Goal: Task Accomplishment & Management: Complete application form

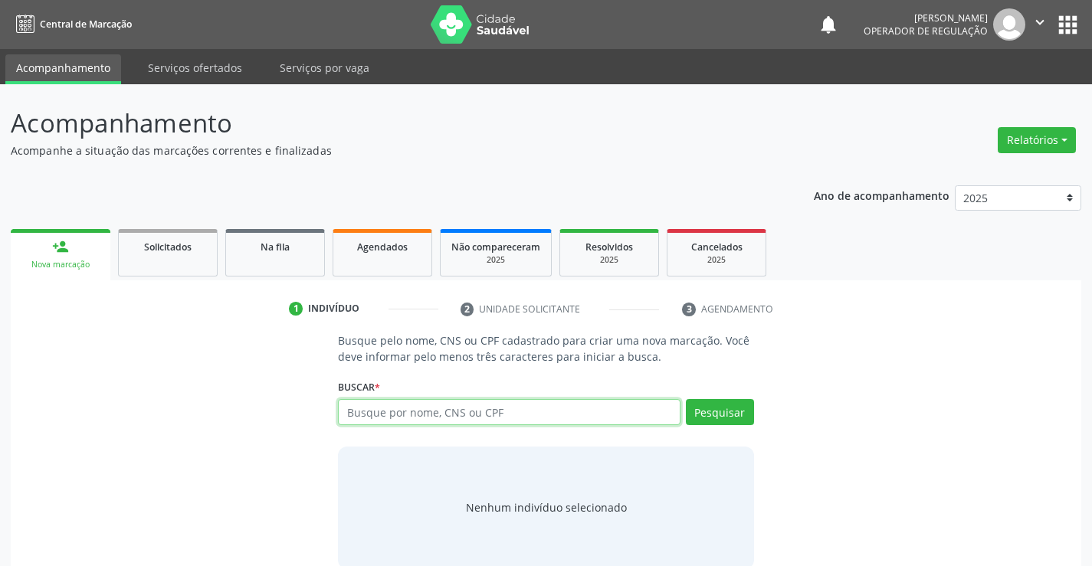
click at [382, 412] on input "text" at bounding box center [509, 412] width 342 height 26
type input "707709638886310"
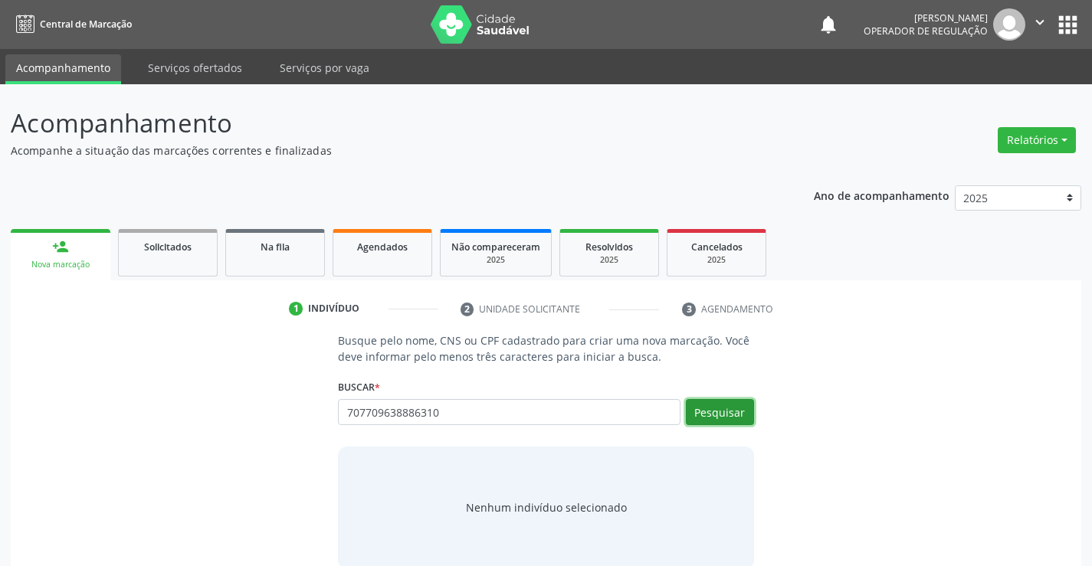
click at [726, 419] on button "Pesquisar" at bounding box center [720, 412] width 68 height 26
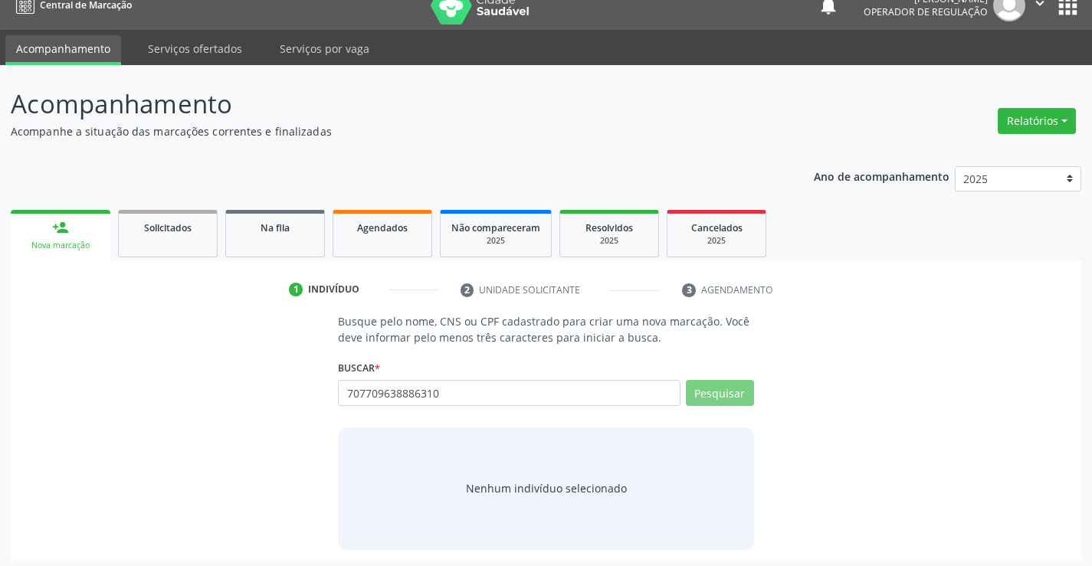
scroll to position [25, 0]
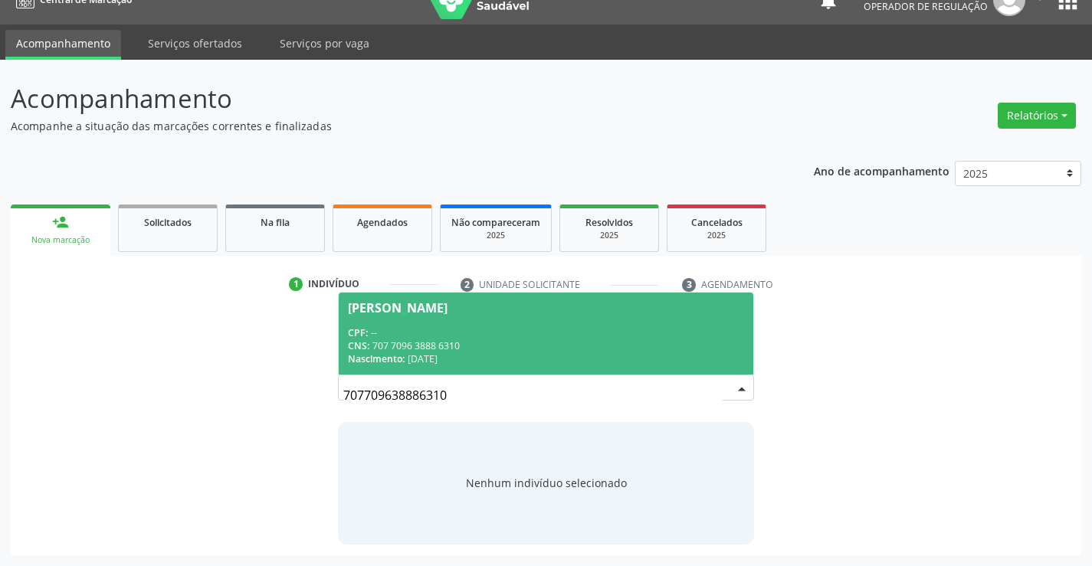
click at [495, 330] on div "CPF: --" at bounding box center [545, 332] width 395 height 13
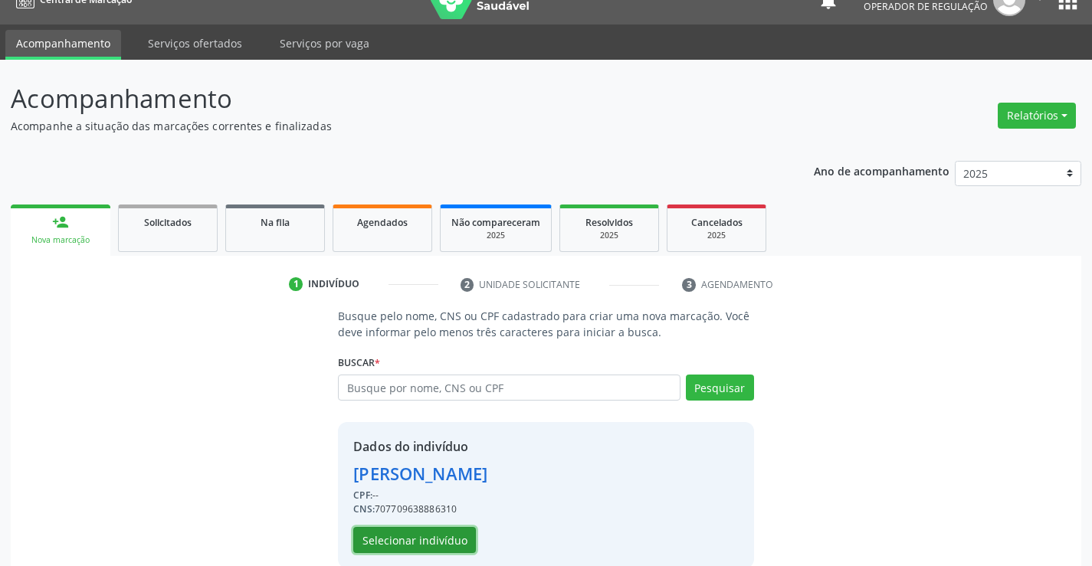
click at [403, 543] on button "Selecionar indivíduo" at bounding box center [414, 540] width 123 height 26
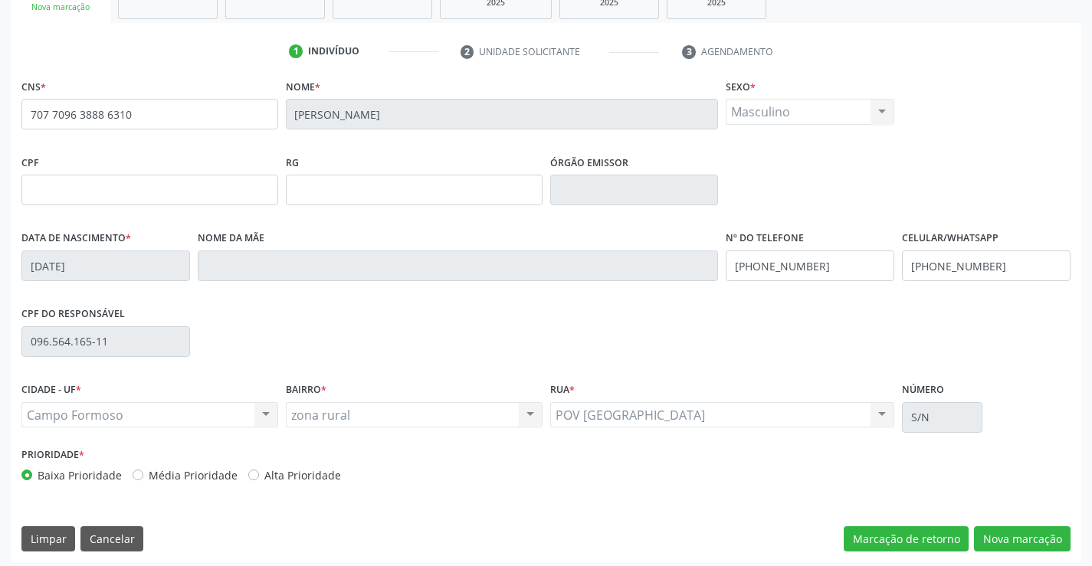
scroll to position [264, 0]
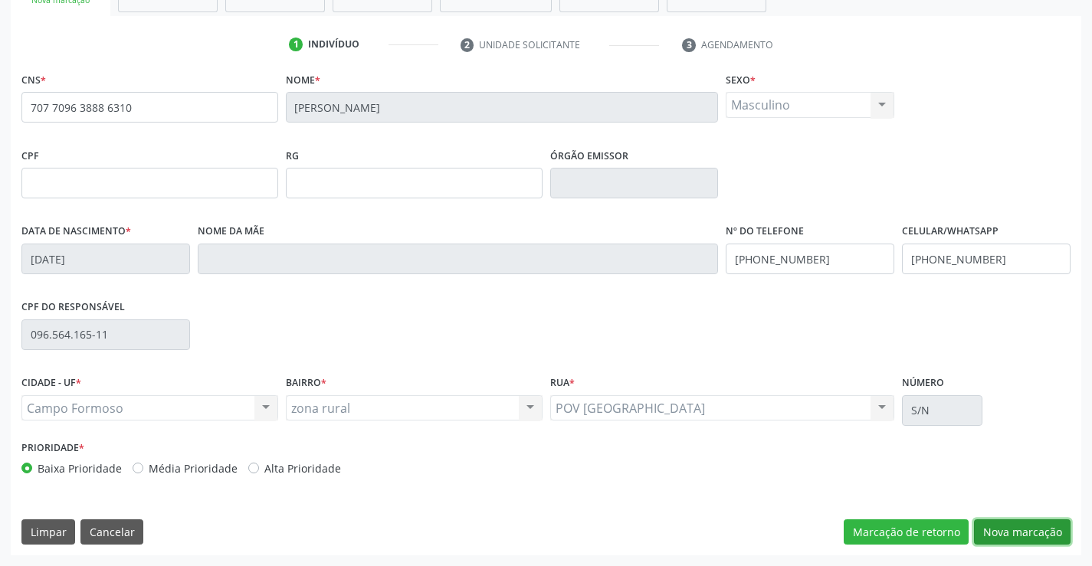
click at [1015, 523] on button "Nova marcação" at bounding box center [1022, 533] width 97 height 26
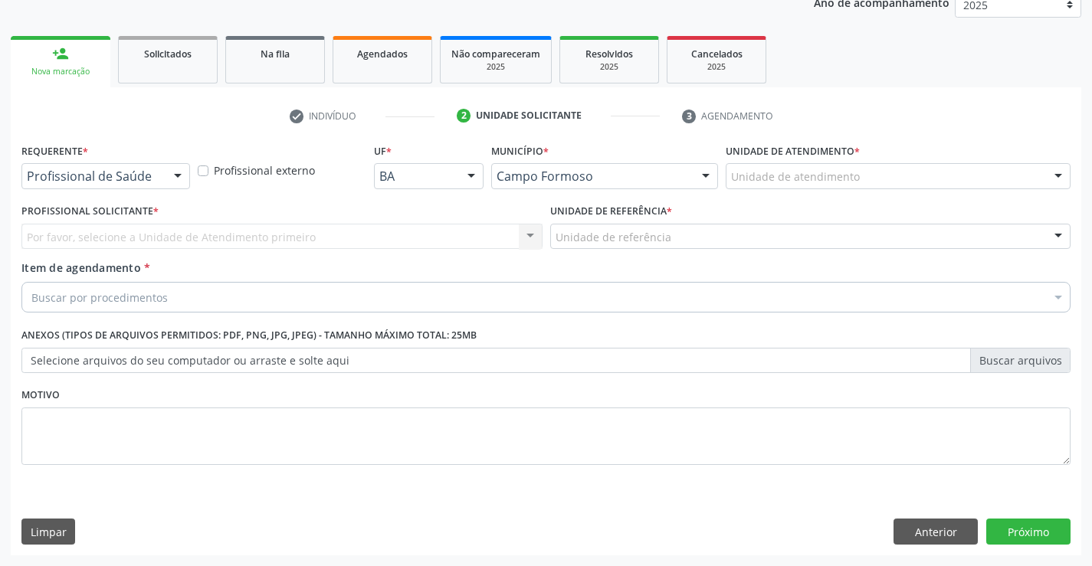
scroll to position [193, 0]
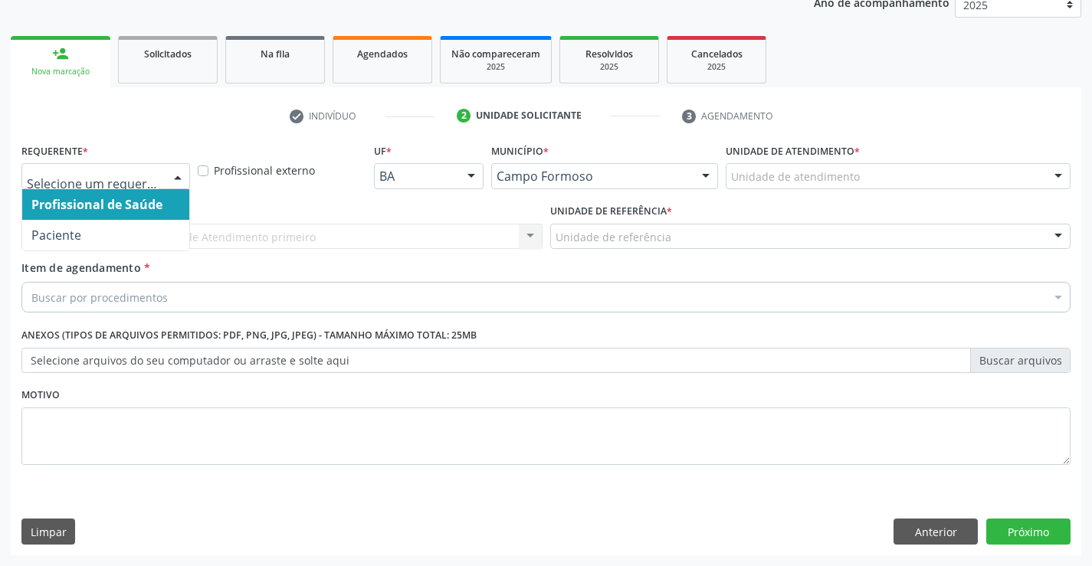
drag, startPoint x: 162, startPoint y: 178, endPoint x: 94, endPoint y: 248, distance: 97.0
click at [161, 178] on div at bounding box center [105, 176] width 169 height 26
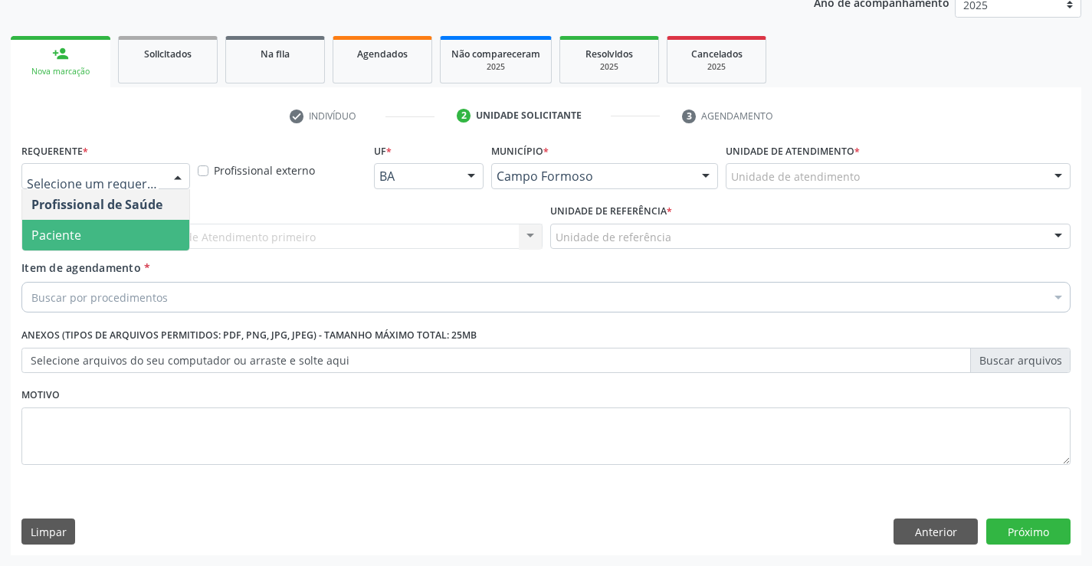
click at [94, 251] on div "Profissional de Saúde Paciente Nenhum resultado encontrado para: " " Não há nen…" at bounding box center [105, 220] width 169 height 62
drag, startPoint x: 107, startPoint y: 236, endPoint x: 167, endPoint y: 244, distance: 60.4
click at [106, 235] on span "Paciente" at bounding box center [105, 235] width 167 height 31
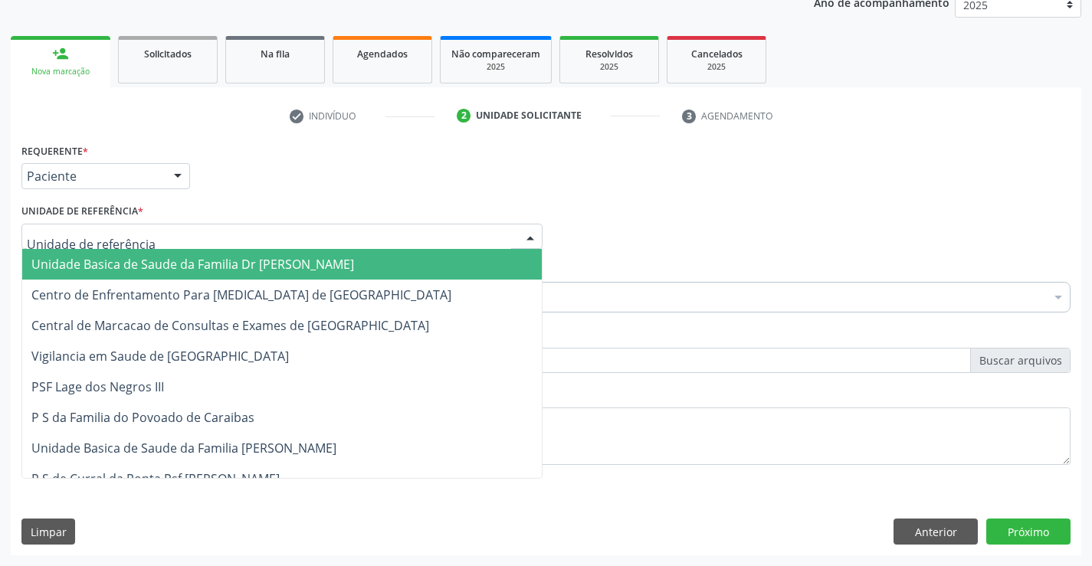
drag, startPoint x: 221, startPoint y: 239, endPoint x: 237, endPoint y: 297, distance: 59.5
click at [221, 239] on div at bounding box center [281, 237] width 521 height 26
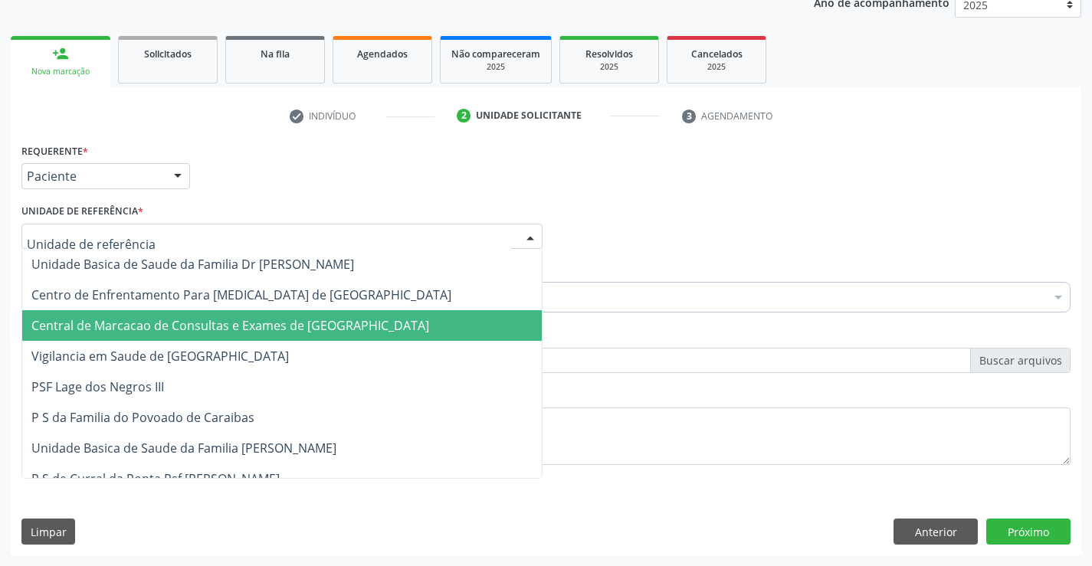
click at [240, 315] on span "Central de Marcacao de Consultas e Exames de [GEOGRAPHIC_DATA]" at bounding box center [282, 325] width 520 height 31
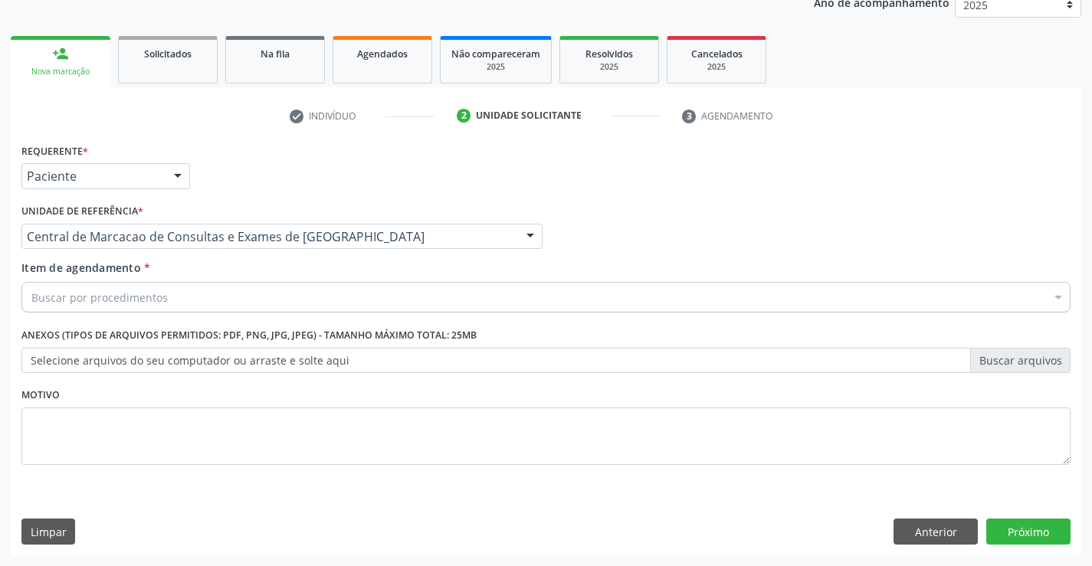
click at [267, 284] on div "Buscar por procedimentos" at bounding box center [545, 297] width 1049 height 31
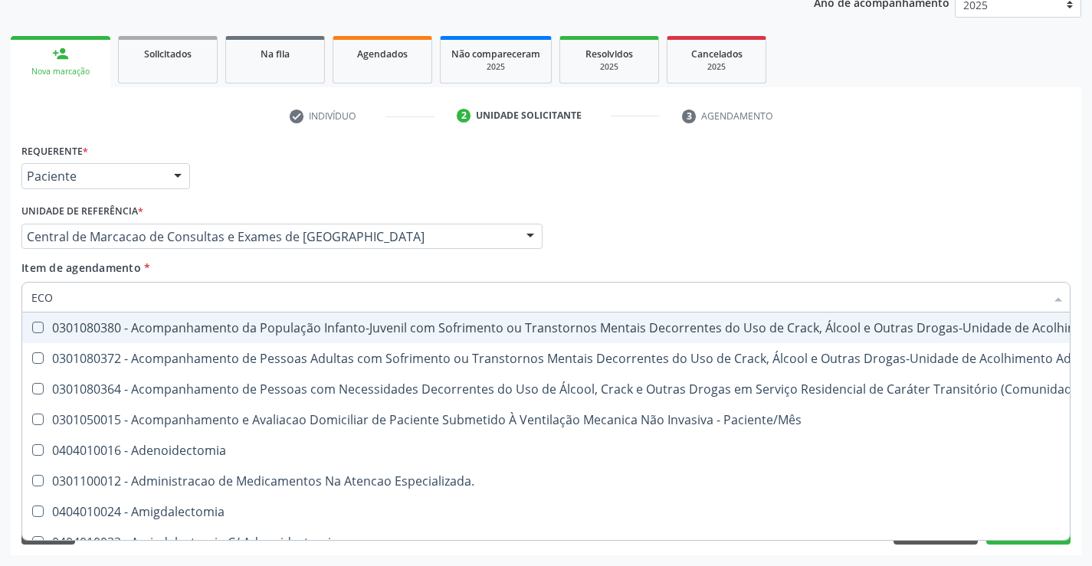
type input "ECOC"
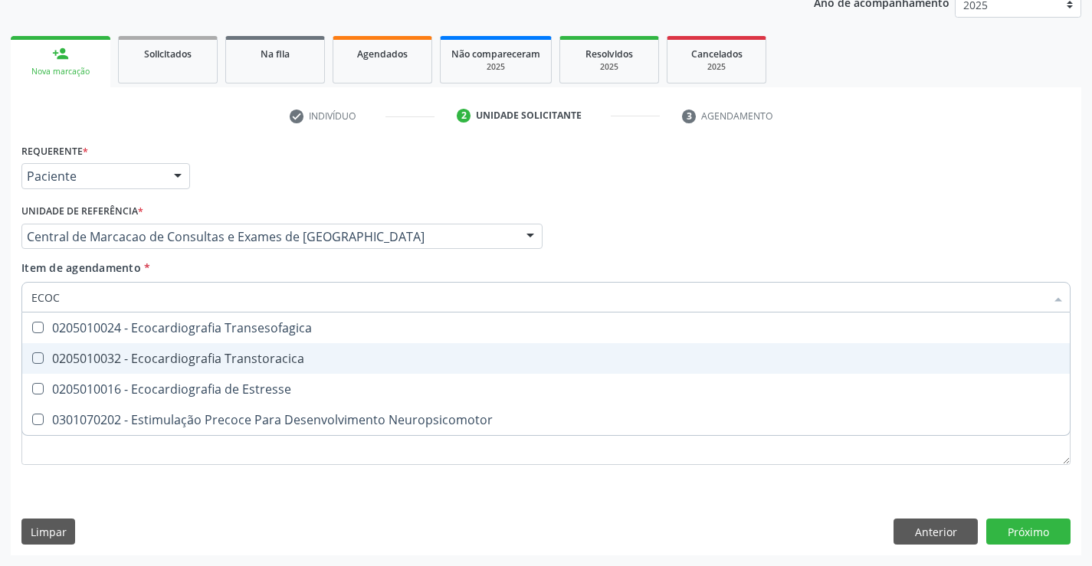
click at [171, 356] on div "0205010032 - Ecocardiografia Transtoracica" at bounding box center [545, 359] width 1029 height 12
checkbox Transtoracica "true"
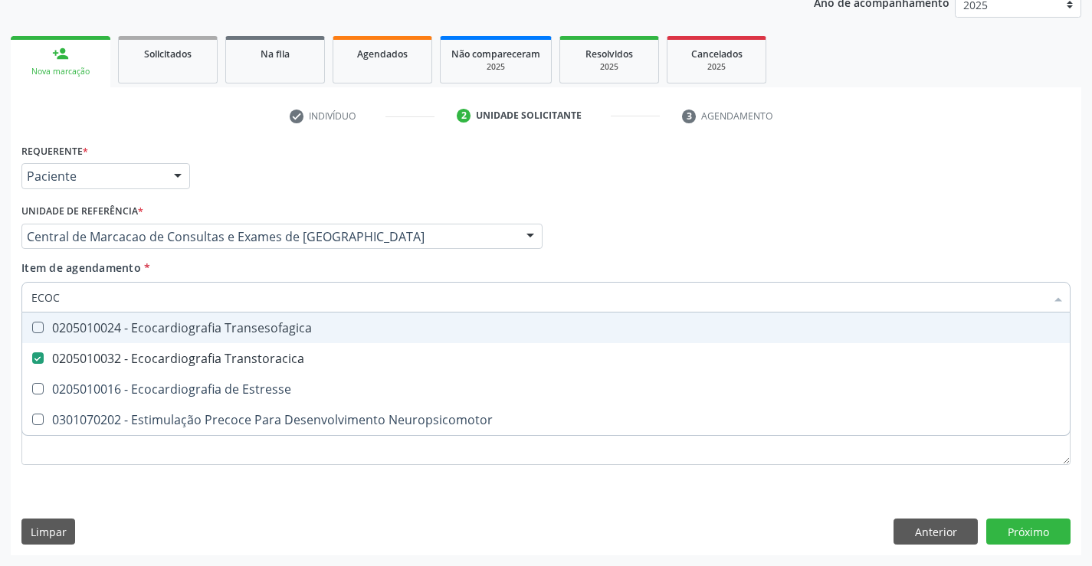
click at [159, 300] on input "ECOC" at bounding box center [538, 297] width 1014 height 31
type input "NE"
checkbox Transtoracica "false"
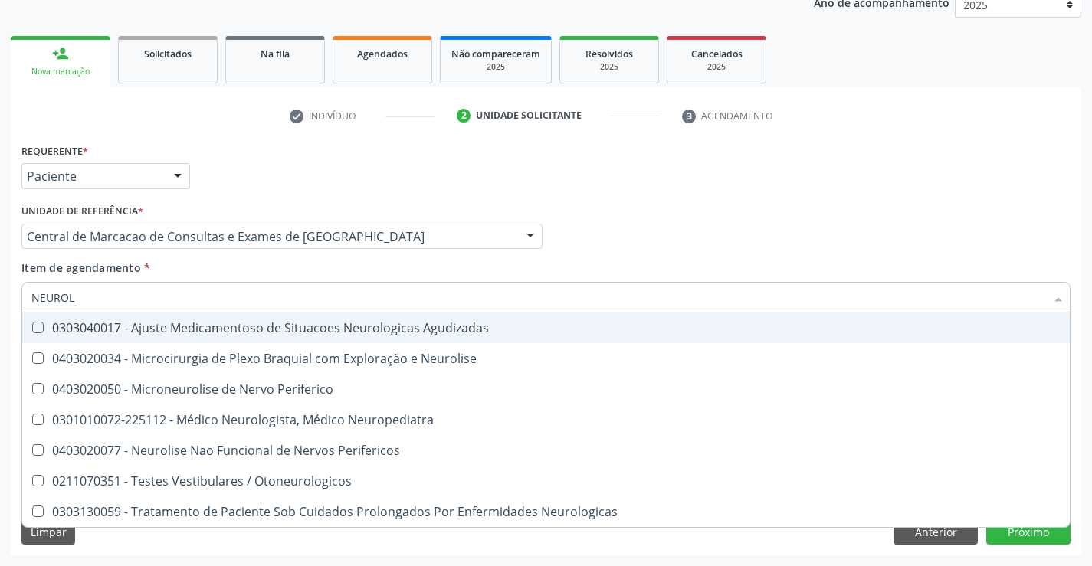
type input "NEUROLO"
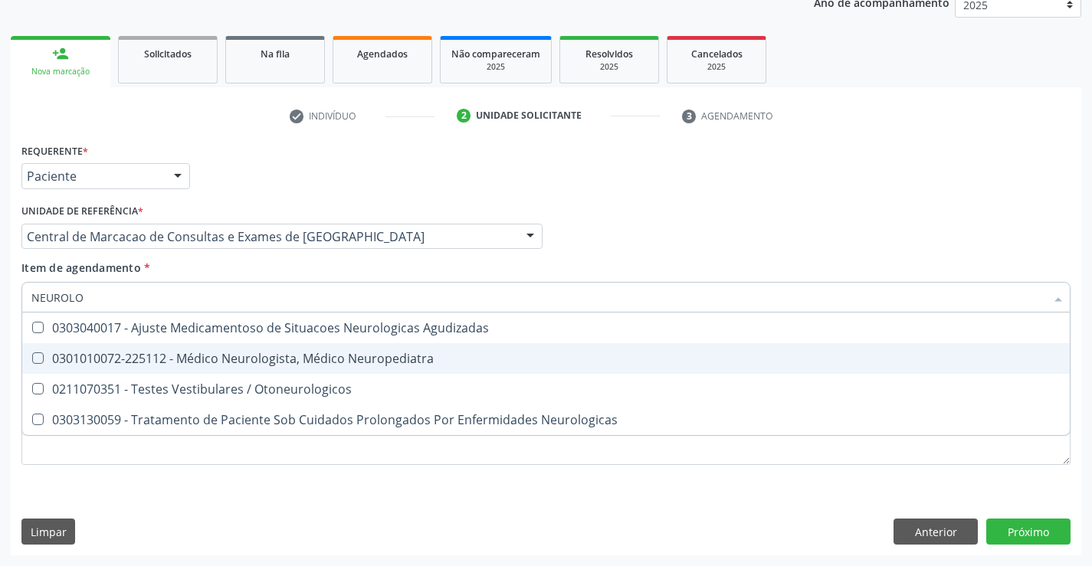
click at [172, 358] on div "0301010072-225112 - Médico Neurologista, Médico Neuropediatra" at bounding box center [545, 359] width 1029 height 12
checkbox Neuropediatra "true"
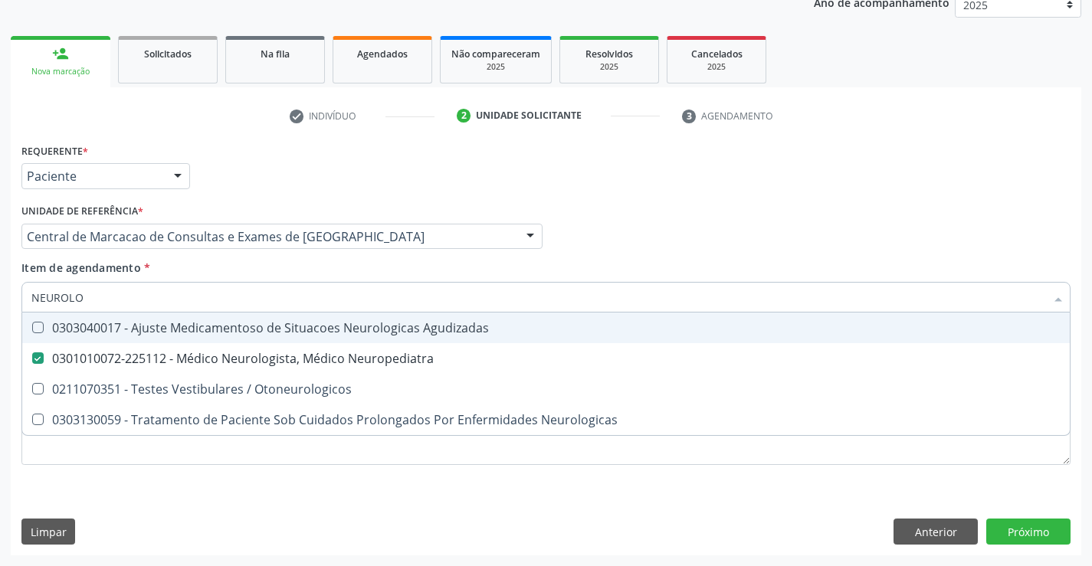
click at [127, 286] on input "NEUROLO" at bounding box center [538, 297] width 1014 height 31
type input "AB"
checkbox Neuropediatra "false"
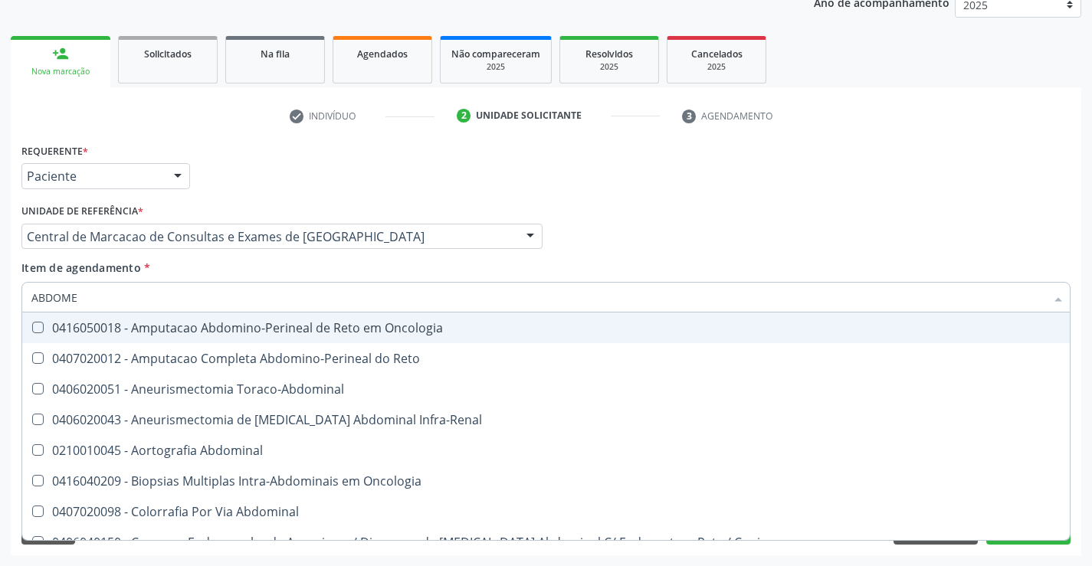
type input "ABDOMEN"
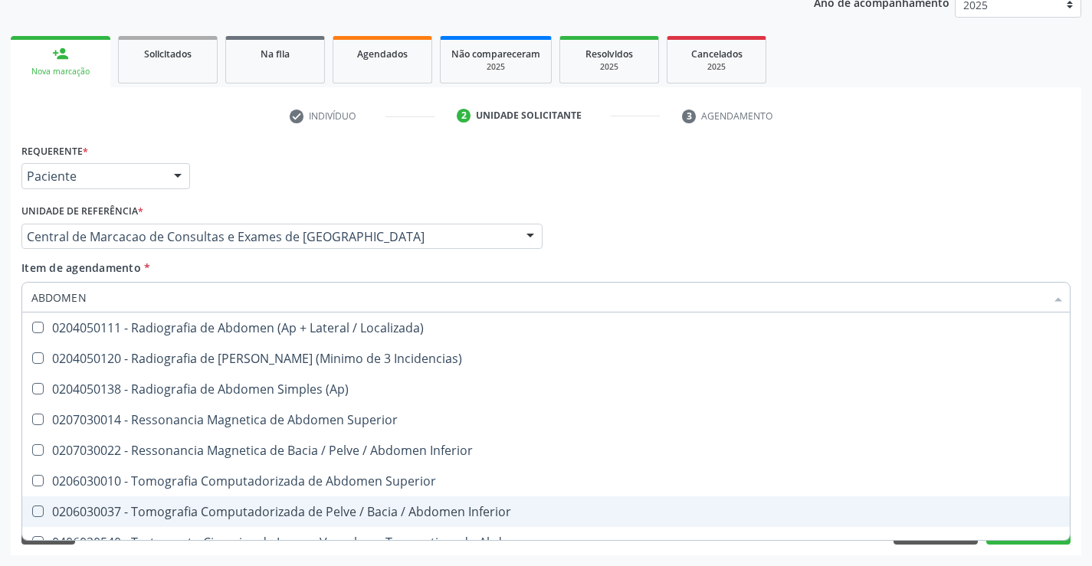
scroll to position [77, 0]
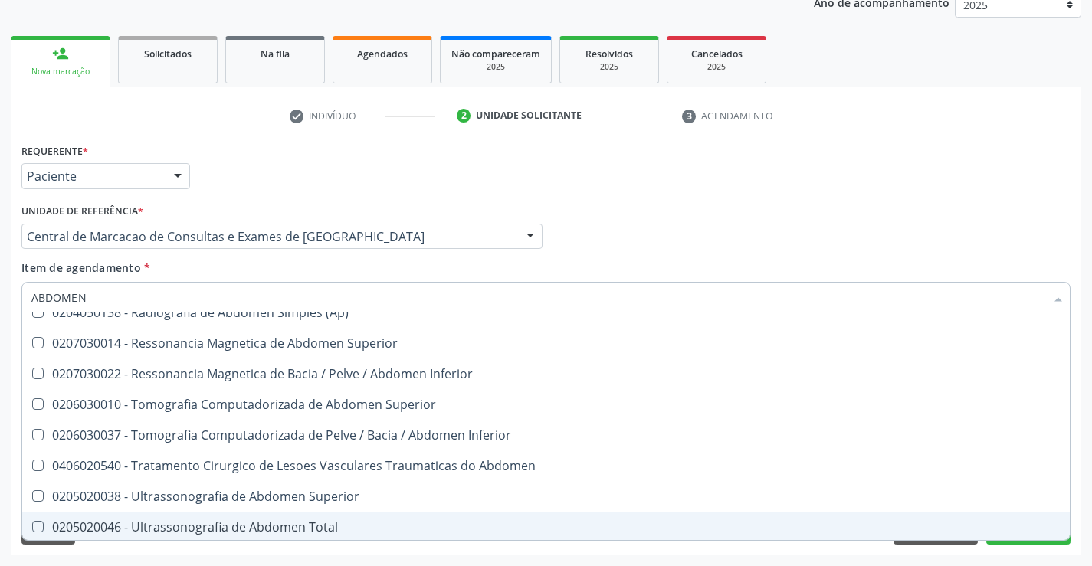
click at [270, 523] on div "0205020046 - Ultrassonografia de Abdomen Total" at bounding box center [545, 527] width 1029 height 12
checkbox Total "true"
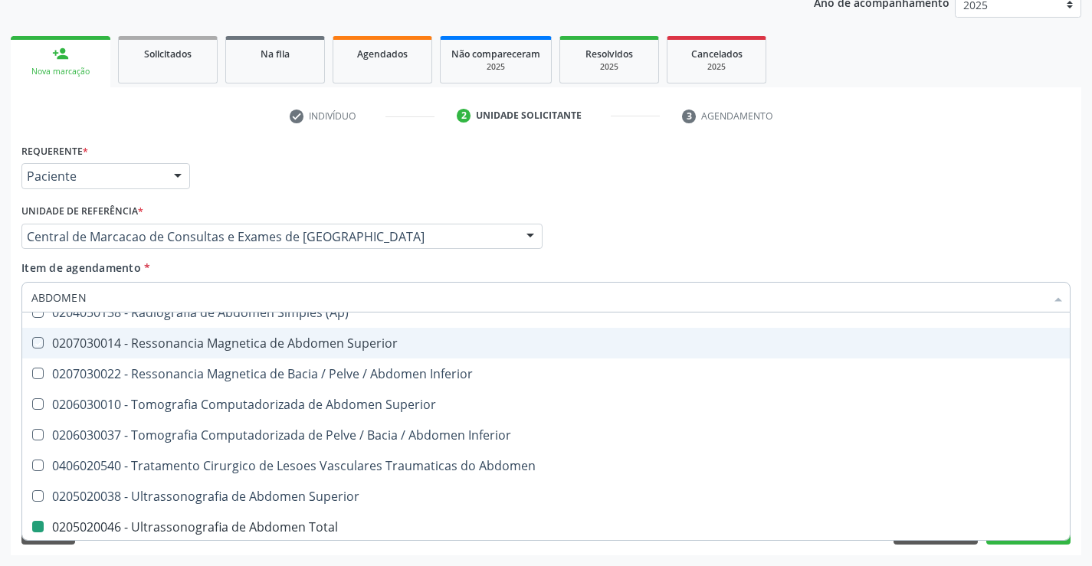
click at [722, 219] on div "Profissional Solicitante Por favor, selecione a Unidade de Atendimento primeiro…" at bounding box center [546, 230] width 1057 height 60
checkbox Incidencias\) "true"
checkbox \(Ap\) "true"
checkbox Superior "true"
checkbox Total "false"
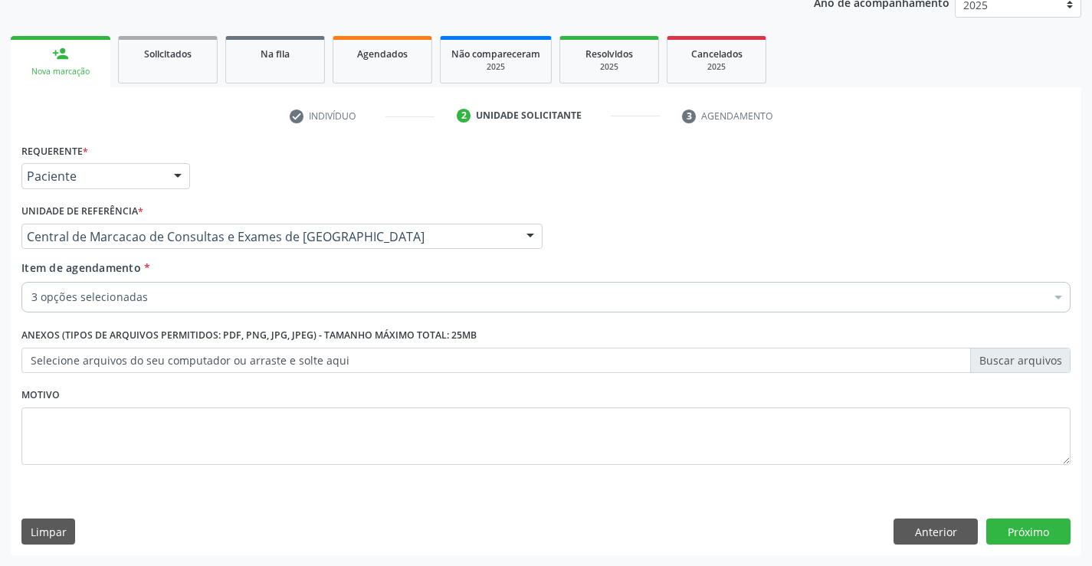
scroll to position [0, 0]
click at [1022, 539] on button "Próximo" at bounding box center [1028, 532] width 84 height 26
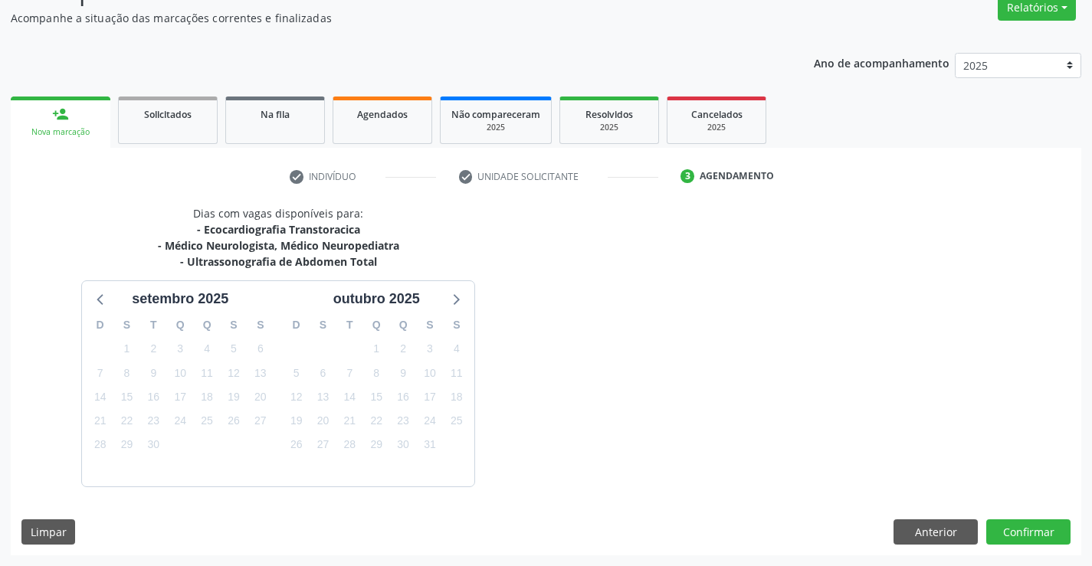
scroll to position [178, 0]
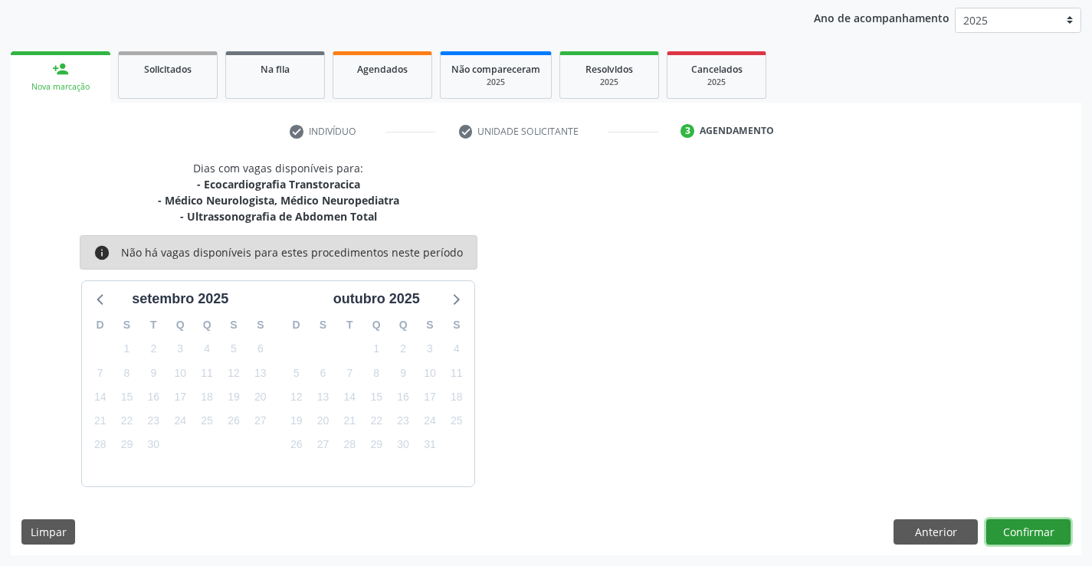
click at [1026, 533] on button "Confirmar" at bounding box center [1028, 533] width 84 height 26
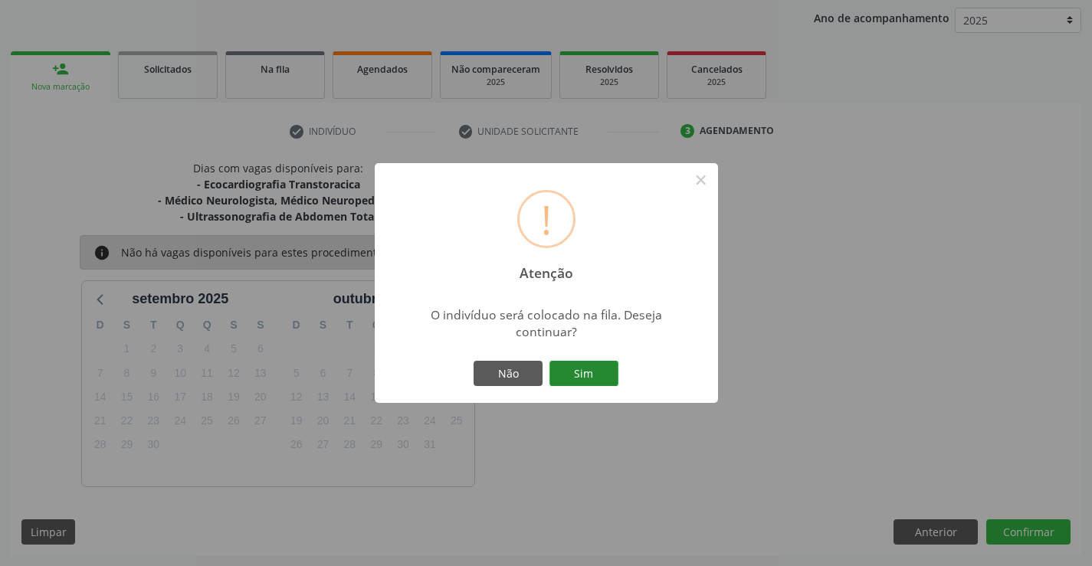
click at [599, 371] on button "Sim" at bounding box center [583, 374] width 69 height 26
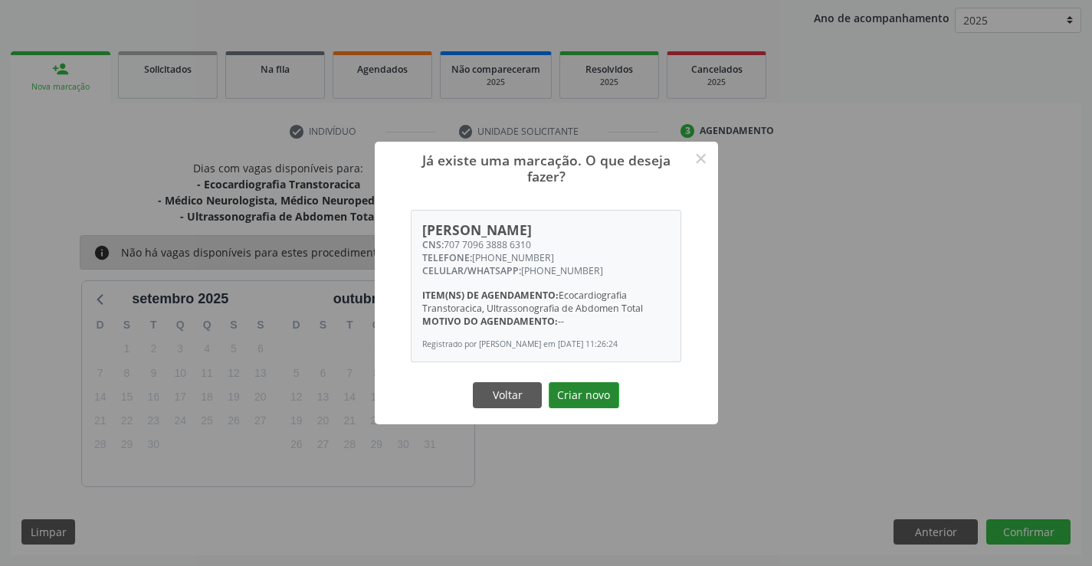
click at [583, 398] on button "Criar novo" at bounding box center [584, 395] width 71 height 26
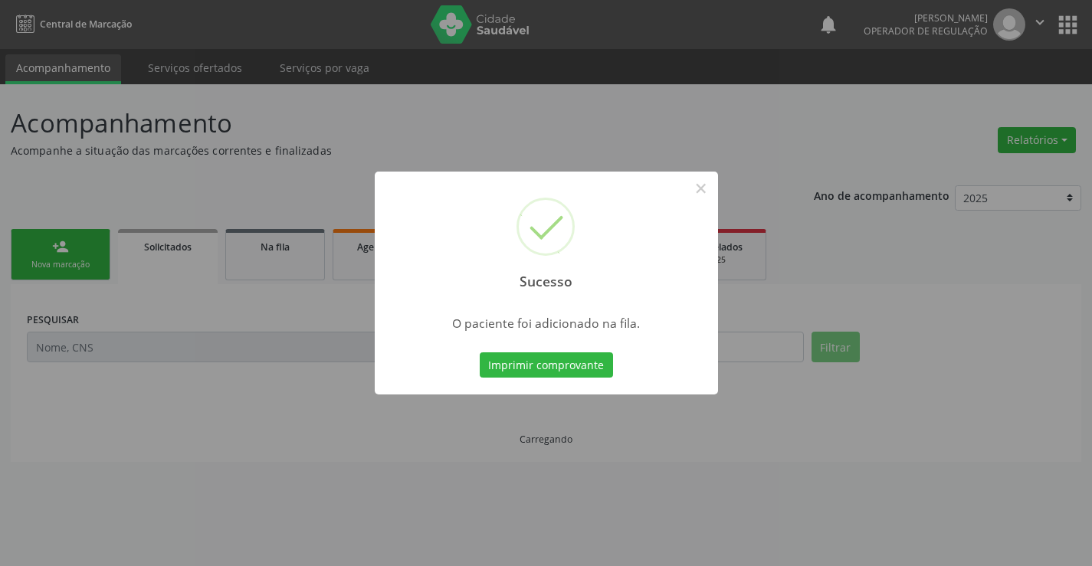
scroll to position [0, 0]
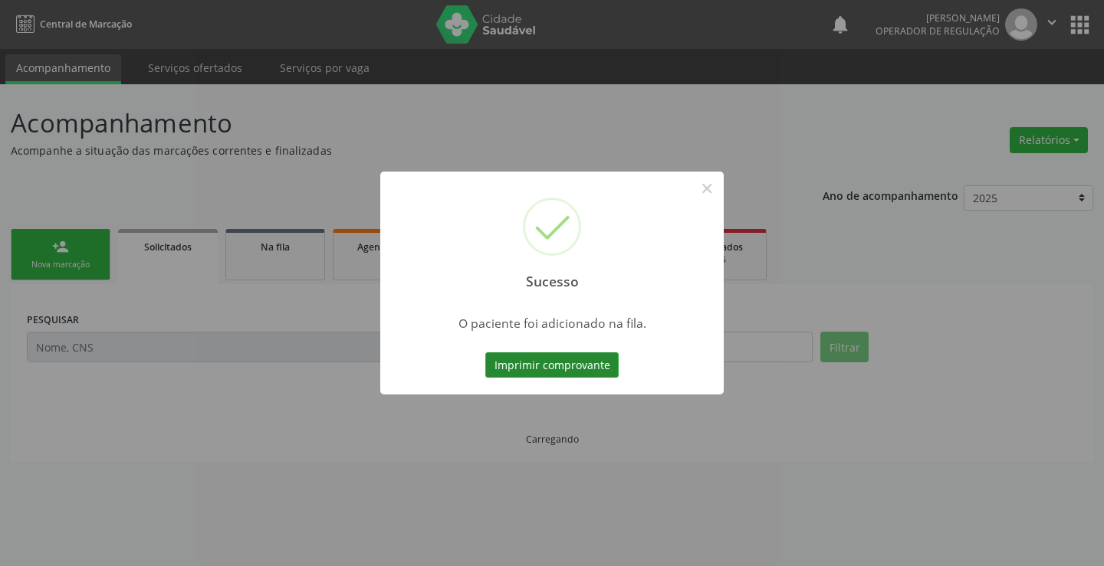
click at [565, 362] on button "Imprimir comprovante" at bounding box center [551, 366] width 133 height 26
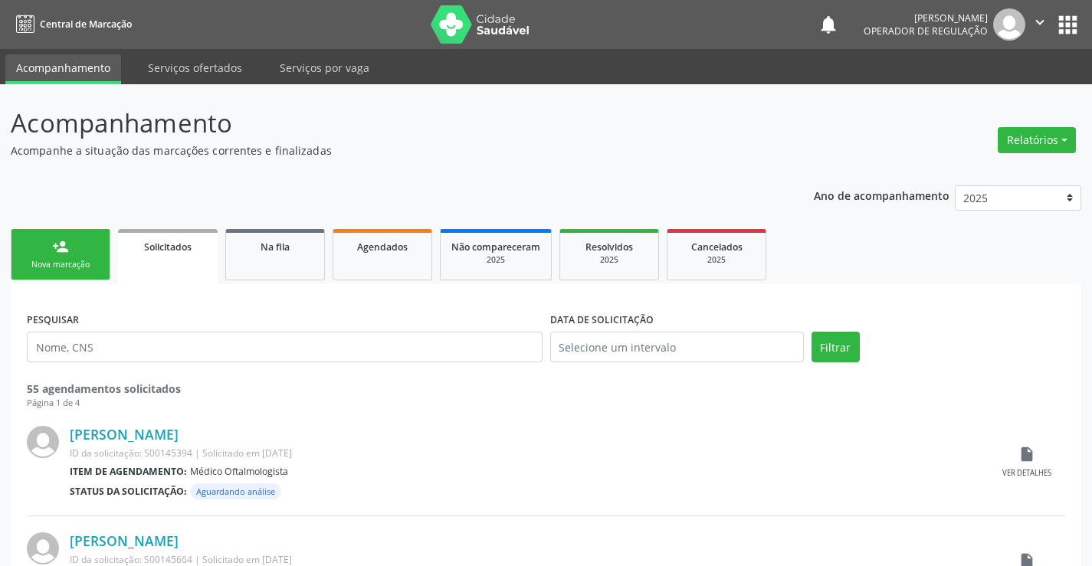
click at [89, 243] on link "person_add Nova marcação" at bounding box center [61, 254] width 100 height 51
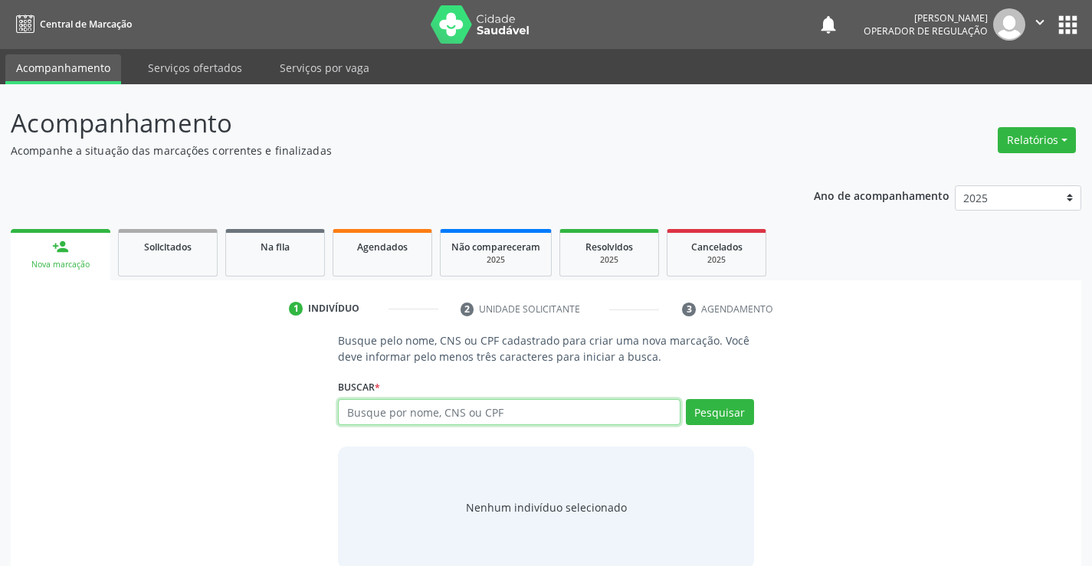
click at [423, 415] on input "text" at bounding box center [509, 412] width 342 height 26
type input "70600681323582"
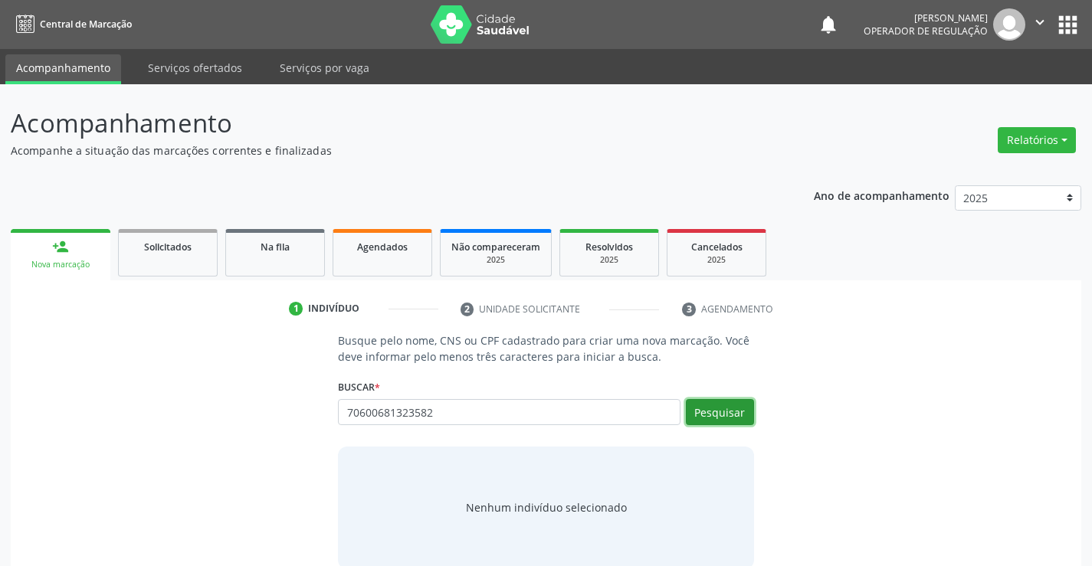
click at [715, 410] on button "Pesquisar" at bounding box center [720, 412] width 68 height 26
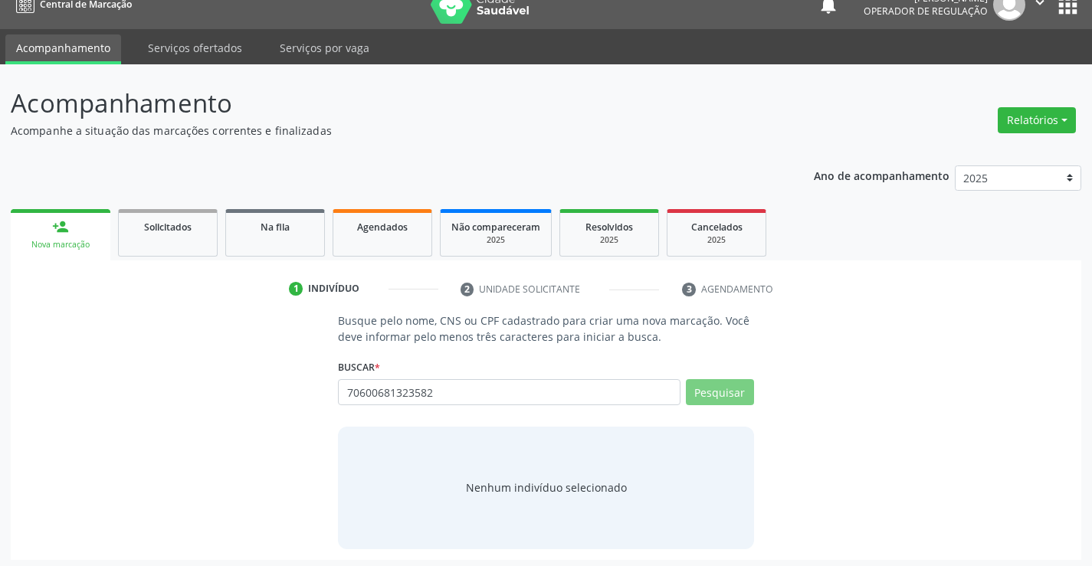
scroll to position [25, 0]
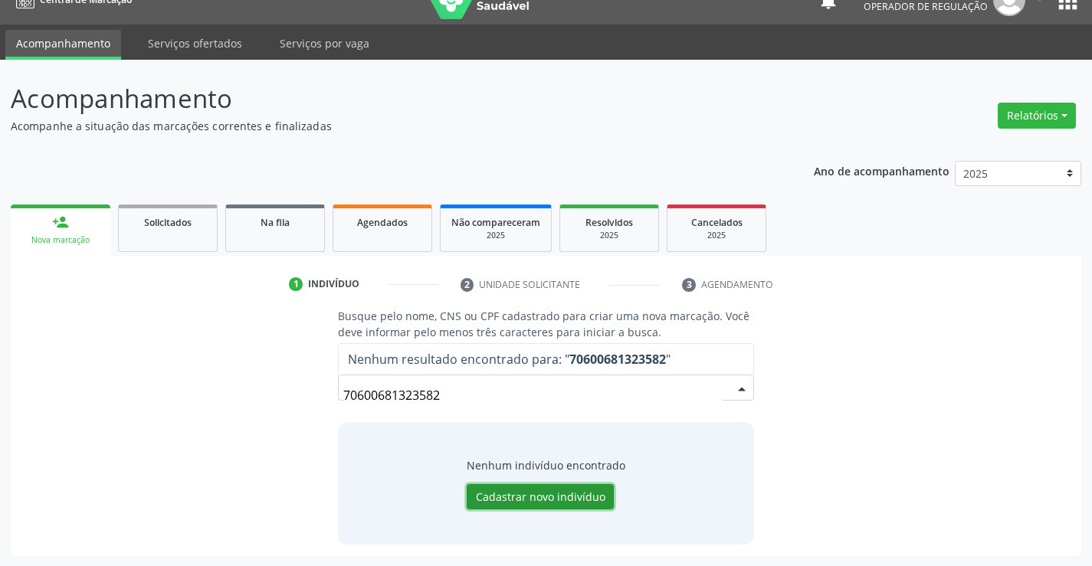
click at [523, 485] on button "Cadastrar novo indivíduo" at bounding box center [540, 497] width 147 height 26
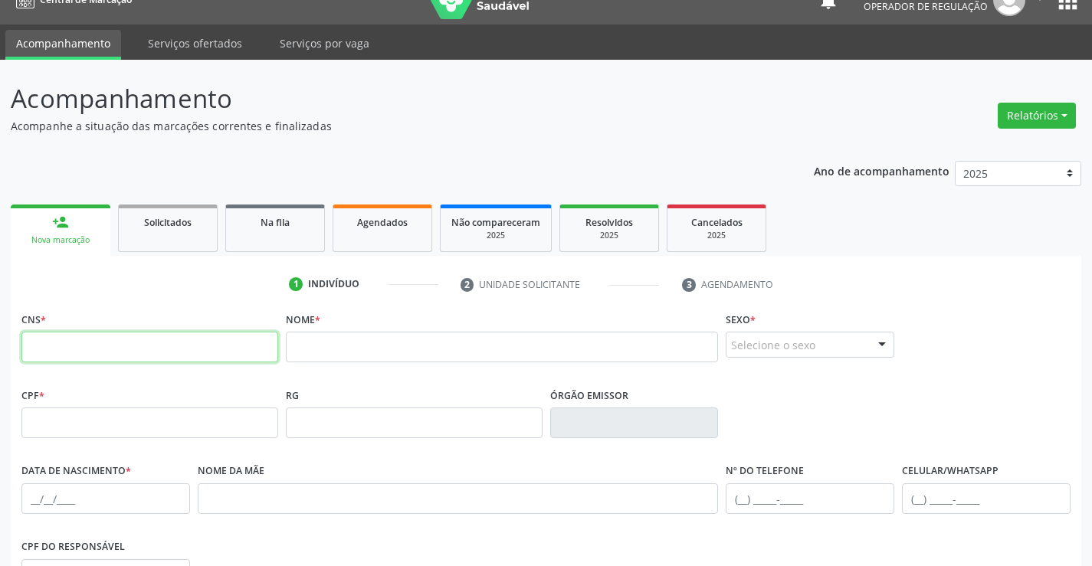
click at [162, 346] on input "text" at bounding box center [149, 347] width 257 height 31
type input "706 4006 8132 3582"
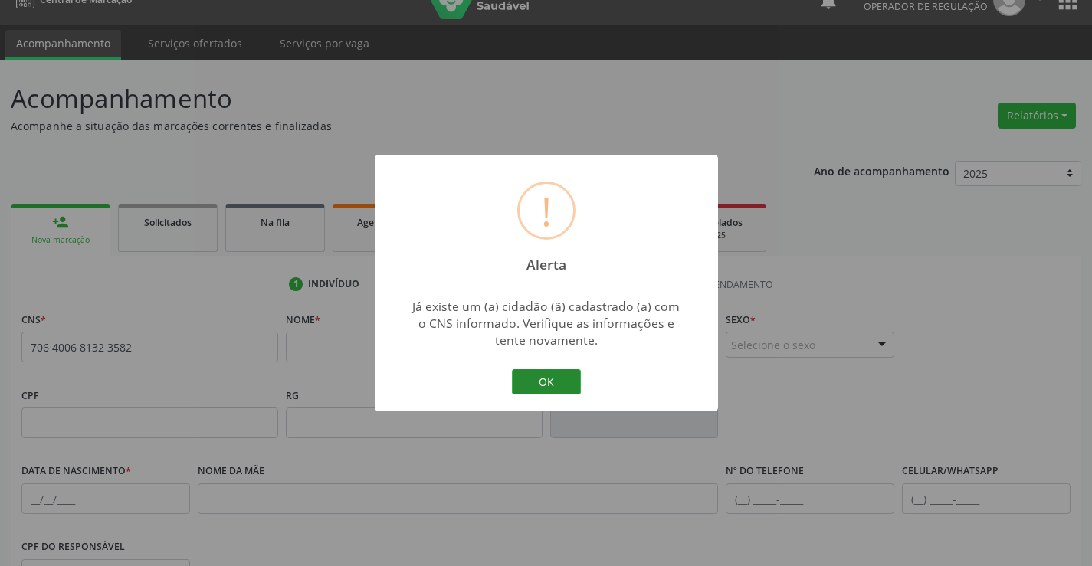
click at [546, 372] on button "OK" at bounding box center [546, 382] width 69 height 26
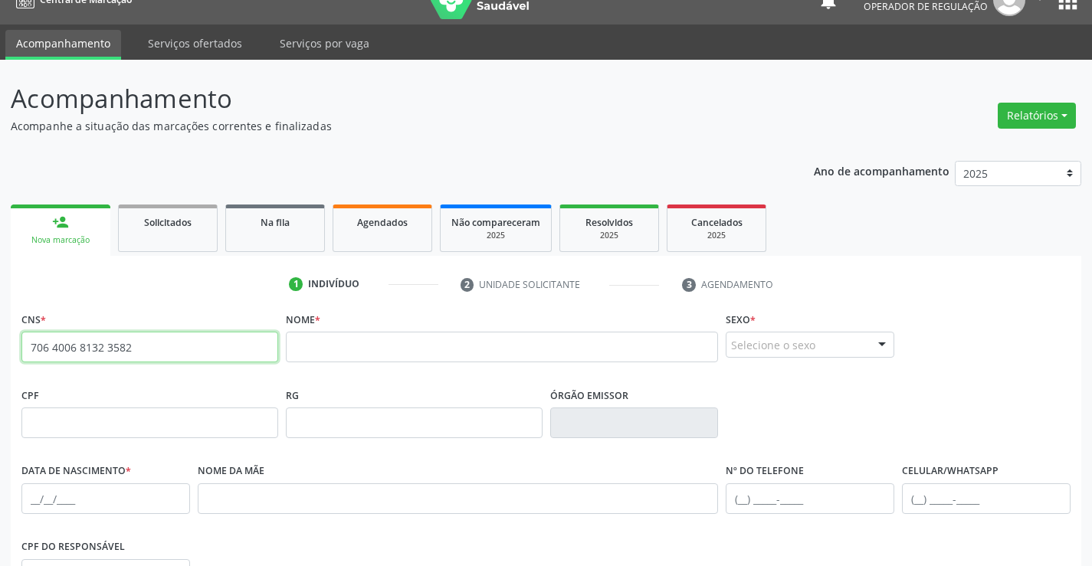
click at [147, 345] on input "706 4006 8132 3582" at bounding box center [149, 347] width 257 height 31
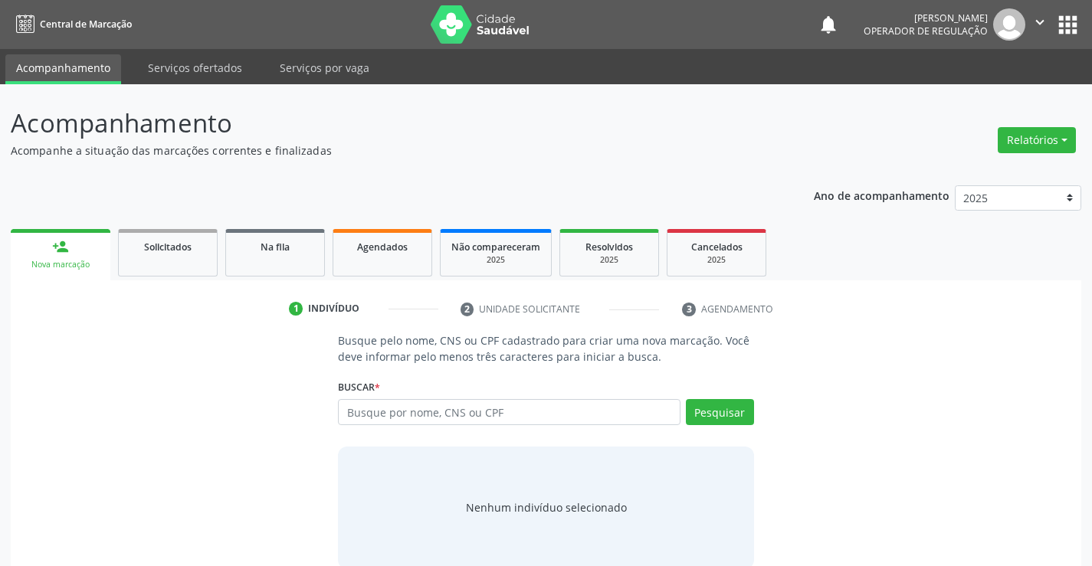
click at [436, 416] on input "text" at bounding box center [509, 412] width 342 height 26
type input "706 4006 8132 3582"
click at [715, 422] on button "Pesquisar" at bounding box center [720, 412] width 68 height 26
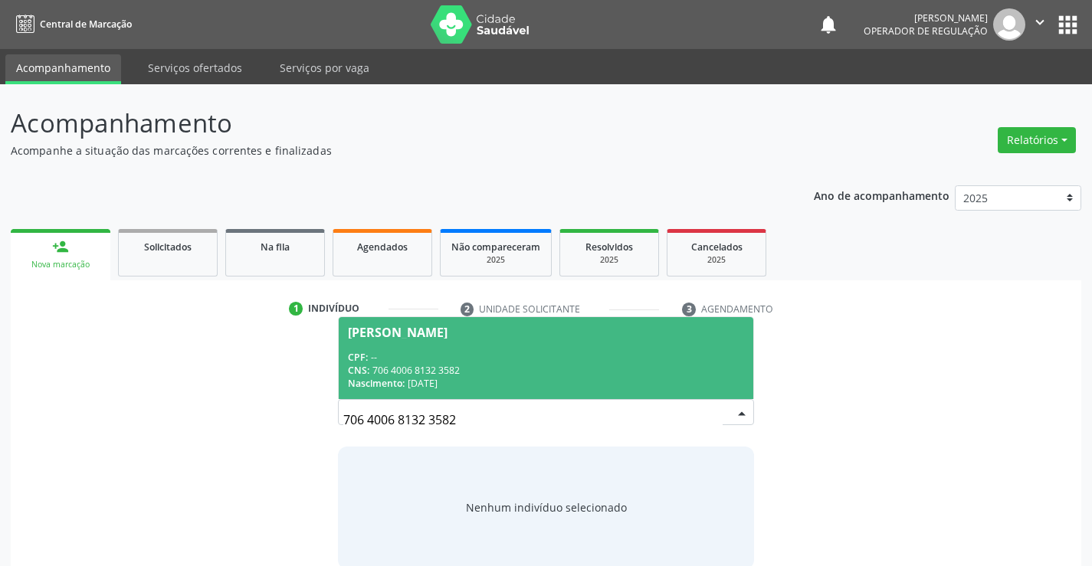
click at [475, 389] on div "Nascimento: [DATE]" at bounding box center [545, 383] width 395 height 13
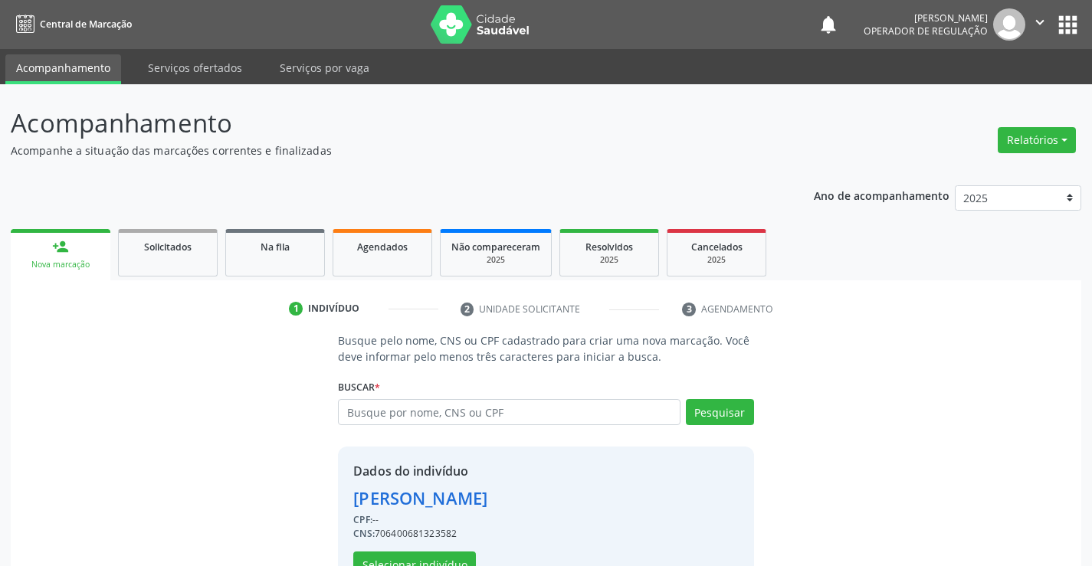
scroll to position [48, 0]
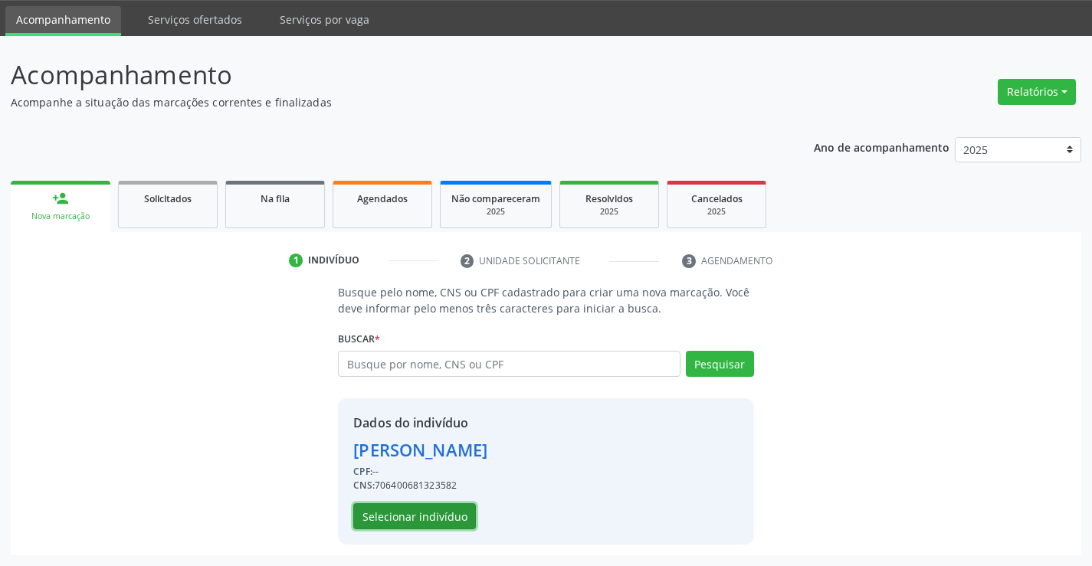
click at [414, 520] on button "Selecionar indivíduo" at bounding box center [414, 516] width 123 height 26
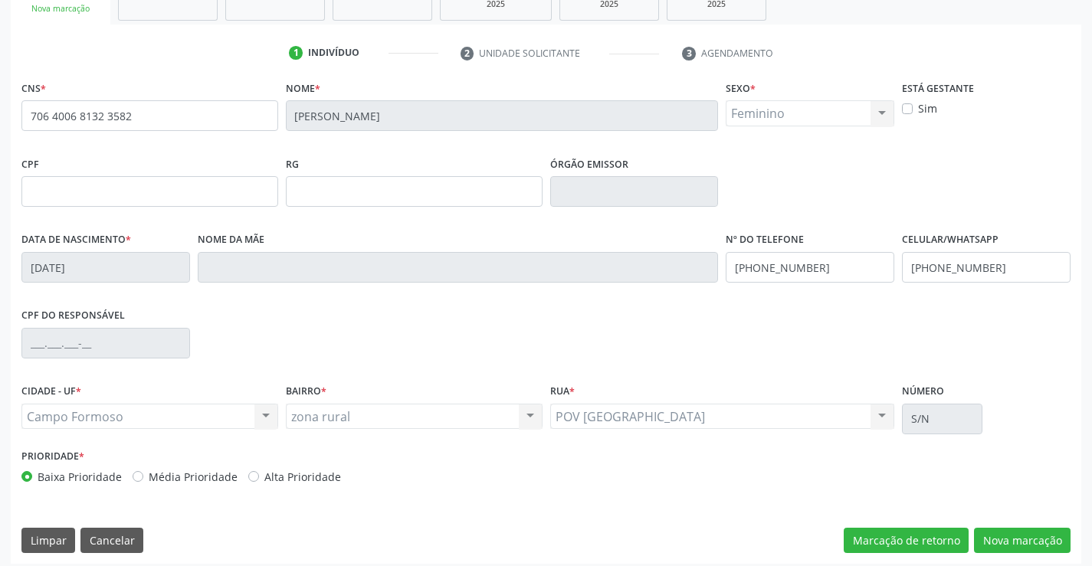
scroll to position [264, 0]
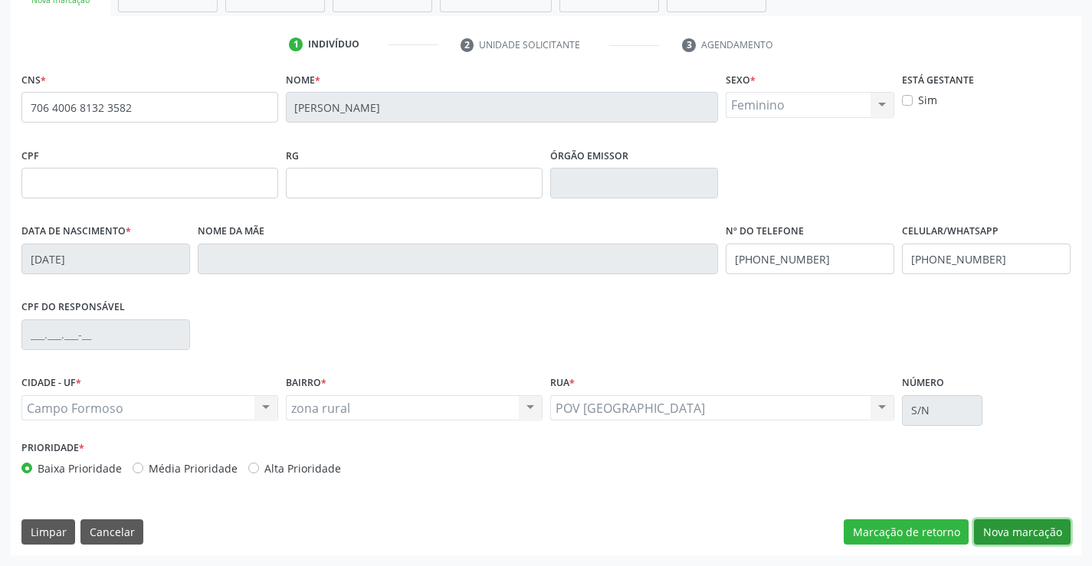
click at [1011, 533] on button "Nova marcação" at bounding box center [1022, 533] width 97 height 26
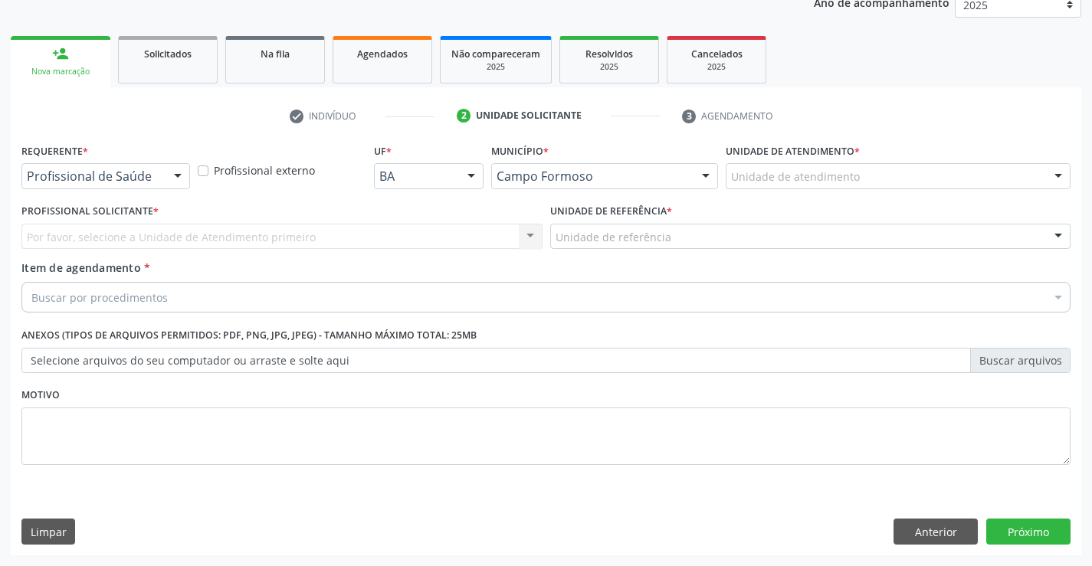
scroll to position [193, 0]
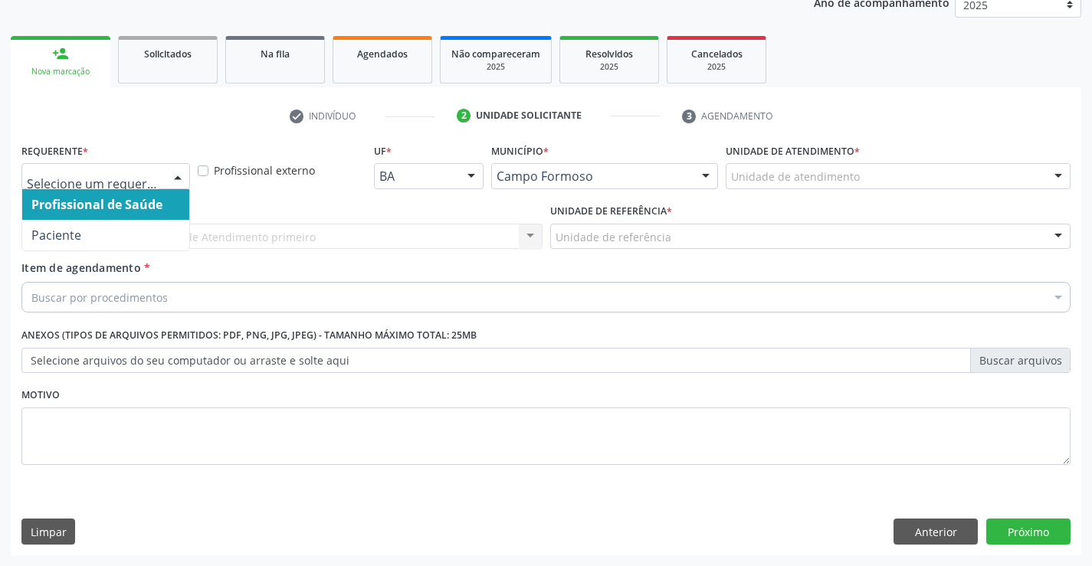
click at [187, 184] on div at bounding box center [177, 177] width 23 height 26
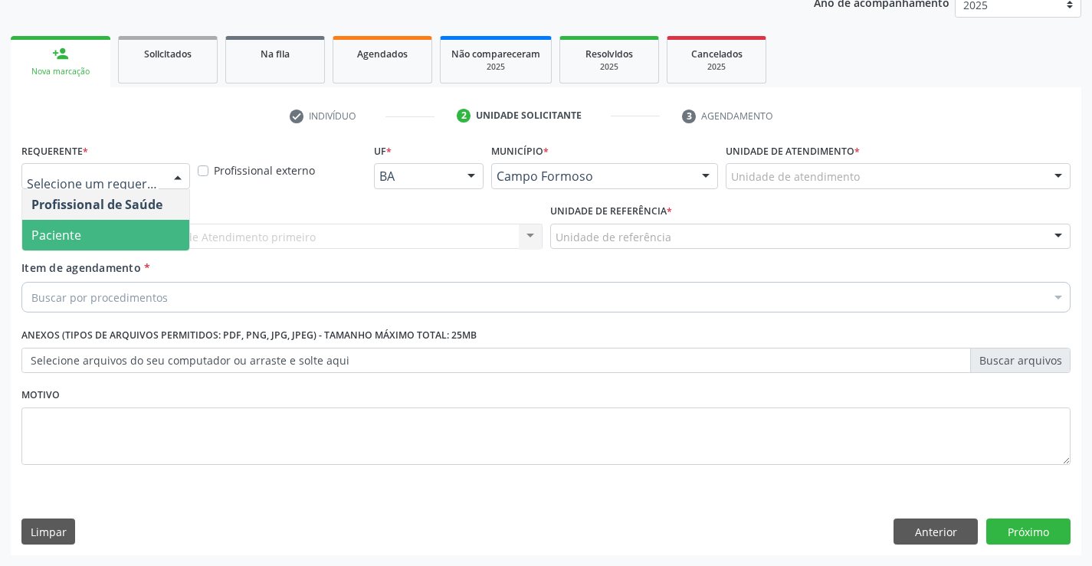
click at [105, 241] on span "Paciente" at bounding box center [105, 235] width 167 height 31
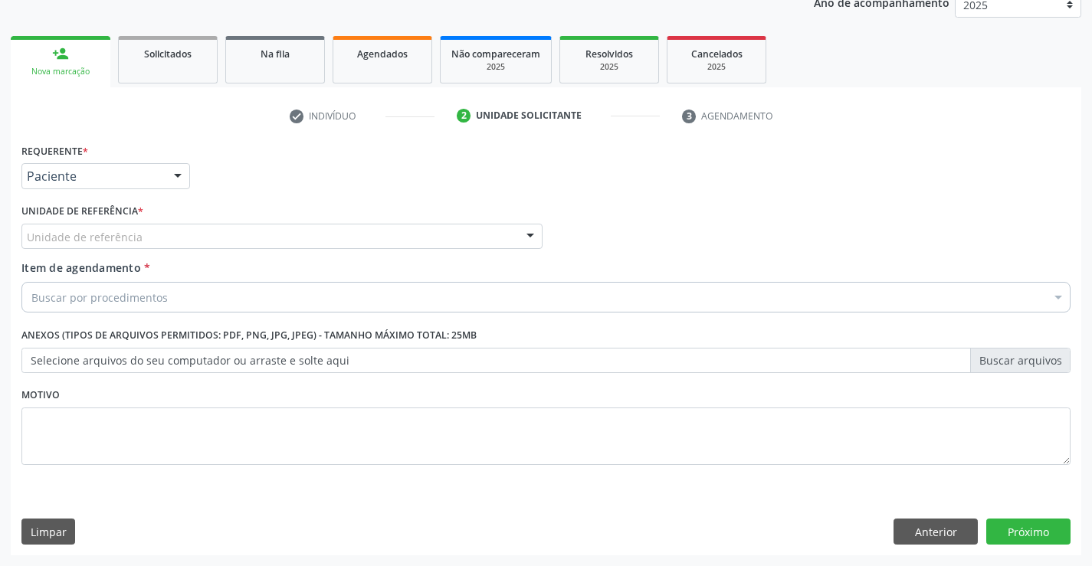
click at [196, 225] on div "Unidade de referência" at bounding box center [281, 237] width 521 height 26
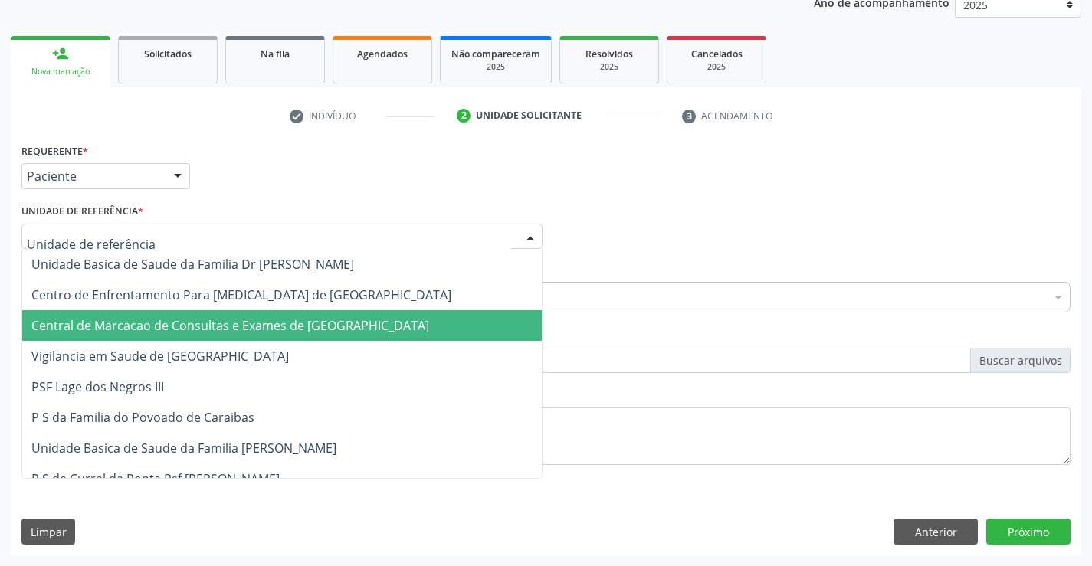
click at [208, 316] on span "Central de Marcacao de Consultas e Exames de [GEOGRAPHIC_DATA]" at bounding box center [282, 325] width 520 height 31
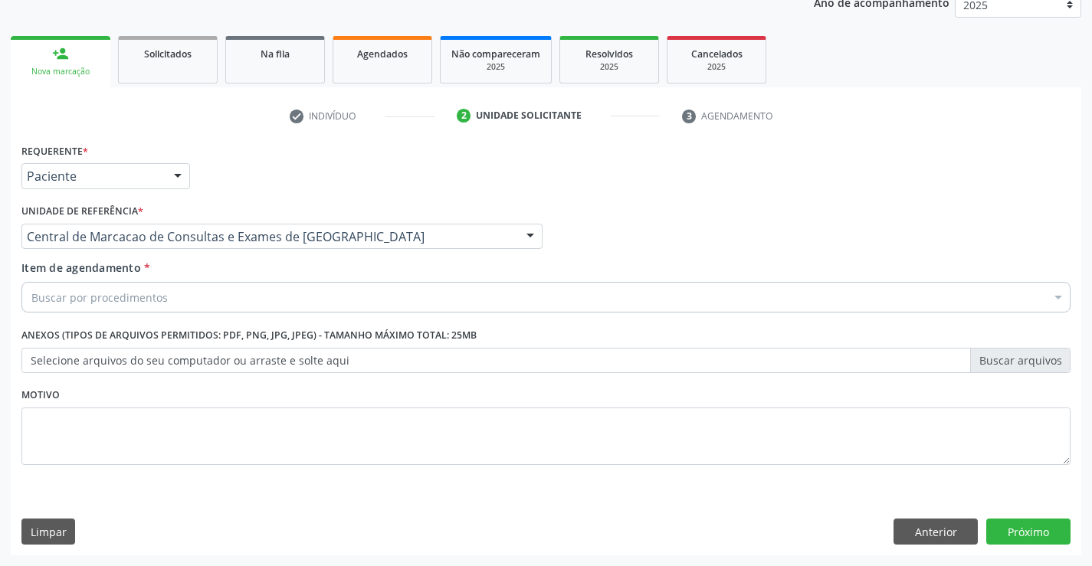
click at [222, 296] on div "Buscar por procedimentos" at bounding box center [545, 297] width 1049 height 31
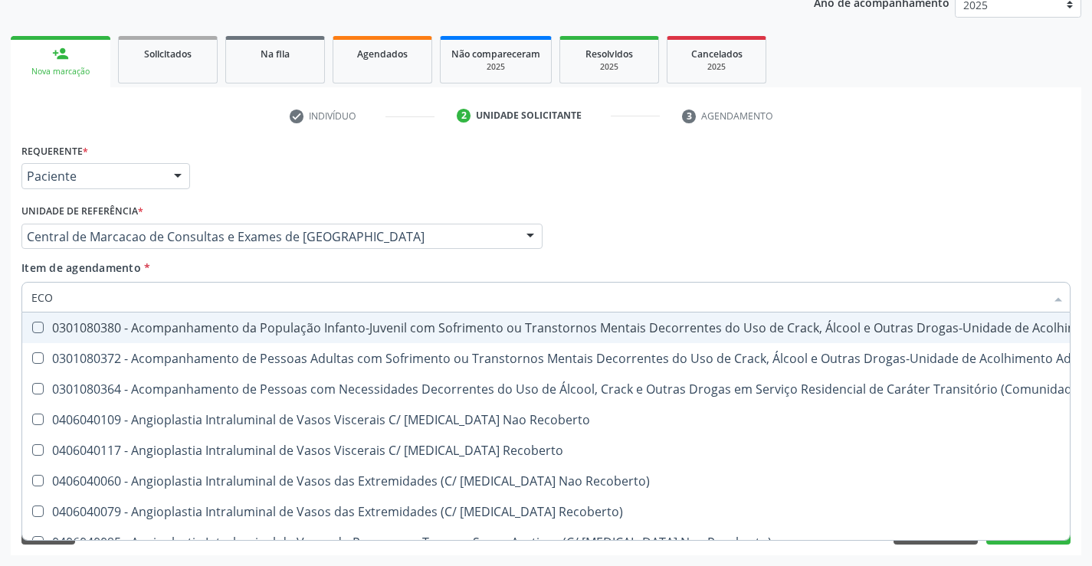
type input "ECOC"
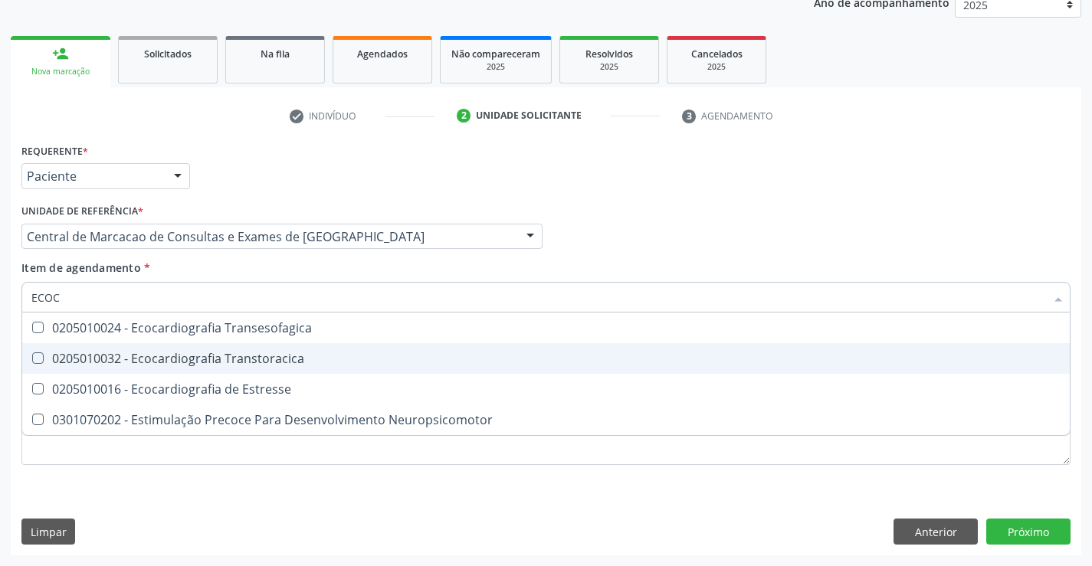
click at [228, 357] on div "0205010032 - Ecocardiografia Transtoracica" at bounding box center [545, 359] width 1029 height 12
checkbox Transtoracica "true"
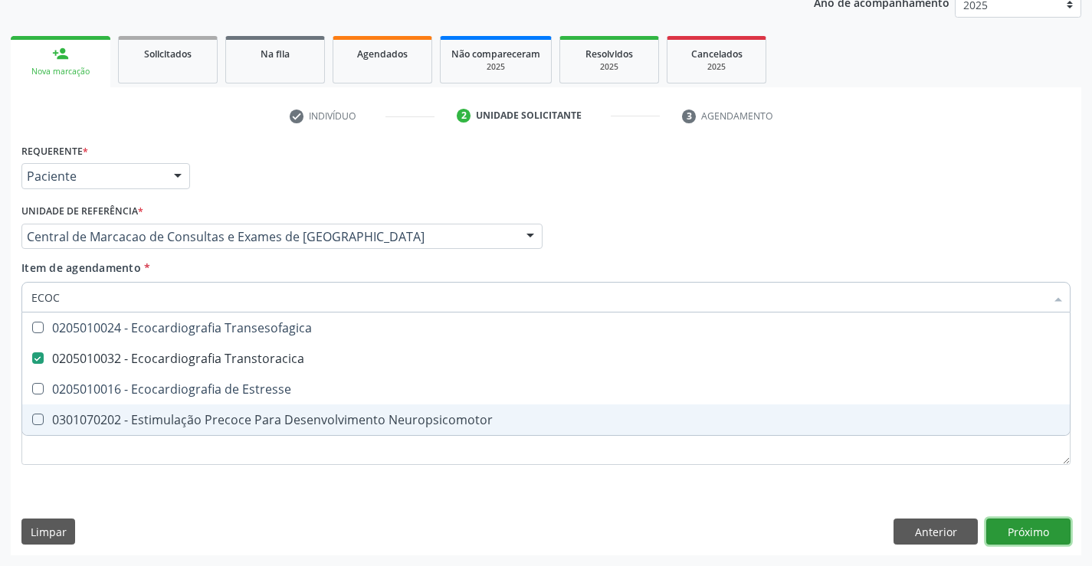
click at [1028, 525] on div "Requerente * Paciente Profissional de Saúde Paciente Nenhum resultado encontrad…" at bounding box center [546, 347] width 1071 height 416
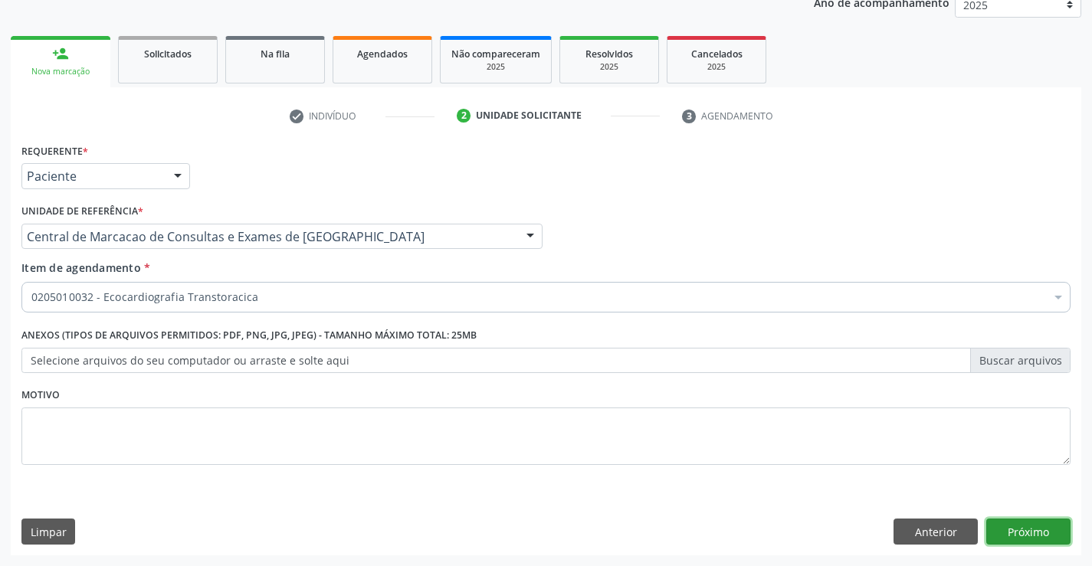
click at [1018, 539] on button "Próximo" at bounding box center [1028, 532] width 84 height 26
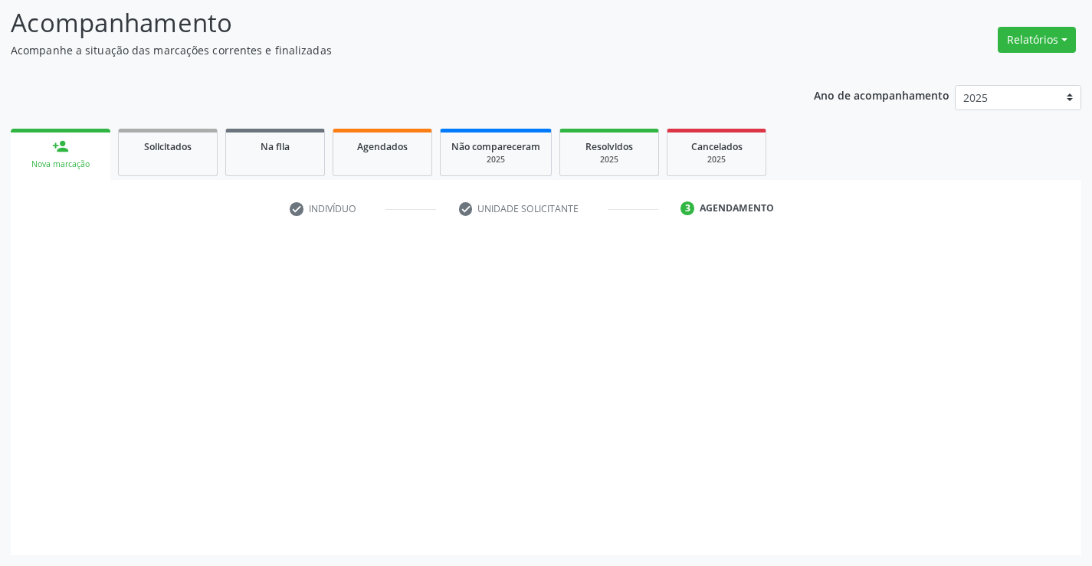
scroll to position [100, 0]
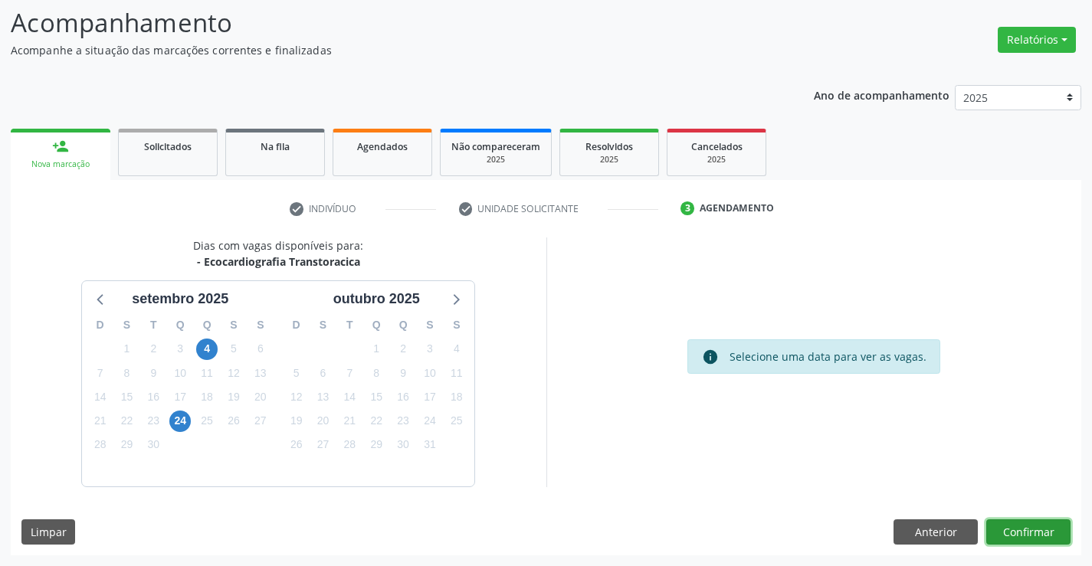
click at [1025, 529] on button "Confirmar" at bounding box center [1028, 533] width 84 height 26
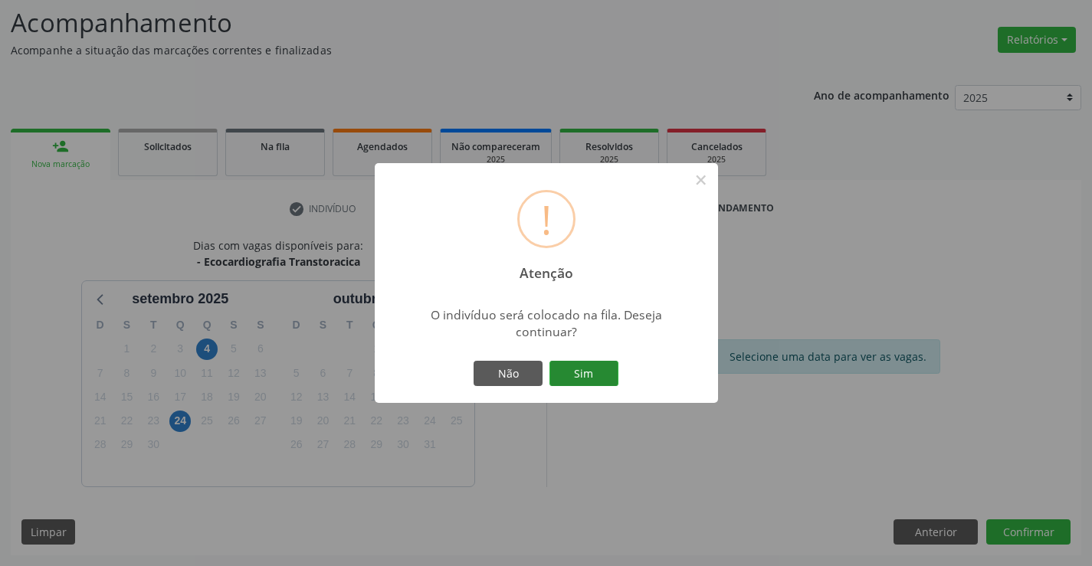
click at [557, 366] on button "Sim" at bounding box center [583, 374] width 69 height 26
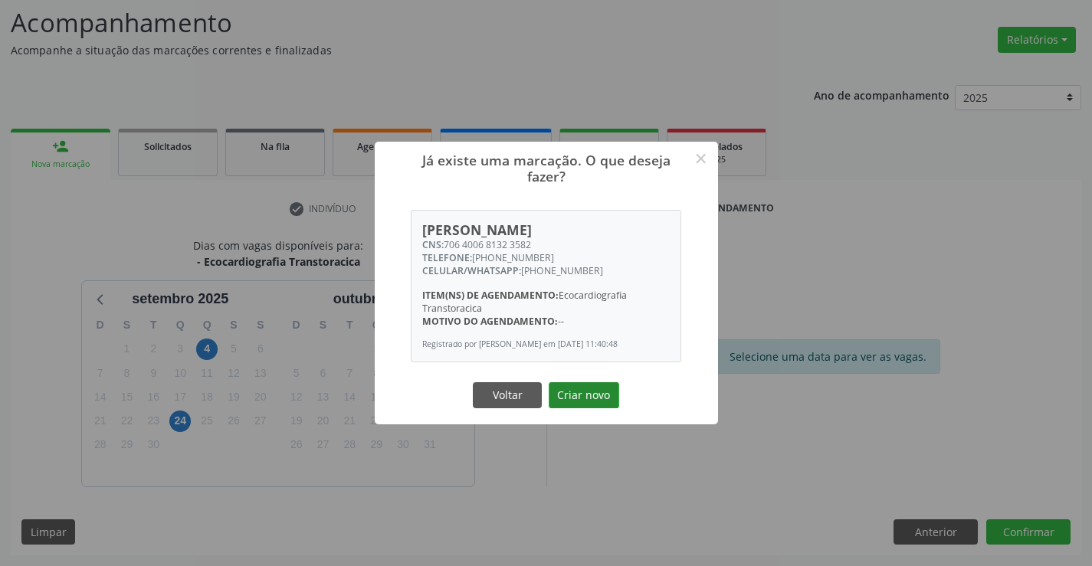
click at [580, 398] on button "Criar novo" at bounding box center [584, 395] width 71 height 26
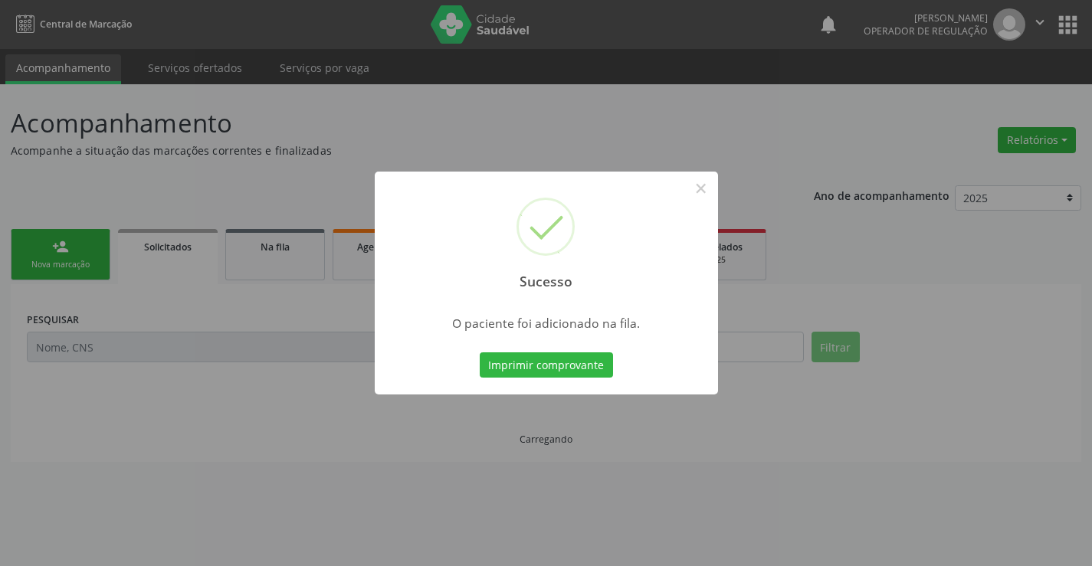
scroll to position [0, 0]
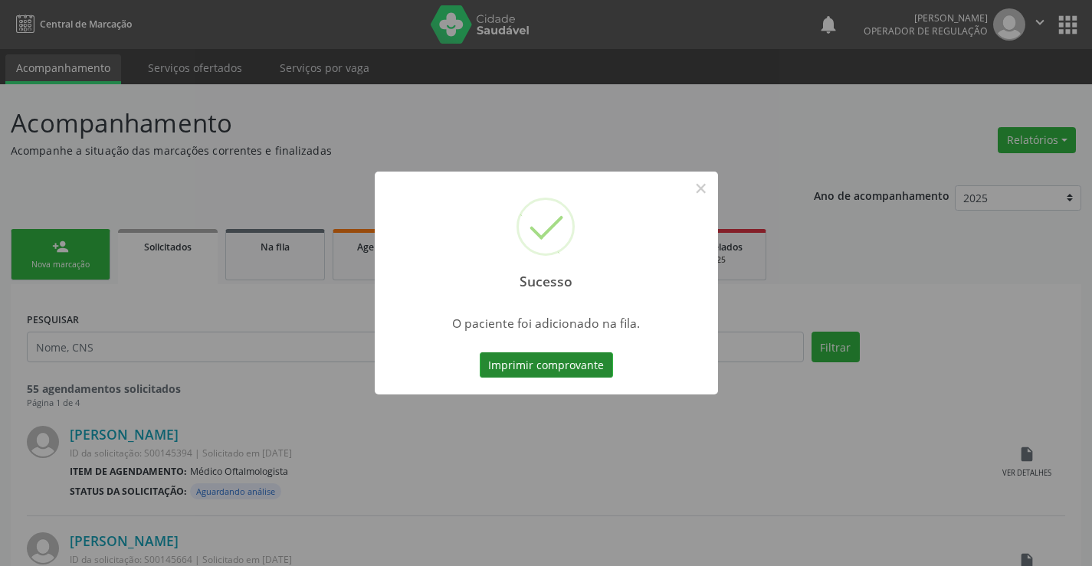
click at [591, 359] on button "Imprimir comprovante" at bounding box center [546, 366] width 133 height 26
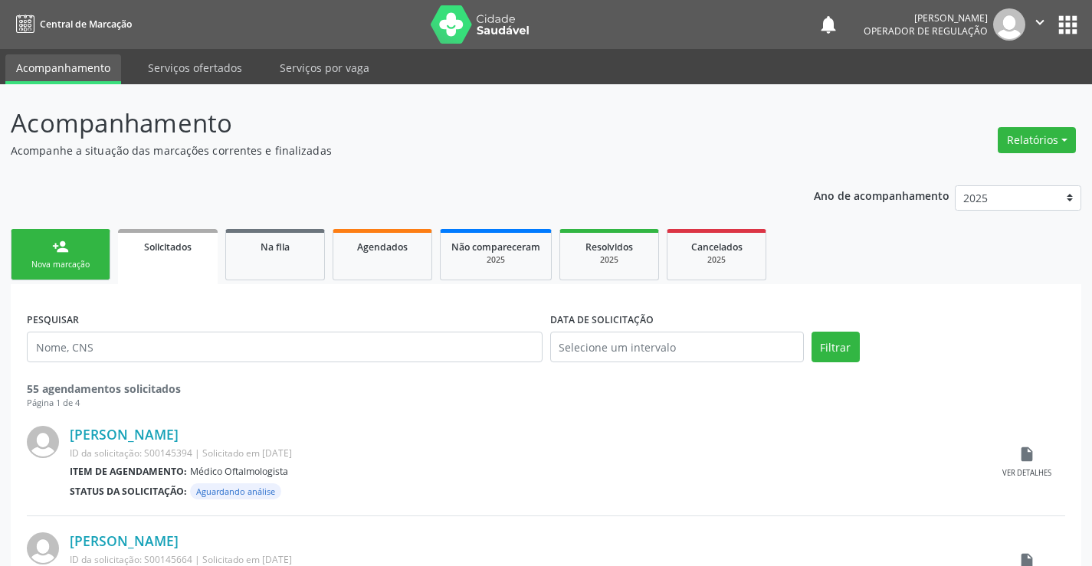
click at [74, 269] on div "Nova marcação" at bounding box center [60, 264] width 77 height 11
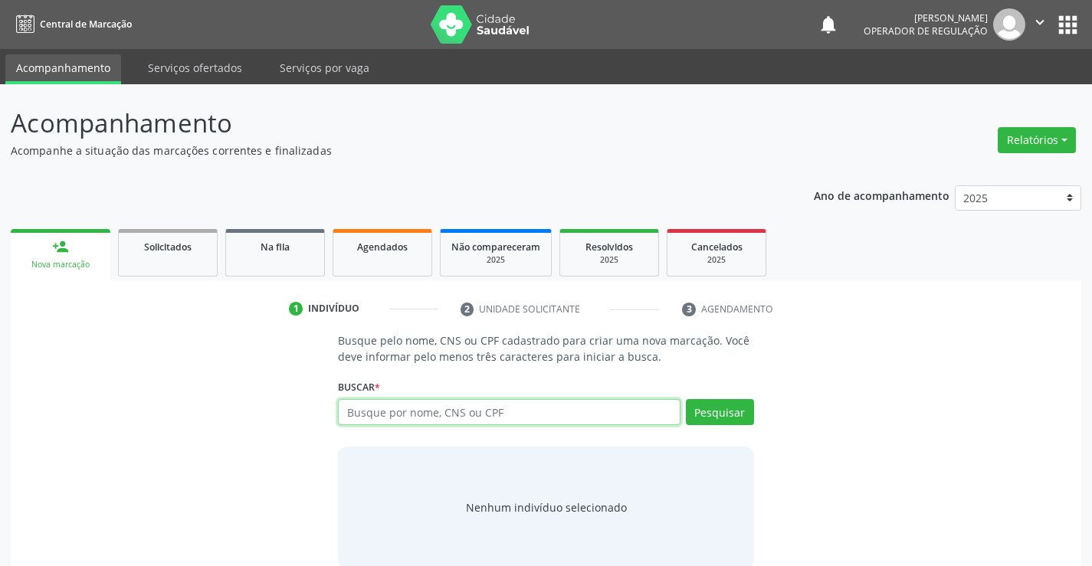
click at [381, 403] on input "text" at bounding box center [509, 412] width 342 height 26
type input "700203961464327"
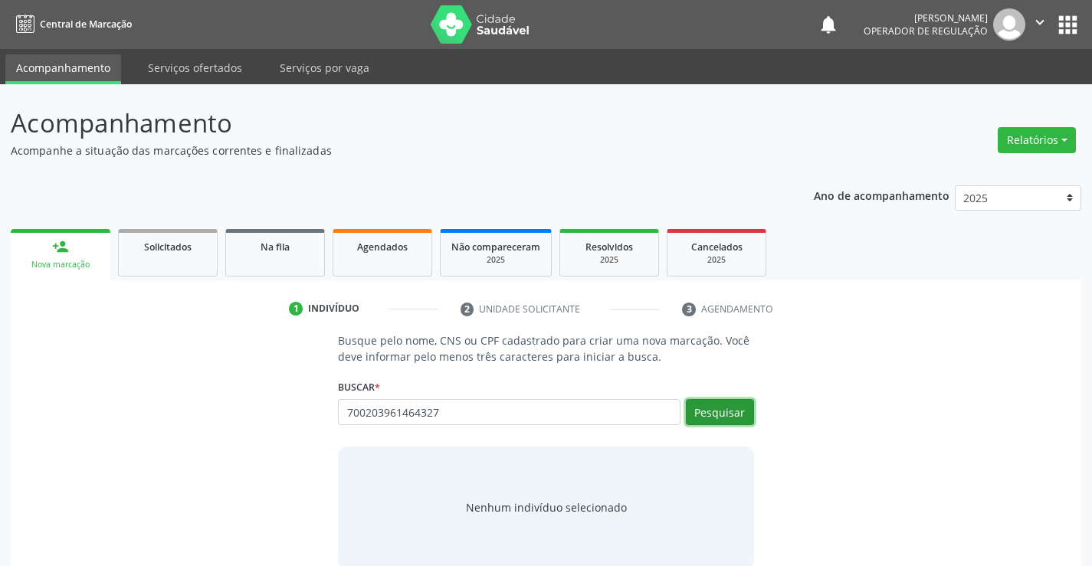
click at [737, 420] on button "Pesquisar" at bounding box center [720, 412] width 68 height 26
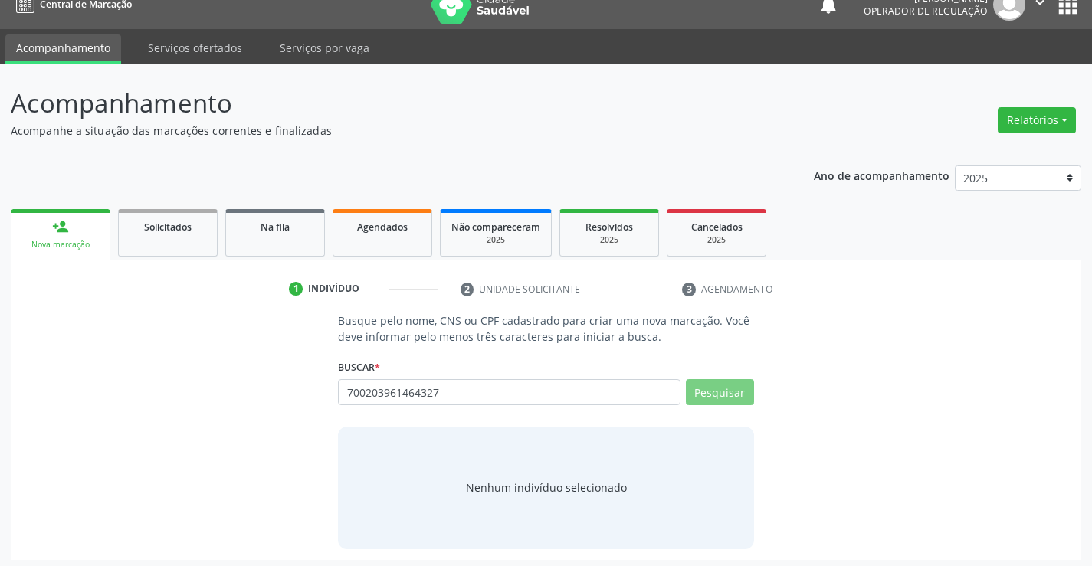
scroll to position [25, 0]
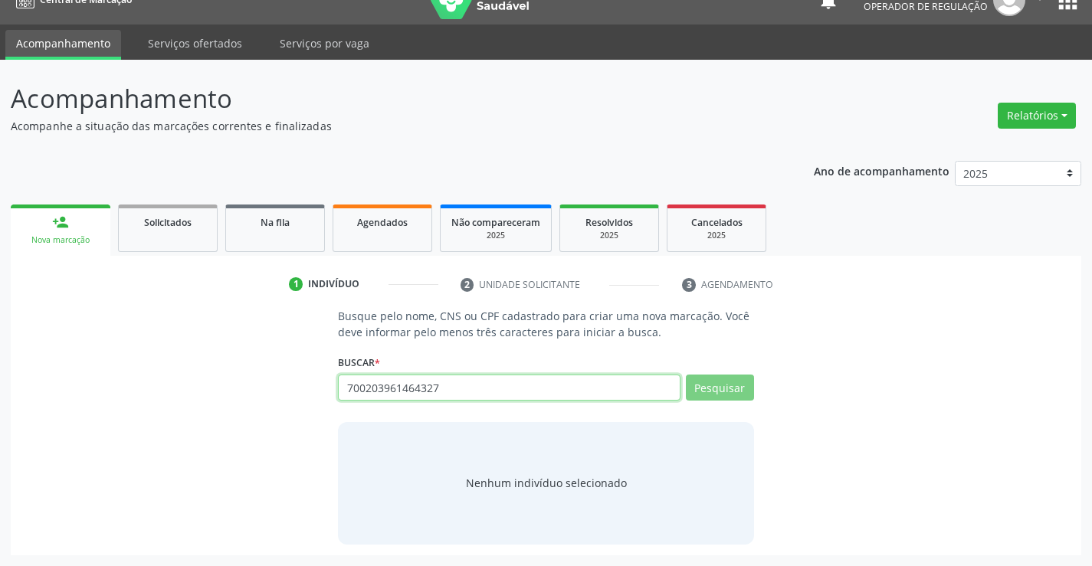
click at [523, 389] on input "700203961464327" at bounding box center [509, 388] width 342 height 26
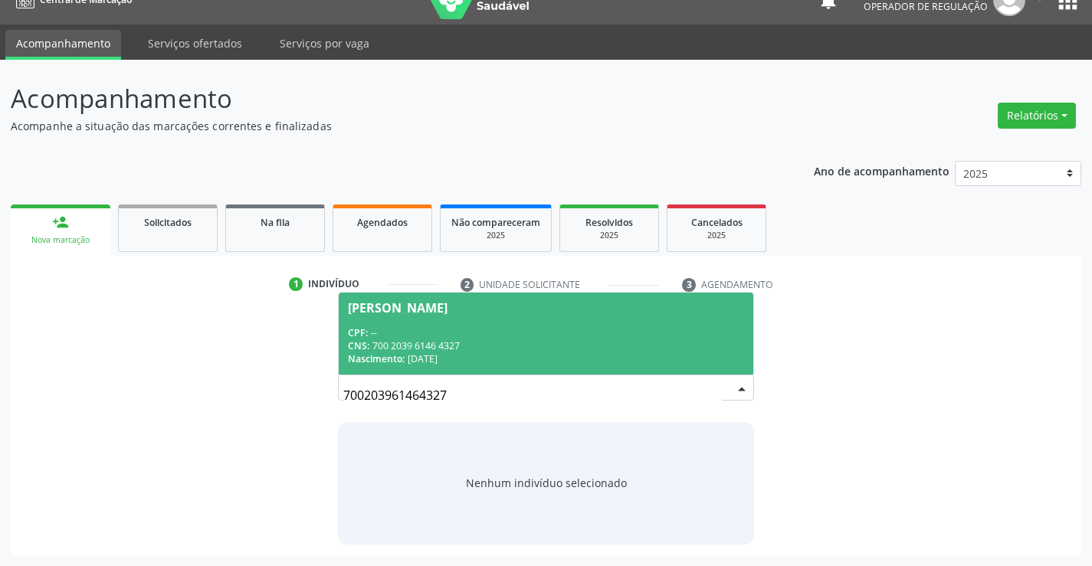
click at [453, 351] on div "CNS: 700 2039 6146 4327" at bounding box center [545, 345] width 395 height 13
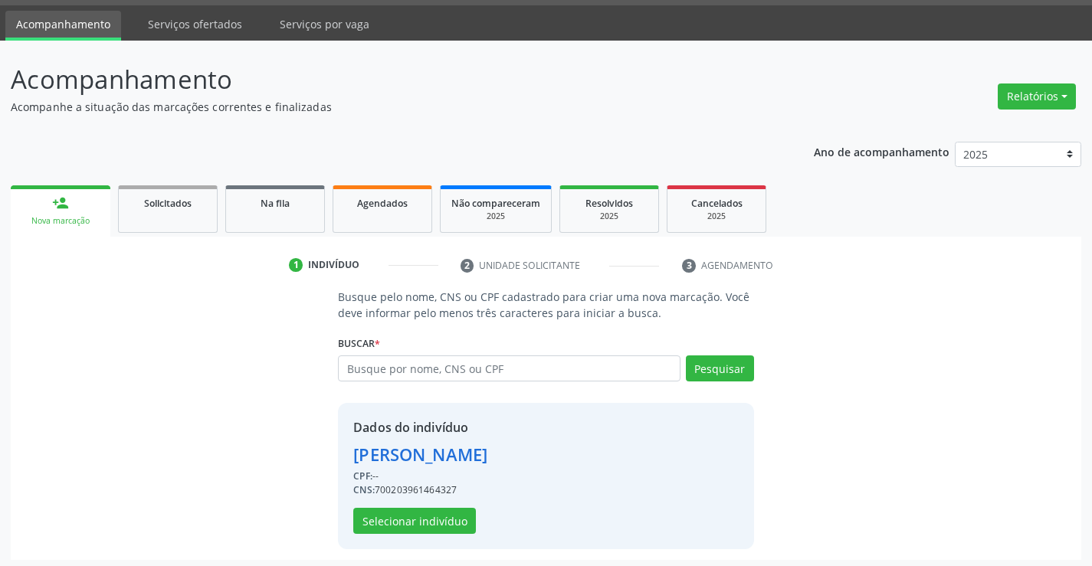
scroll to position [48, 0]
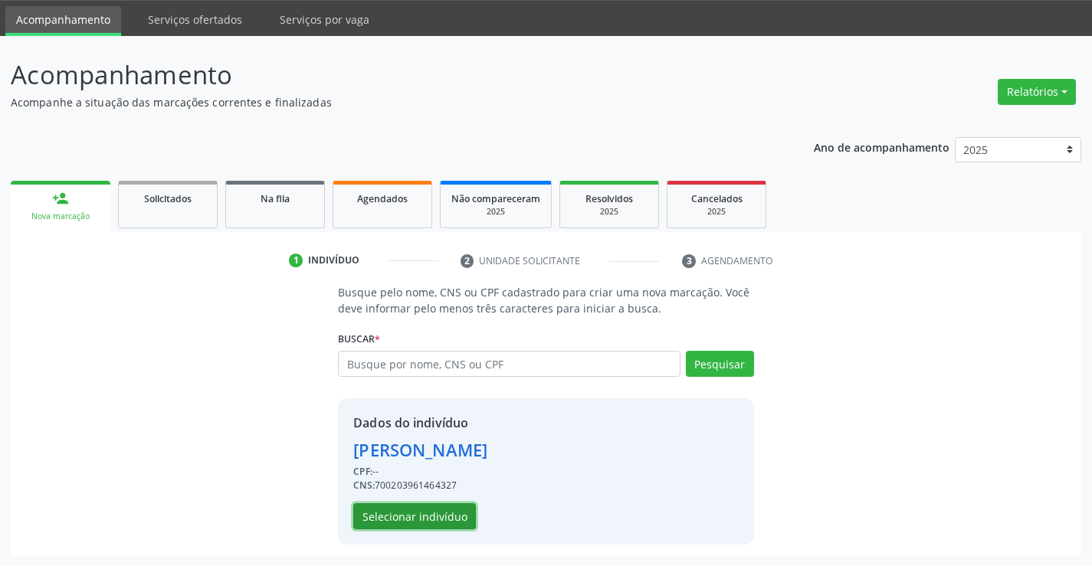
click at [409, 517] on button "Selecionar indivíduo" at bounding box center [414, 516] width 123 height 26
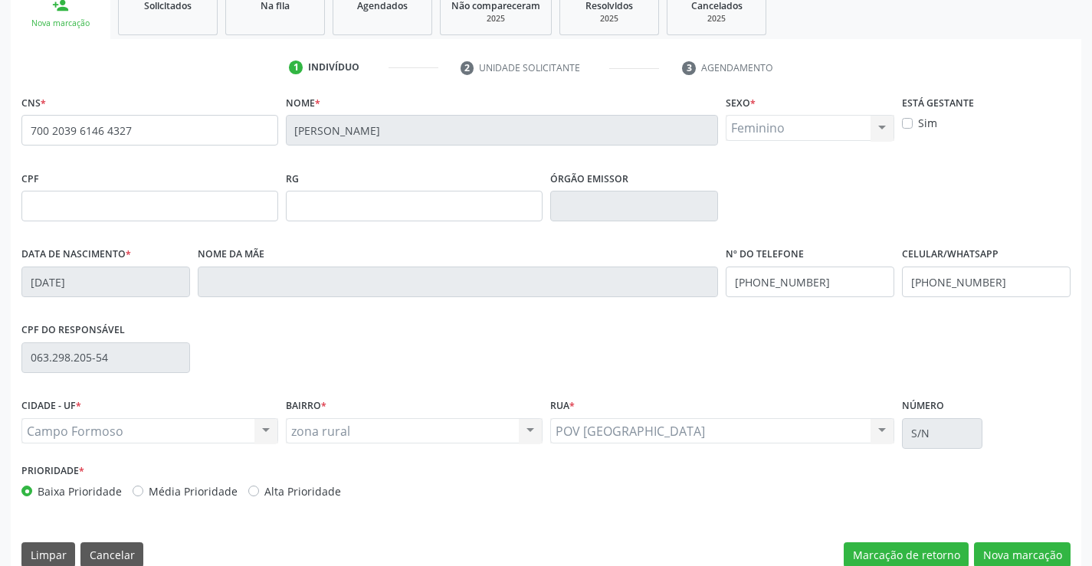
scroll to position [264, 0]
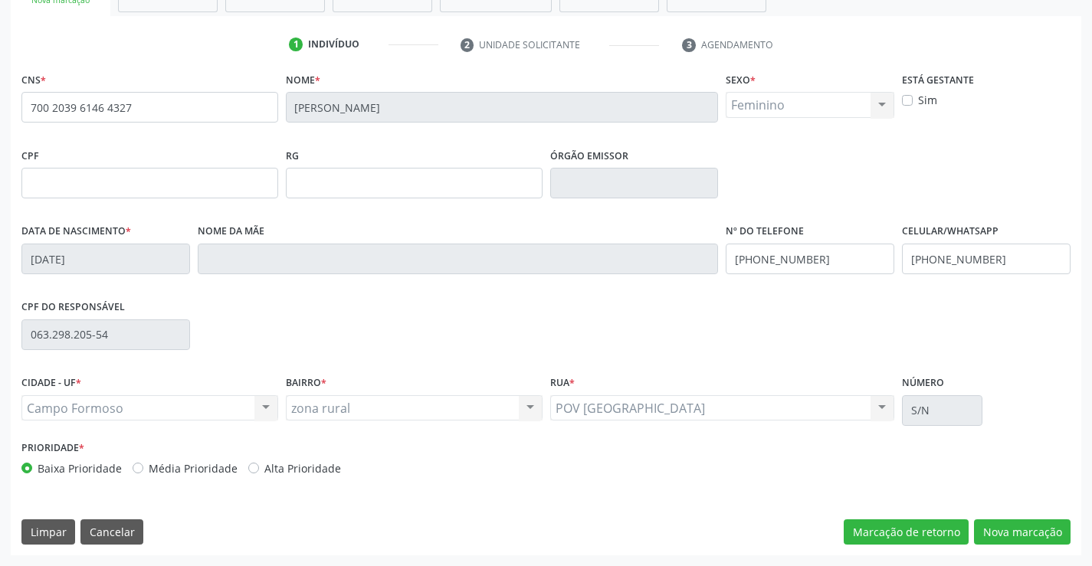
click at [1010, 546] on div "CNS * 700 2039 6146 4327 [GEOGRAPHIC_DATA] * [PERSON_NAME] * Feminino Masculino…" at bounding box center [546, 311] width 1071 height 487
drag, startPoint x: 1010, startPoint y: 534, endPoint x: 408, endPoint y: 412, distance: 614.7
click at [1010, 533] on button "Nova marcação" at bounding box center [1022, 533] width 97 height 26
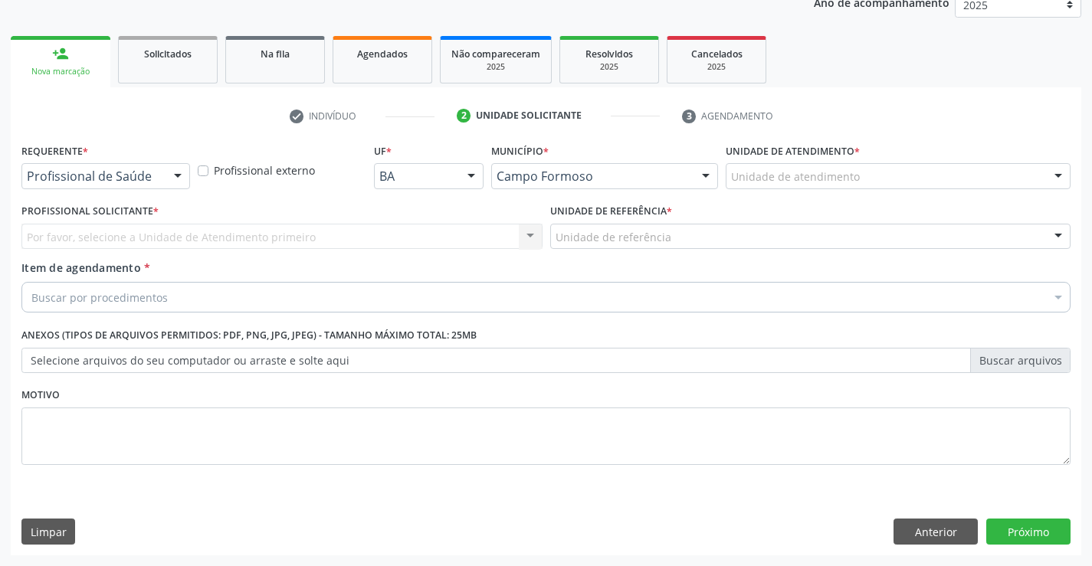
scroll to position [193, 0]
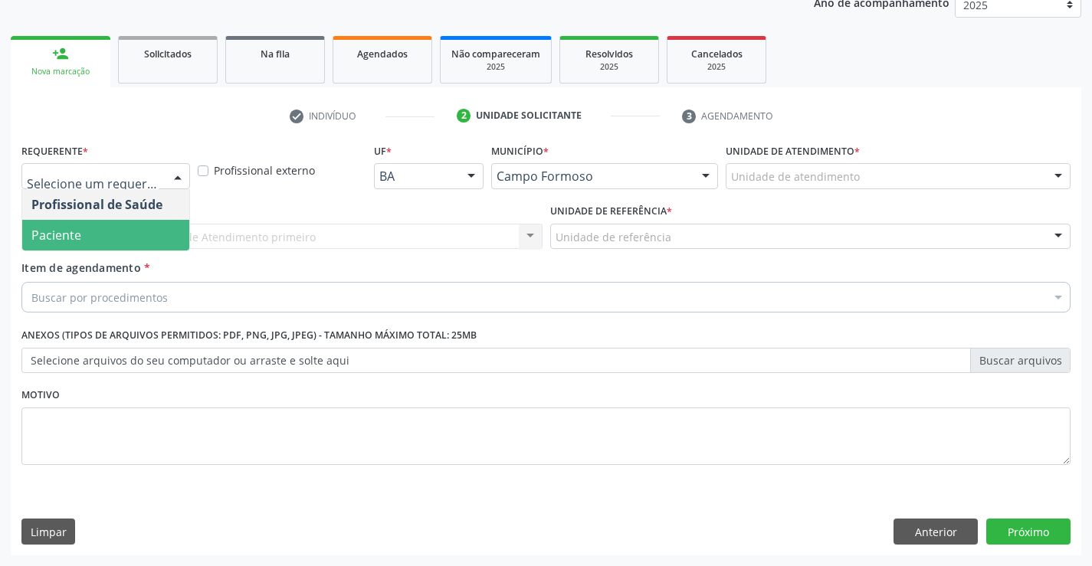
click at [71, 229] on span "Paciente" at bounding box center [56, 235] width 50 height 17
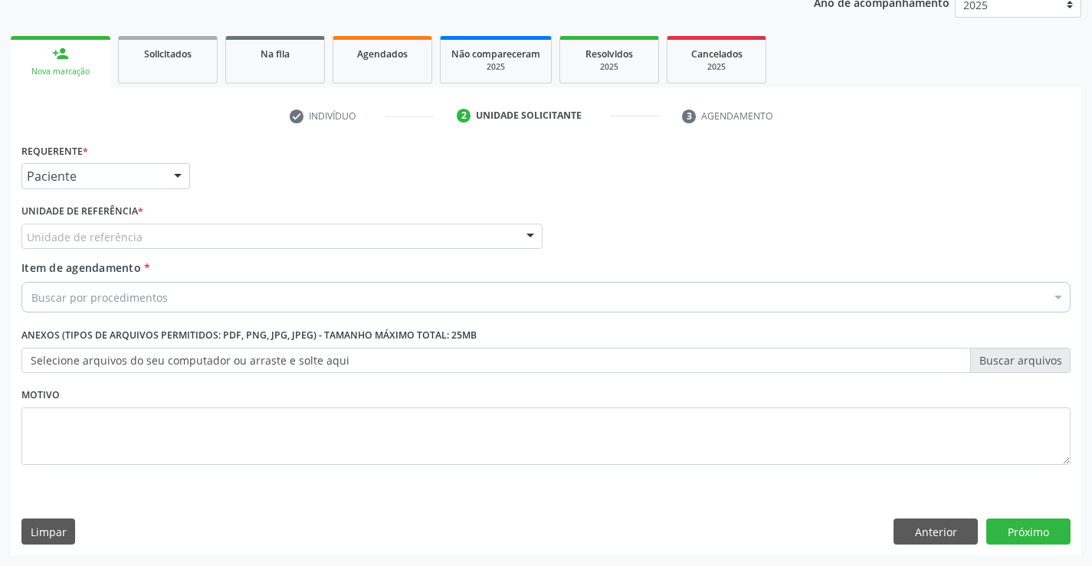
drag, startPoint x: 178, startPoint y: 236, endPoint x: 171, endPoint y: 257, distance: 21.8
click at [173, 240] on div "Unidade de referência" at bounding box center [281, 237] width 521 height 26
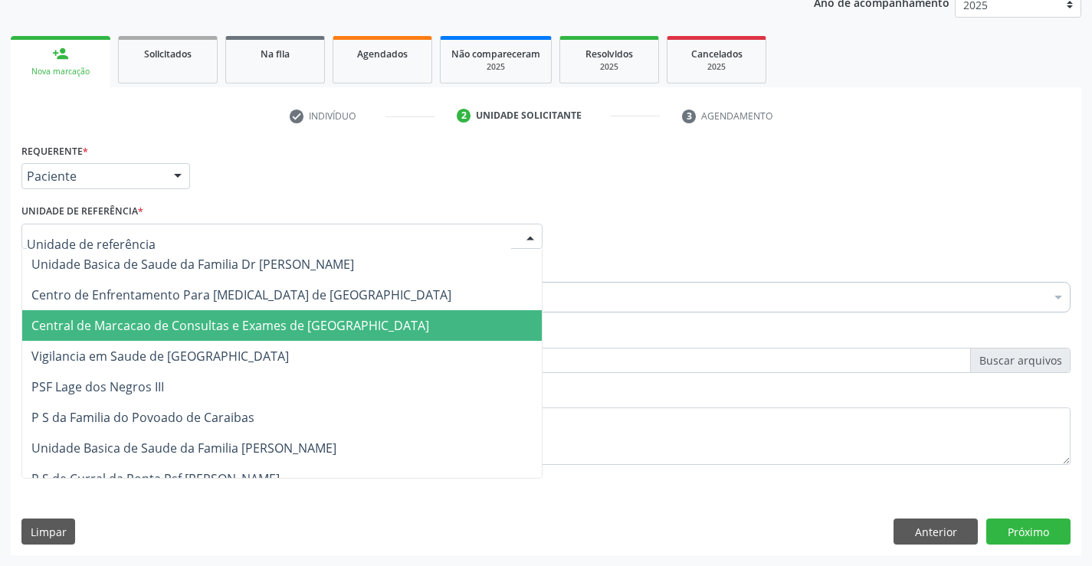
click at [163, 327] on span "Central de Marcacao de Consultas e Exames de [GEOGRAPHIC_DATA]" at bounding box center [230, 325] width 398 height 17
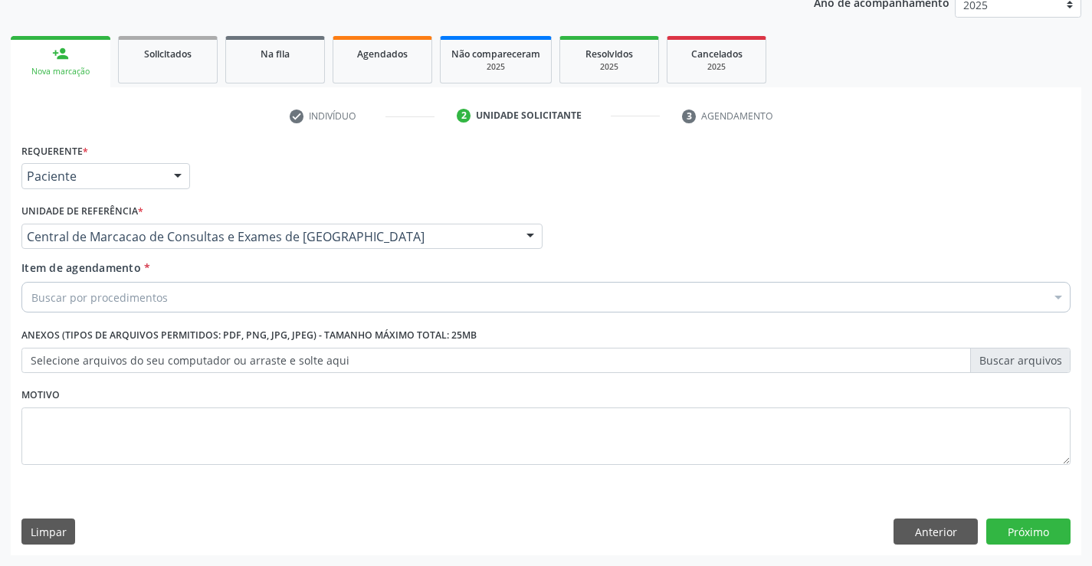
click at [184, 290] on div "Buscar por procedimentos" at bounding box center [545, 297] width 1049 height 31
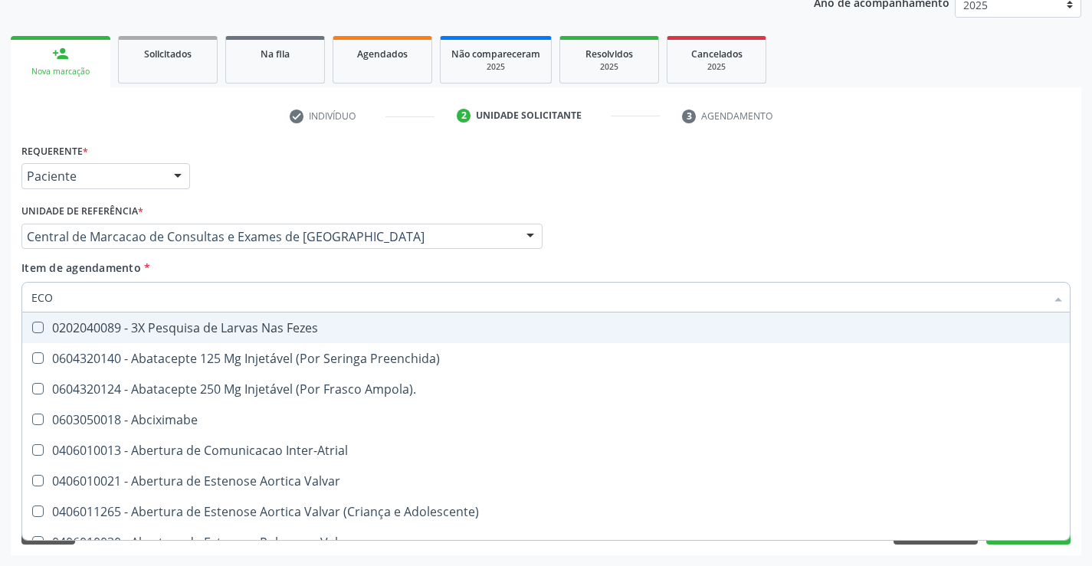
type input "ECOC"
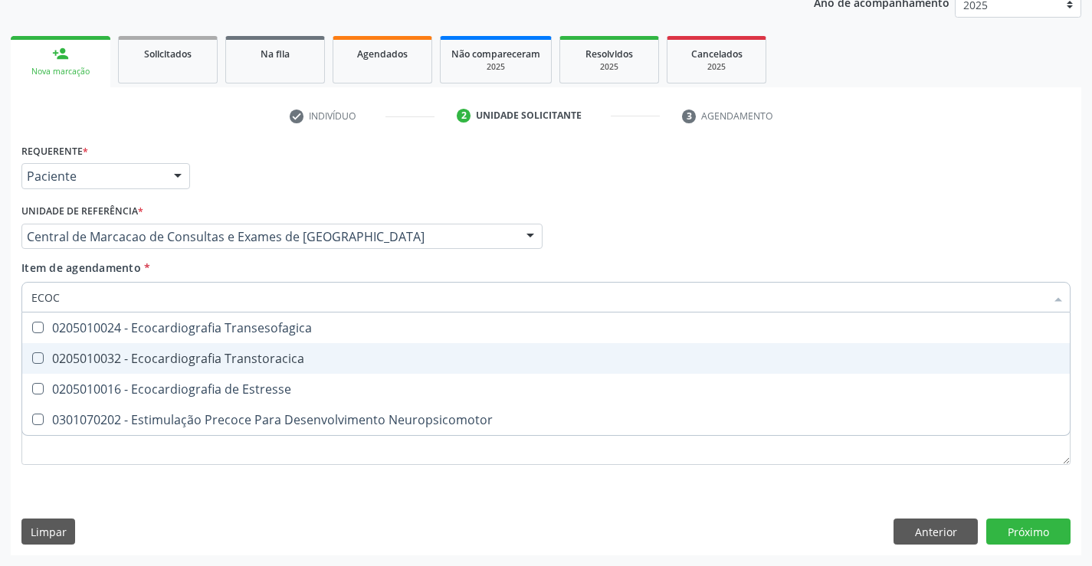
click at [266, 346] on span "0205010032 - Ecocardiografia Transtoracica" at bounding box center [546, 358] width 1048 height 31
checkbox Transtoracica "true"
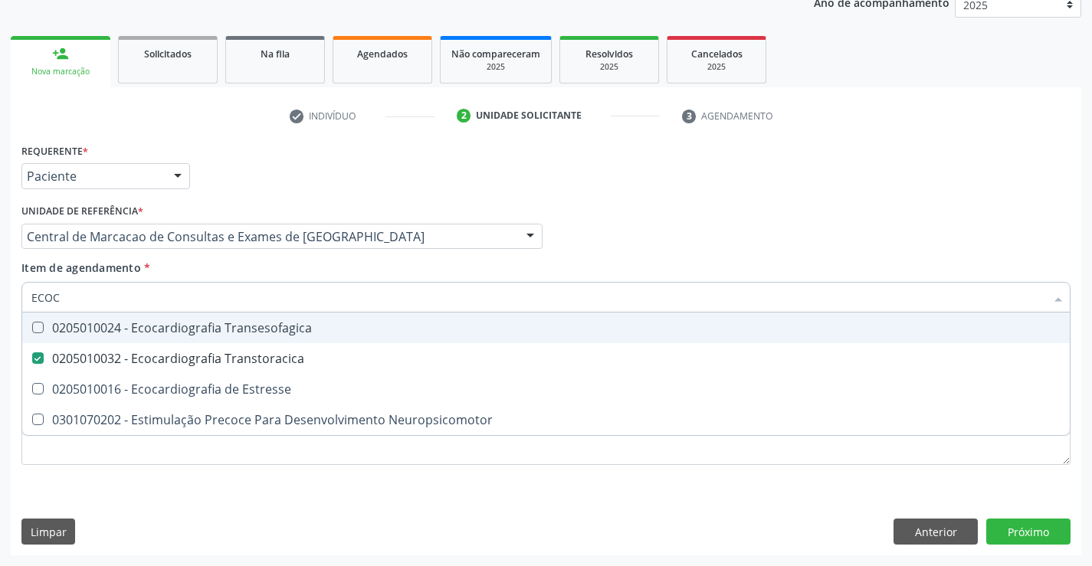
click at [254, 299] on input "ECOC" at bounding box center [538, 297] width 1014 height 31
type input "A"
checkbox Transtoracica "false"
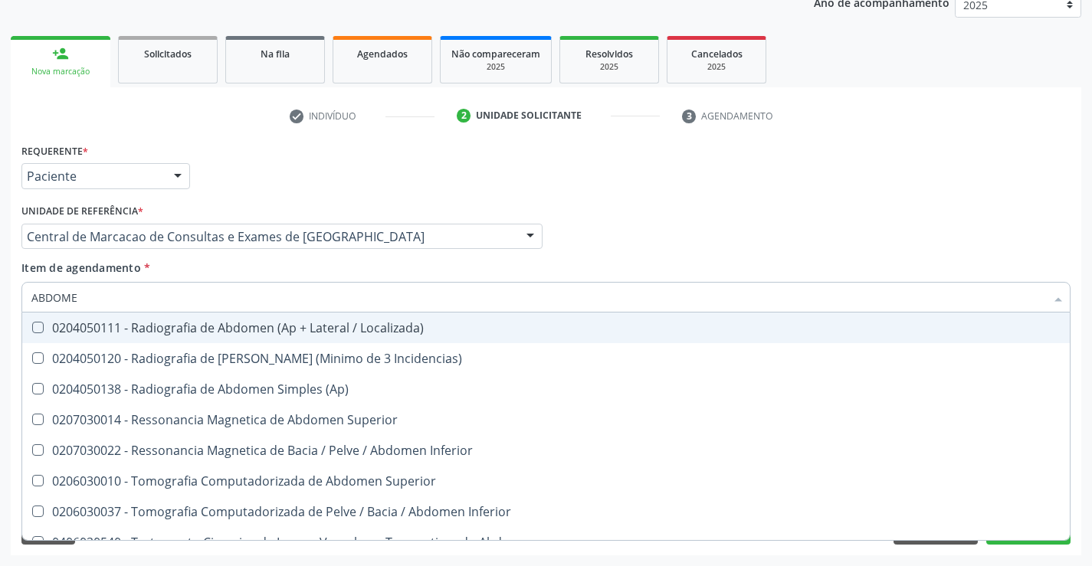
type input "ABDOMEN"
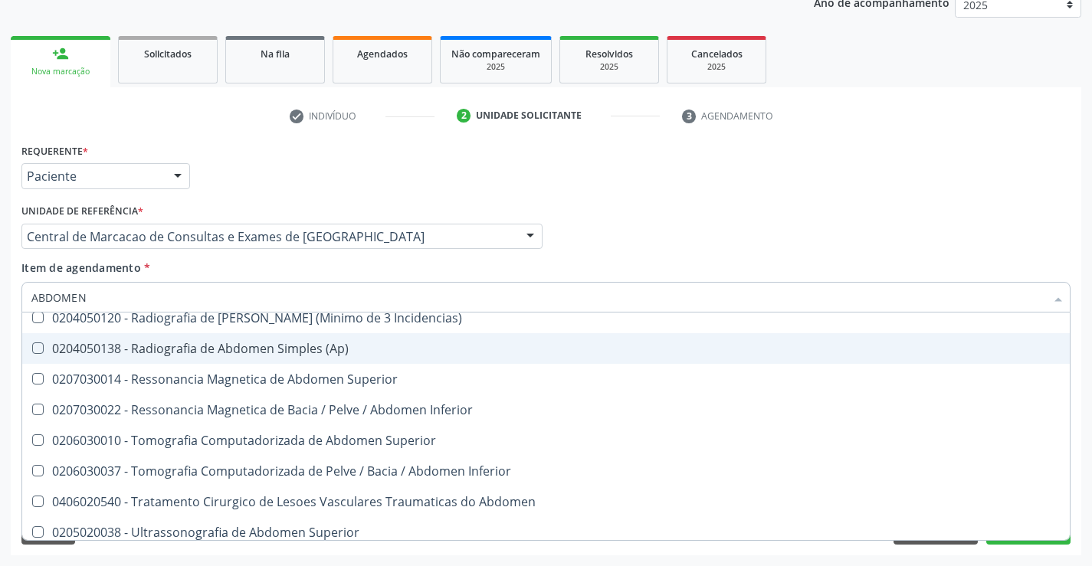
scroll to position [79, 0]
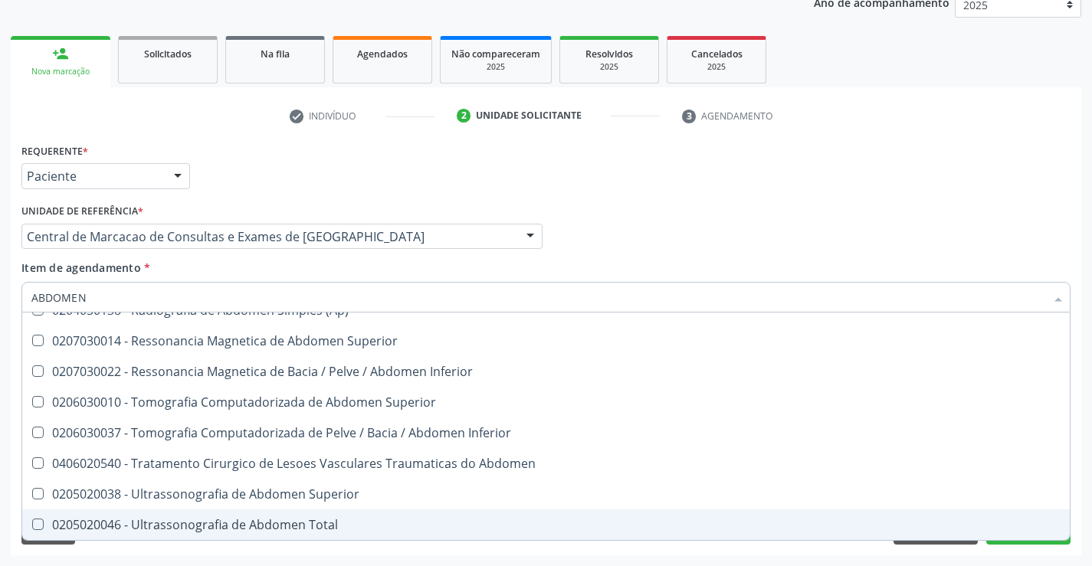
click at [241, 521] on div "0205020046 - Ultrassonografia de Abdomen Total" at bounding box center [545, 525] width 1029 height 12
checkbox Total "true"
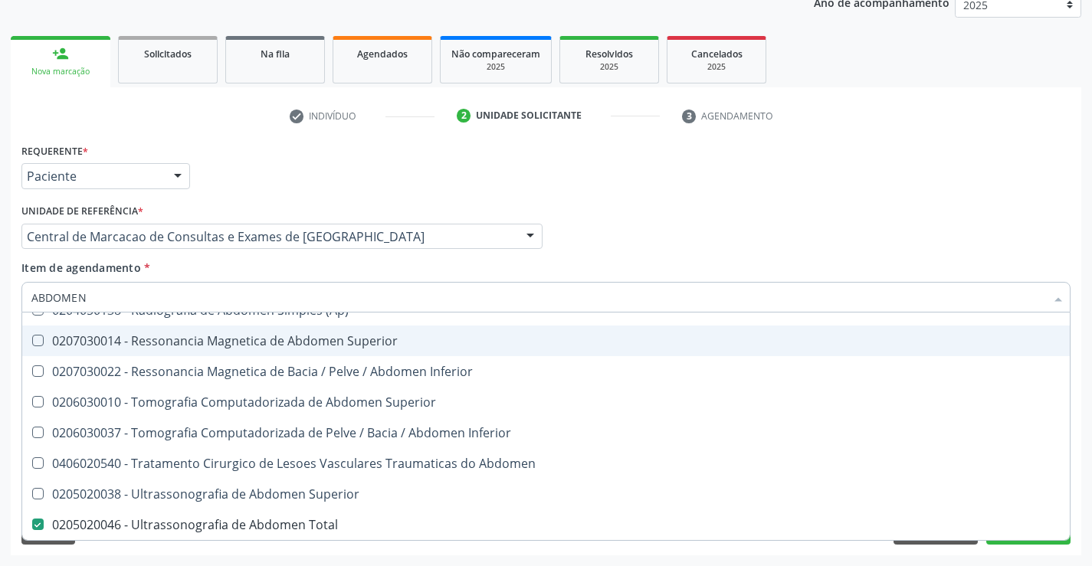
click at [720, 166] on div "Requerente * Paciente Profissional de Saúde Paciente Nenhum resultado encontrad…" at bounding box center [546, 169] width 1057 height 60
checkbox Incidencias\) "true"
checkbox \(Ap\) "true"
checkbox Total "false"
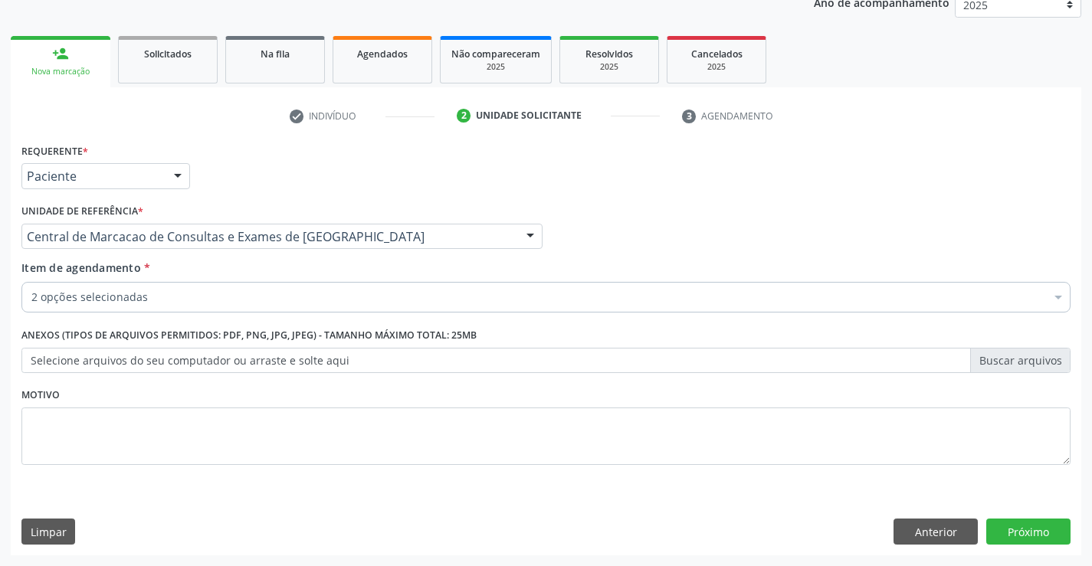
scroll to position [0, 0]
click at [1056, 543] on button "Próximo" at bounding box center [1028, 532] width 84 height 26
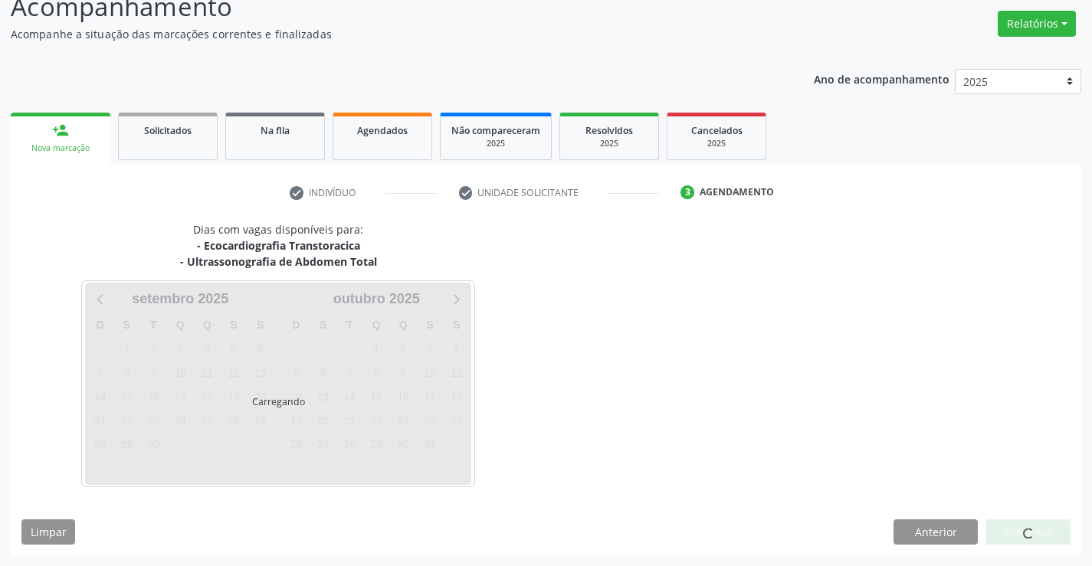
scroll to position [162, 0]
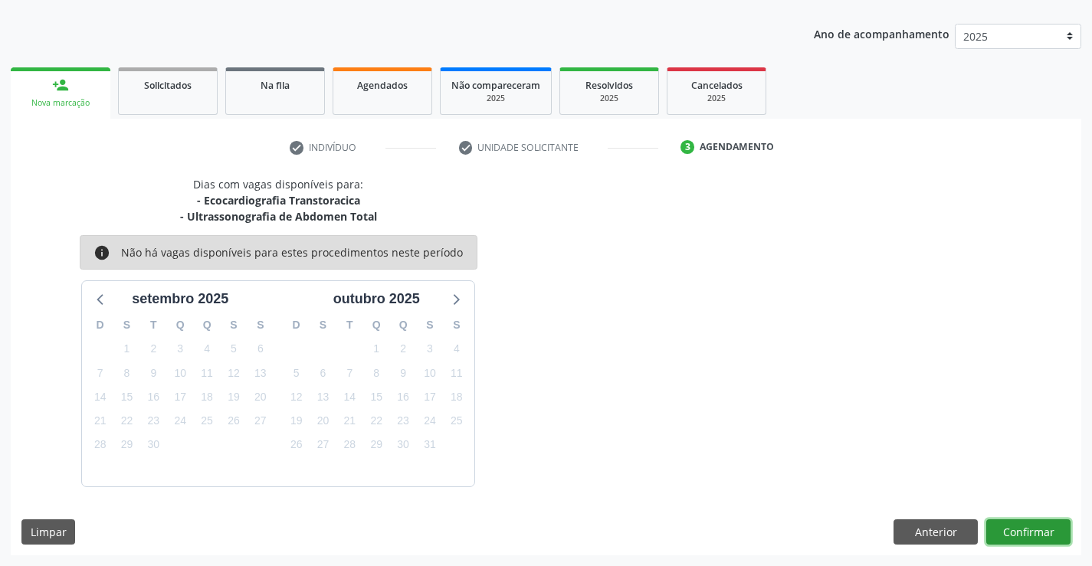
click at [1018, 536] on button "Confirmar" at bounding box center [1028, 533] width 84 height 26
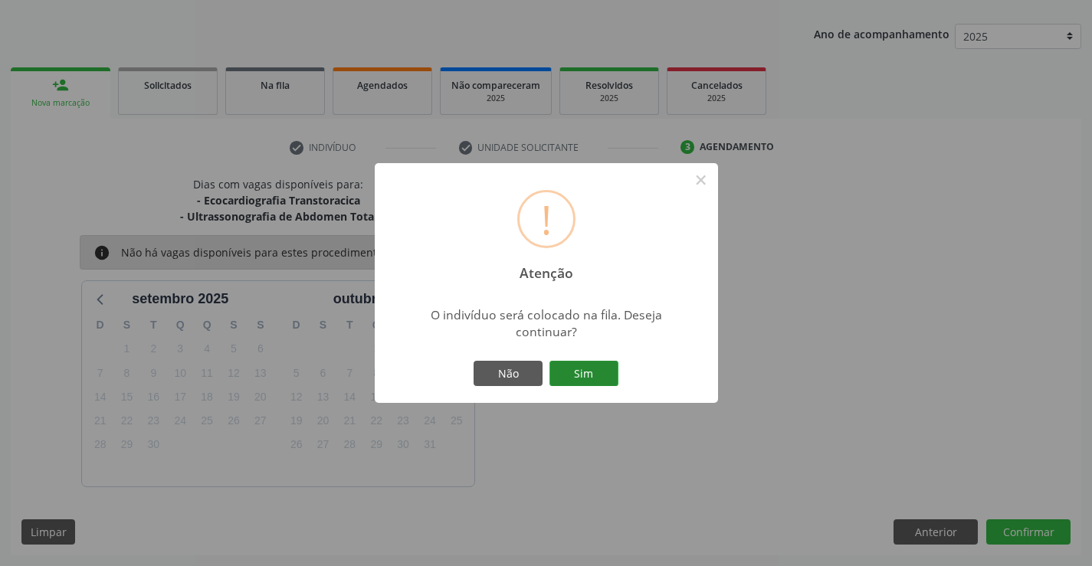
click at [579, 373] on button "Sim" at bounding box center [583, 374] width 69 height 26
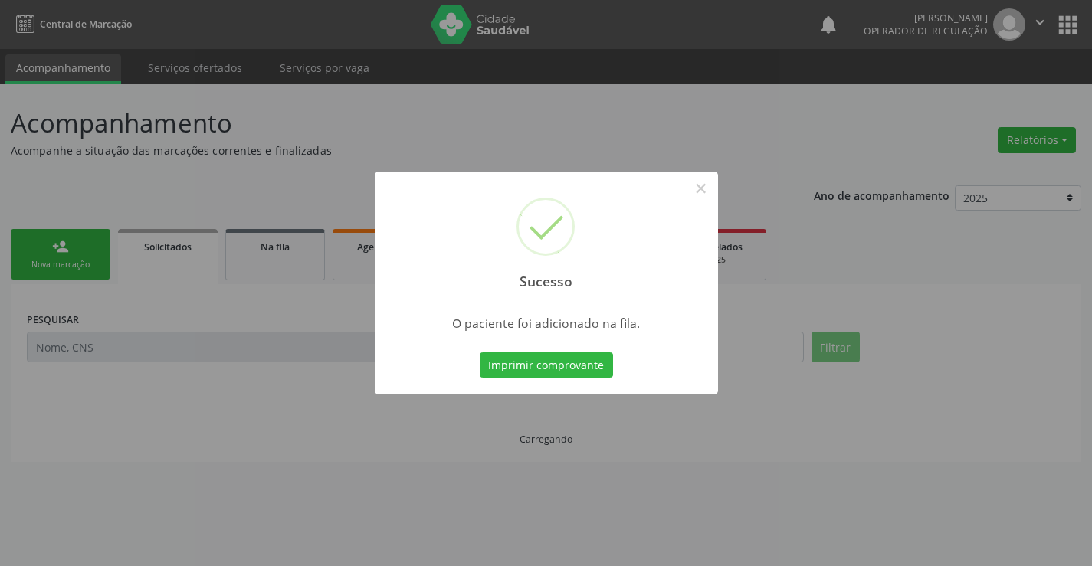
scroll to position [0, 0]
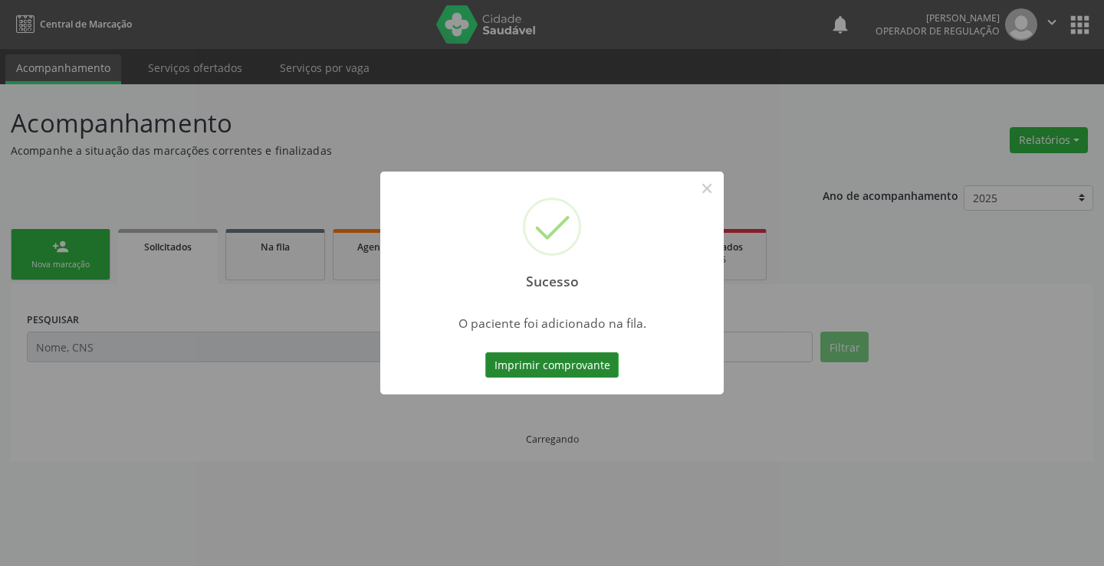
click at [580, 371] on button "Imprimir comprovante" at bounding box center [551, 366] width 133 height 26
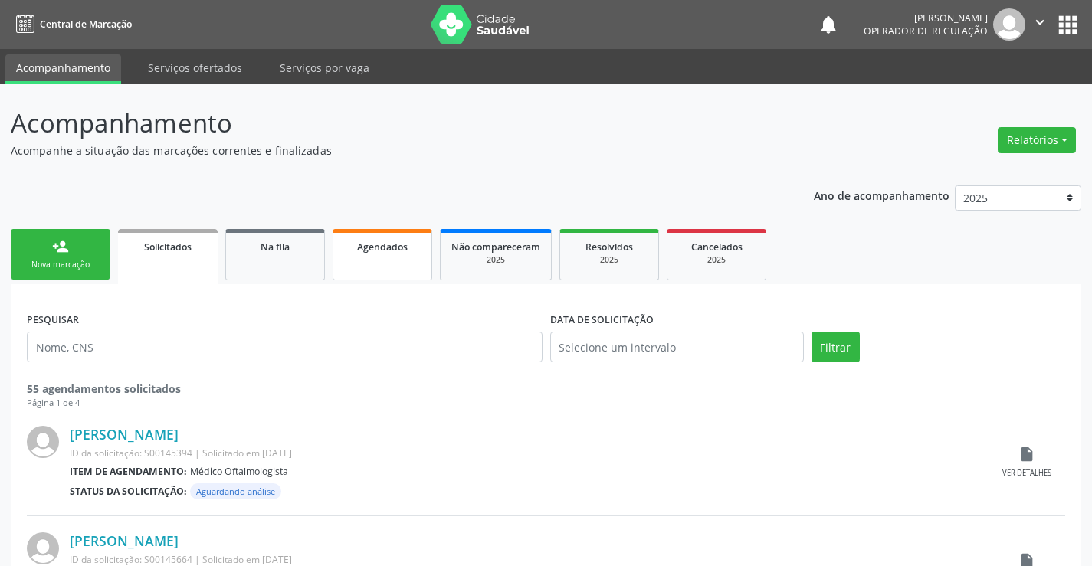
click at [386, 248] on span "Agendados" at bounding box center [382, 247] width 51 height 13
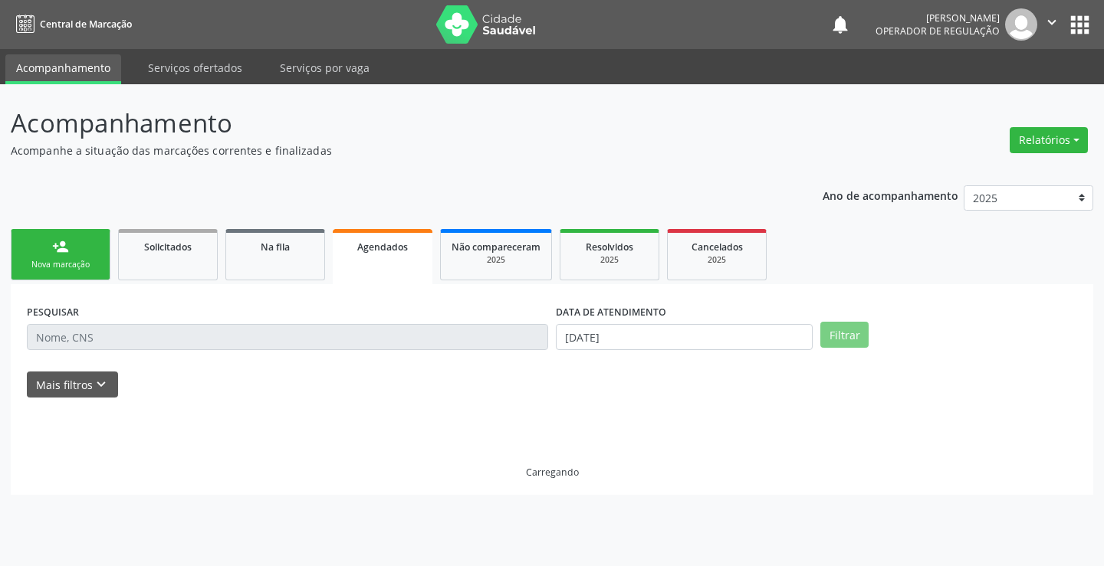
click at [161, 354] on div "PESQUISAR" at bounding box center [287, 330] width 529 height 60
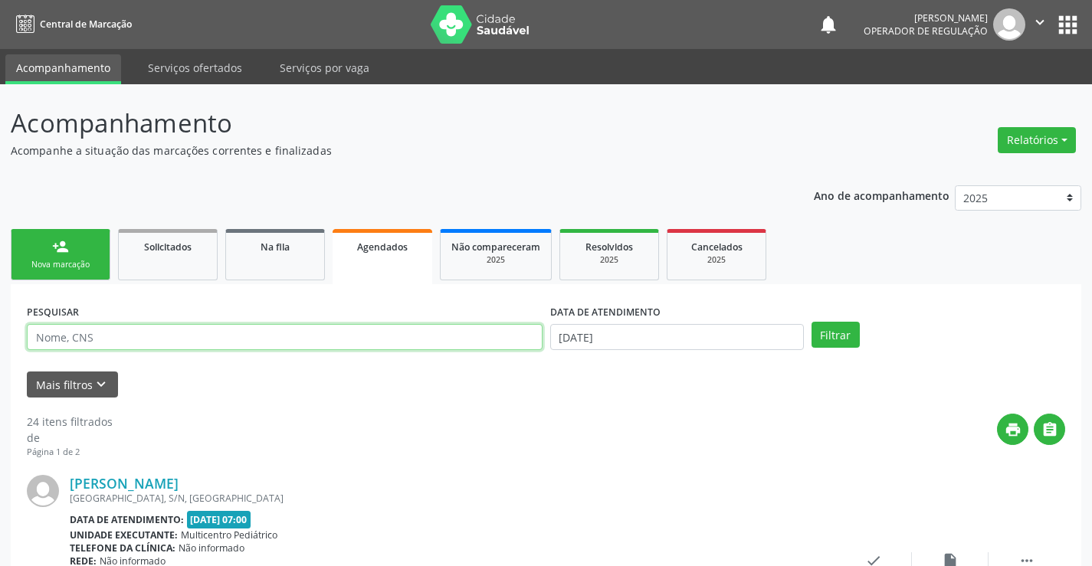
click at [107, 339] on input "text" at bounding box center [285, 337] width 516 height 26
type input "704603195385122"
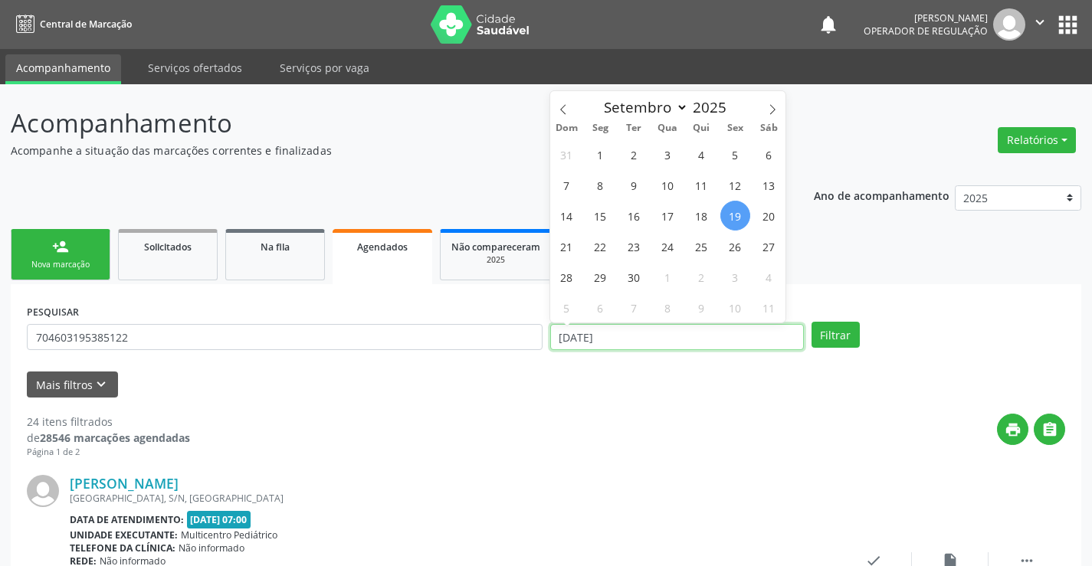
click at [631, 339] on input "[DATE]" at bounding box center [677, 337] width 254 height 26
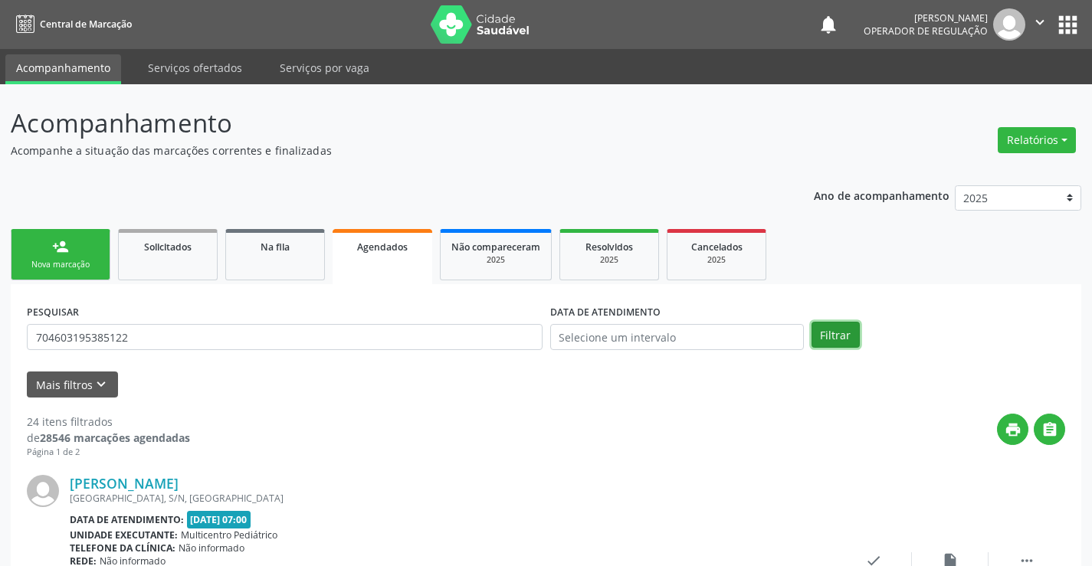
click at [831, 333] on button "Filtrar" at bounding box center [836, 335] width 48 height 26
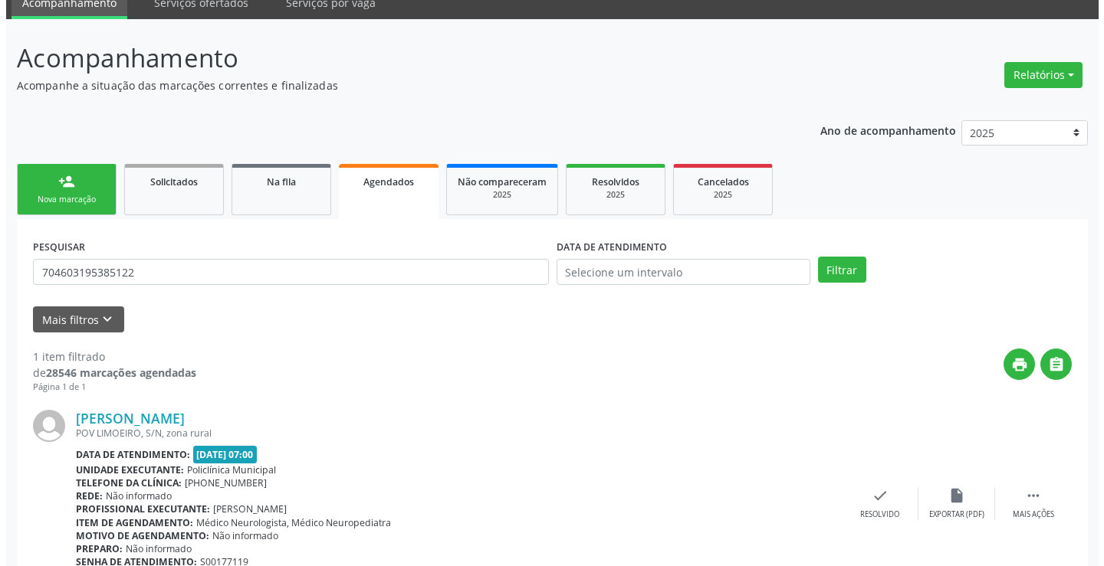
scroll to position [139, 0]
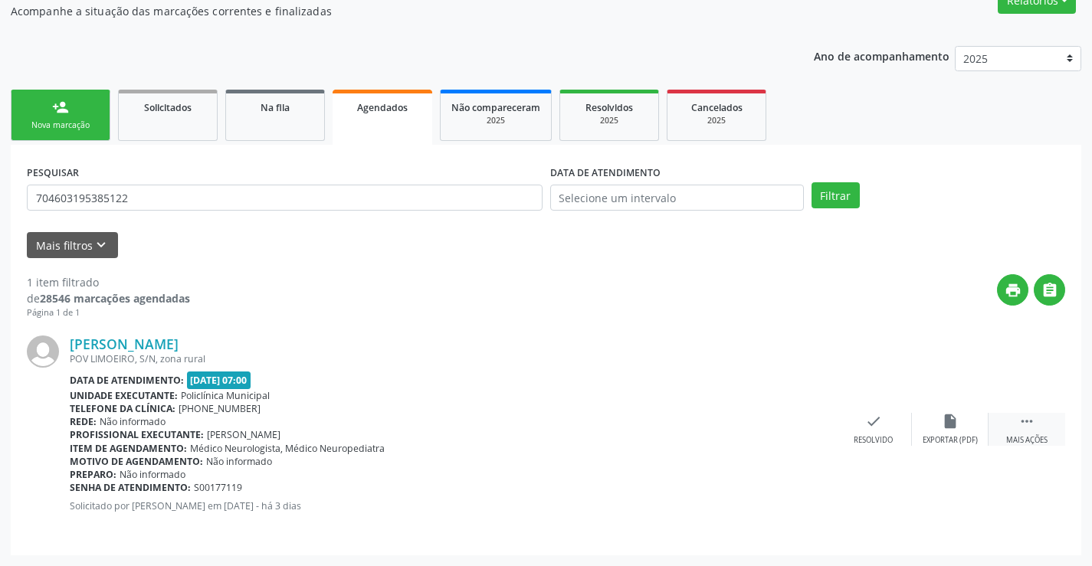
click at [1025, 427] on icon "" at bounding box center [1026, 421] width 17 height 17
click at [798, 425] on icon "cancel" at bounding box center [797, 421] width 17 height 17
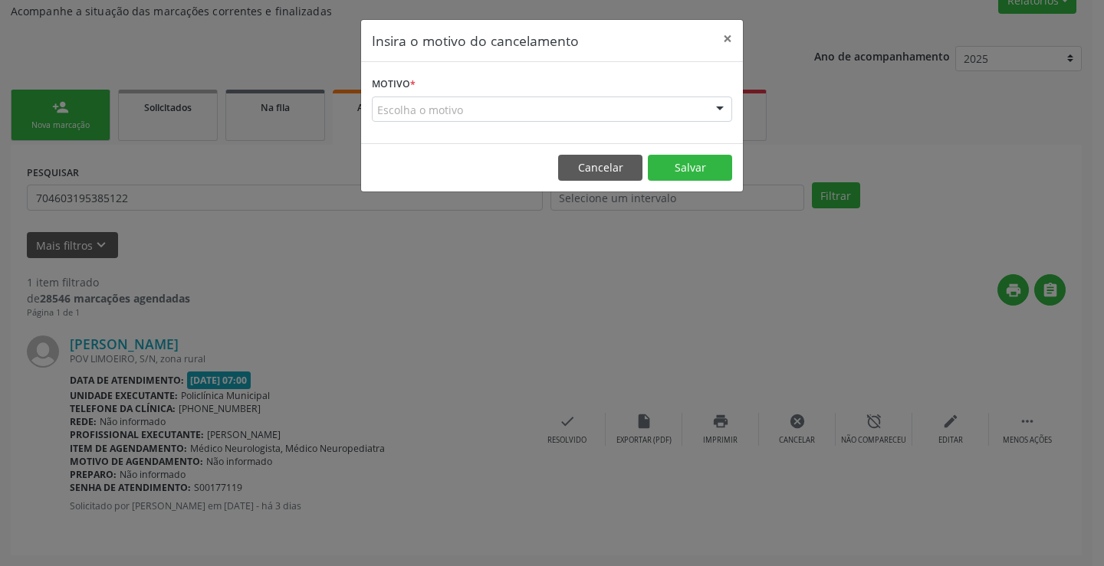
click at [672, 108] on div "Escolha o motivo" at bounding box center [552, 110] width 360 height 26
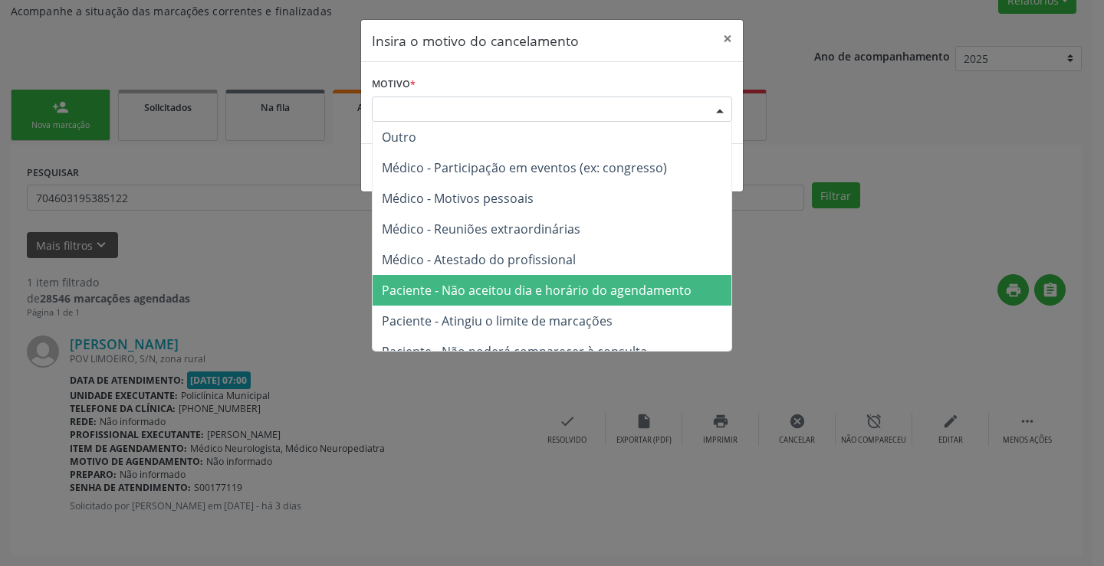
click at [651, 277] on span "Paciente - Não aceitou dia e horário do agendamento" at bounding box center [551, 290] width 359 height 31
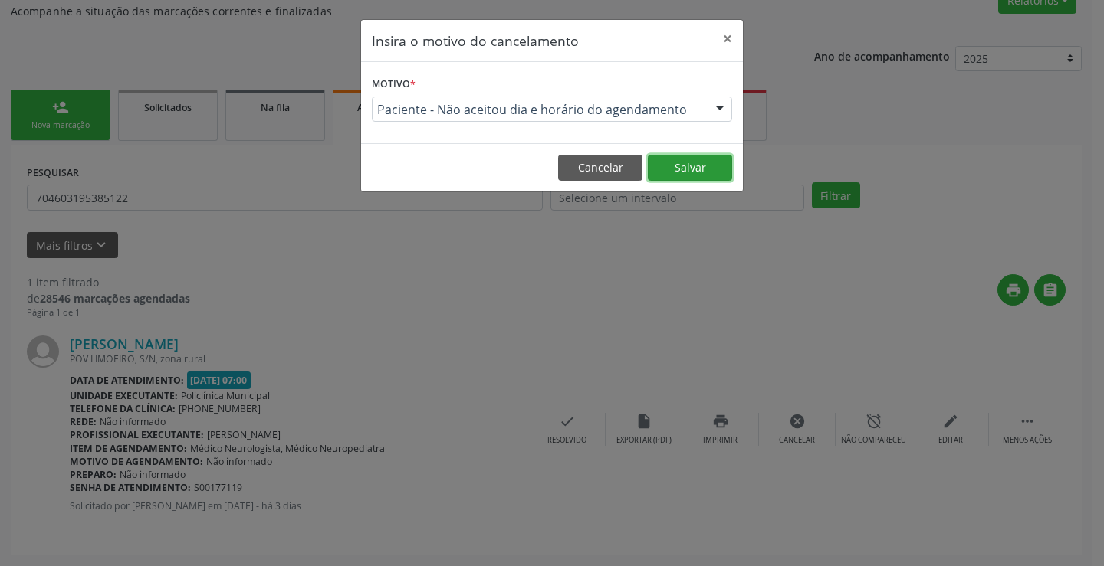
click at [703, 162] on button "Salvar" at bounding box center [690, 168] width 84 height 26
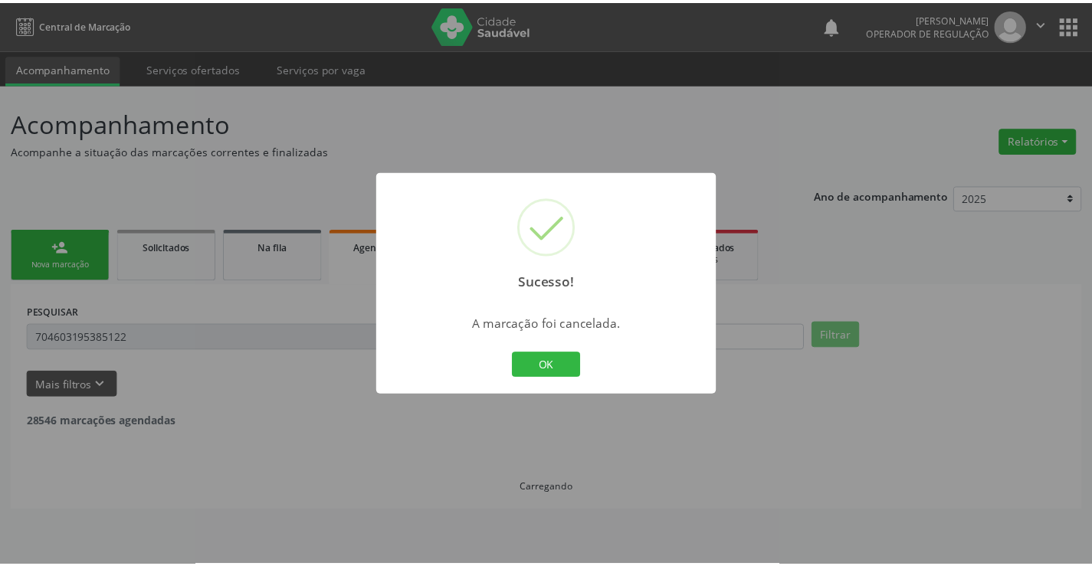
scroll to position [0, 0]
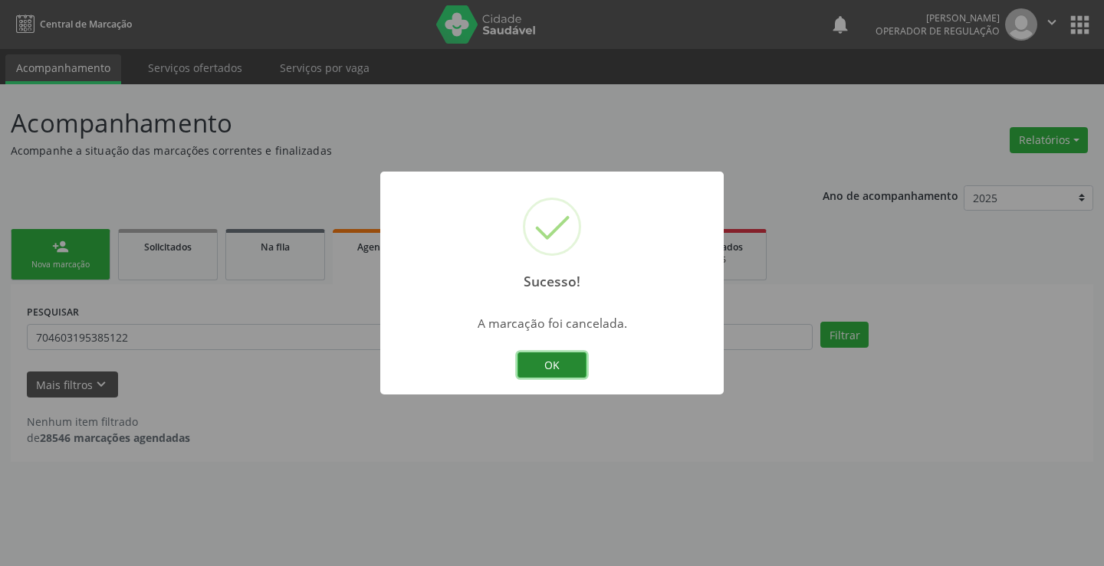
click at [551, 368] on button "OK" at bounding box center [551, 366] width 69 height 26
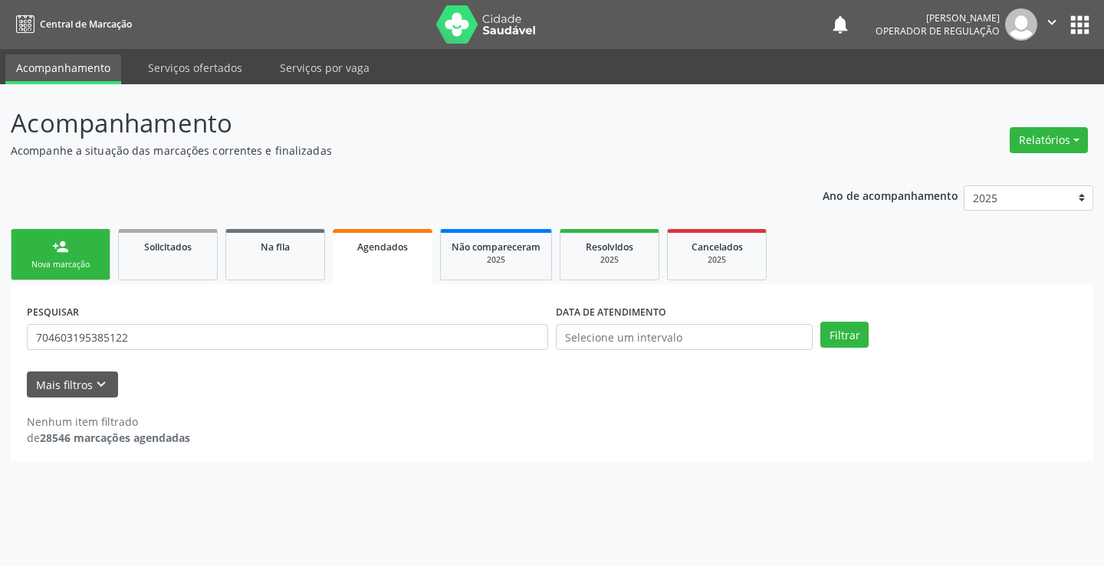
click at [47, 244] on link "person_add Nova marcação" at bounding box center [61, 254] width 100 height 51
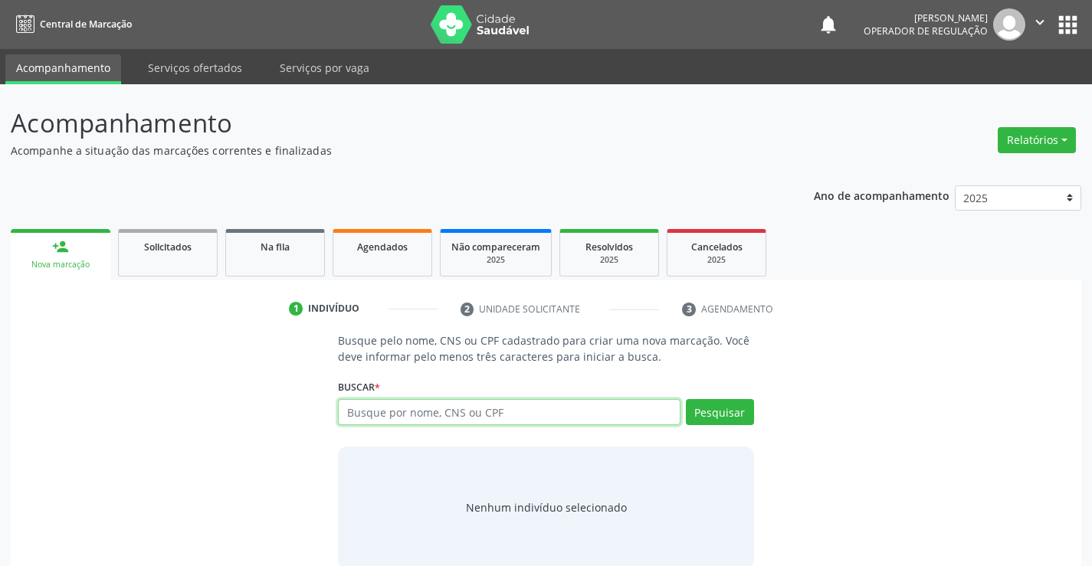
click at [454, 409] on input "text" at bounding box center [509, 412] width 342 height 26
type input "700507702612657"
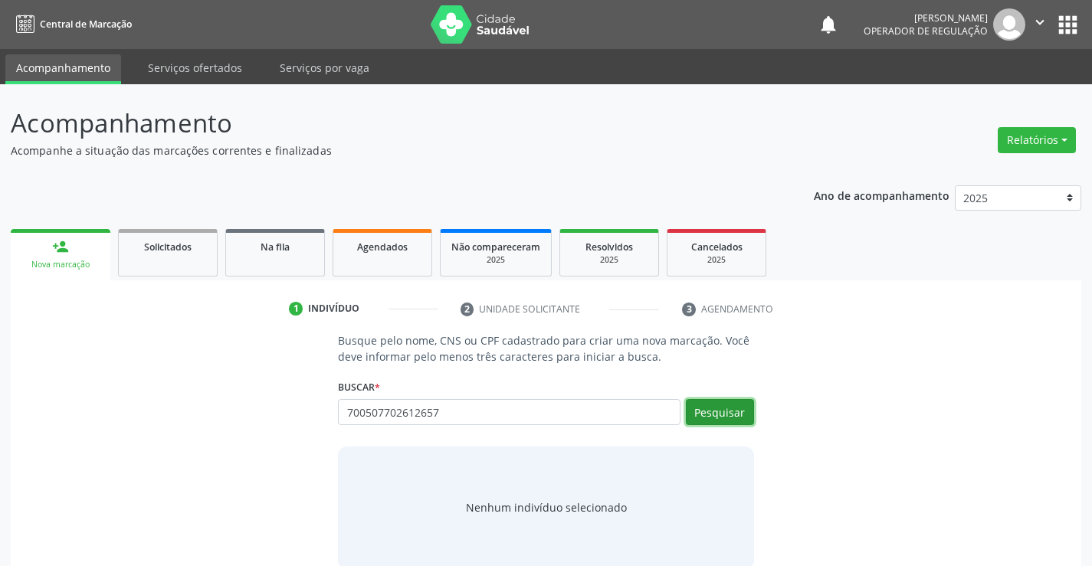
click at [707, 408] on button "Pesquisar" at bounding box center [720, 412] width 68 height 26
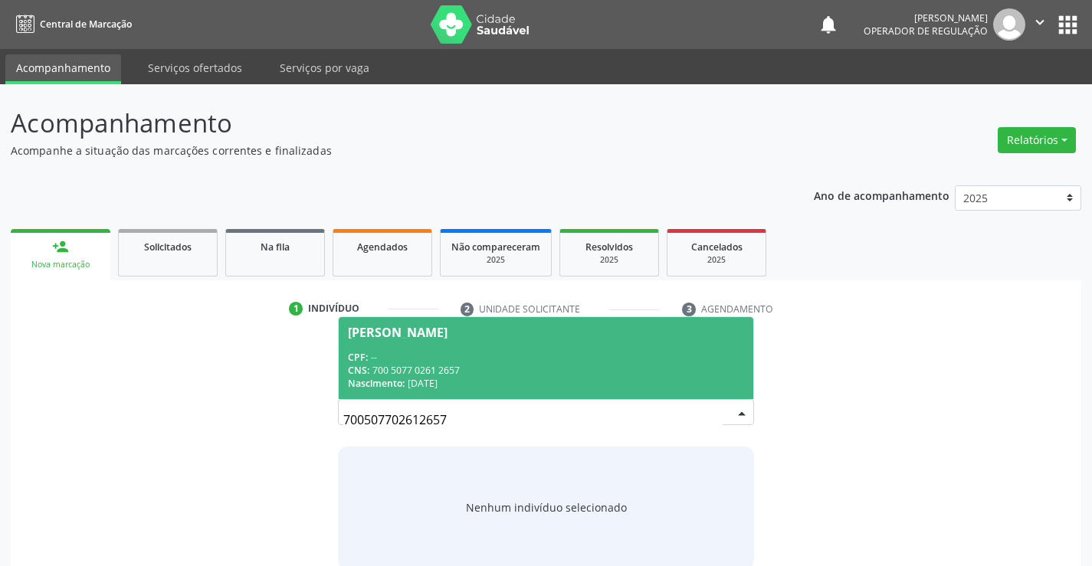
click at [573, 339] on span "[PERSON_NAME] CPF: -- CNS: 700 5077 0261 2657 Nascimento: [DATE]" at bounding box center [546, 358] width 414 height 82
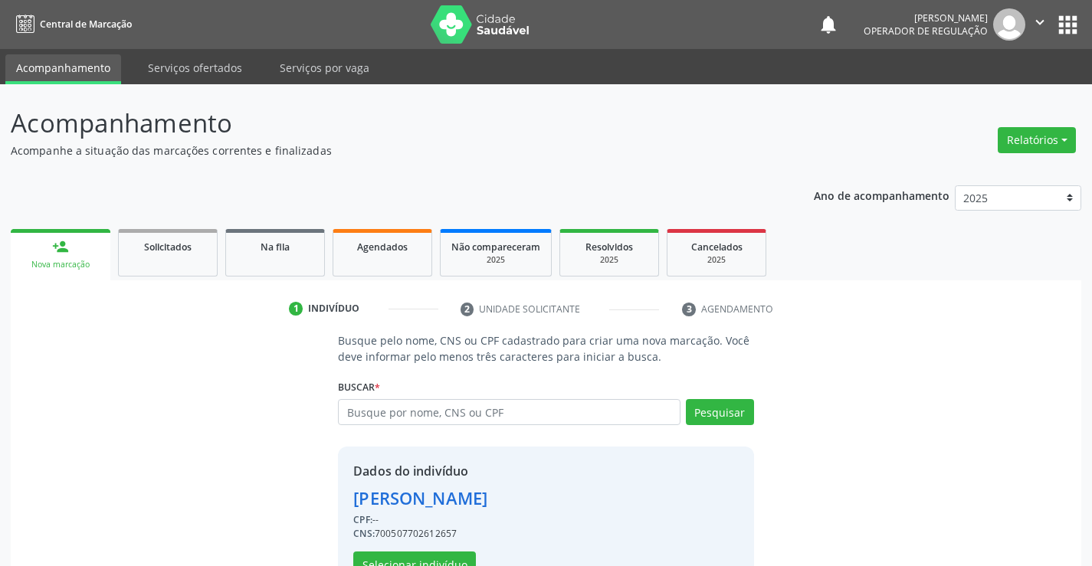
scroll to position [48, 0]
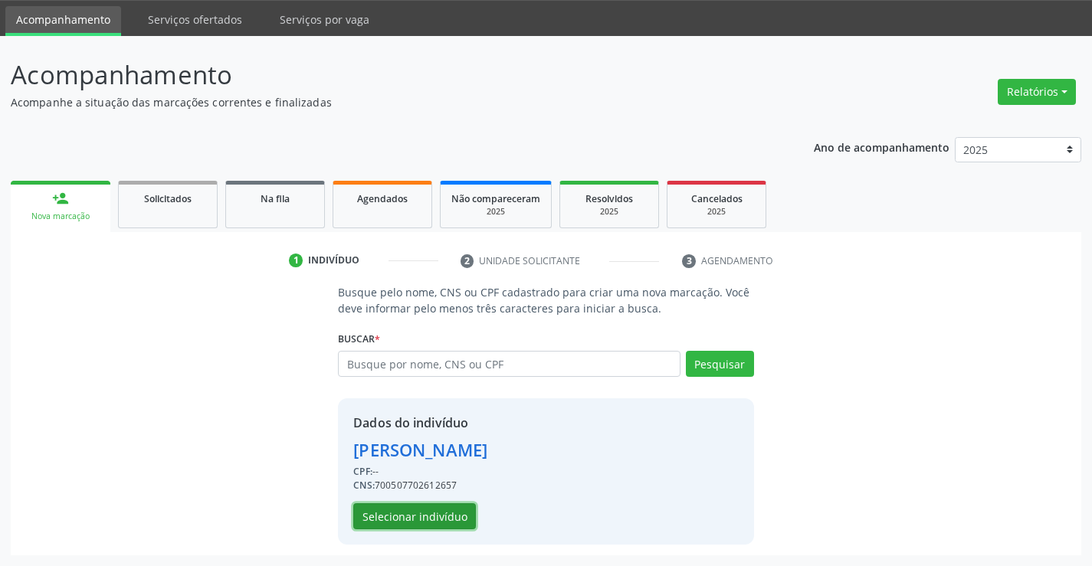
click at [402, 516] on button "Selecionar indivíduo" at bounding box center [414, 516] width 123 height 26
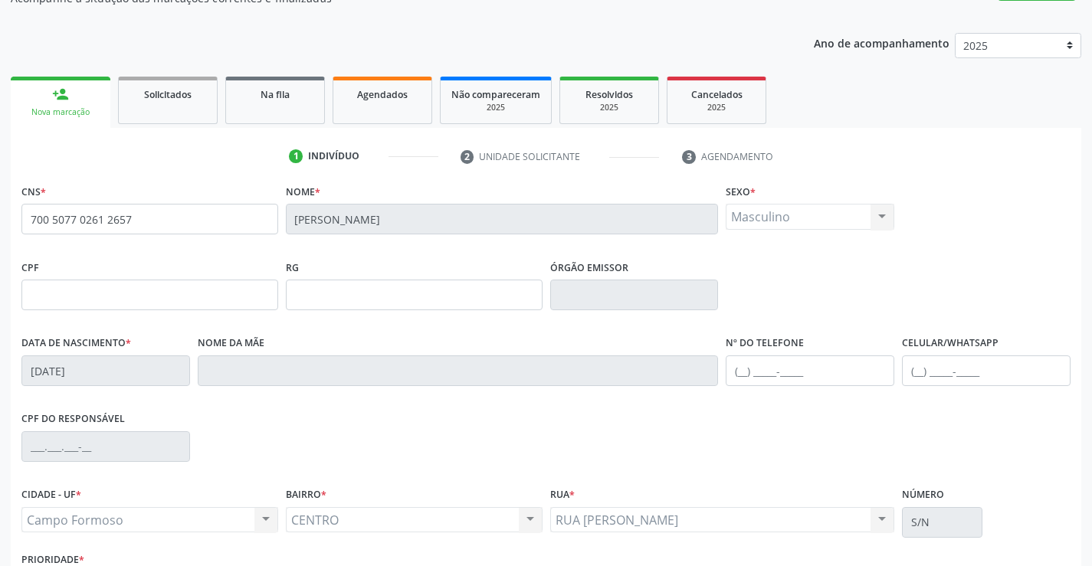
scroll to position [264, 0]
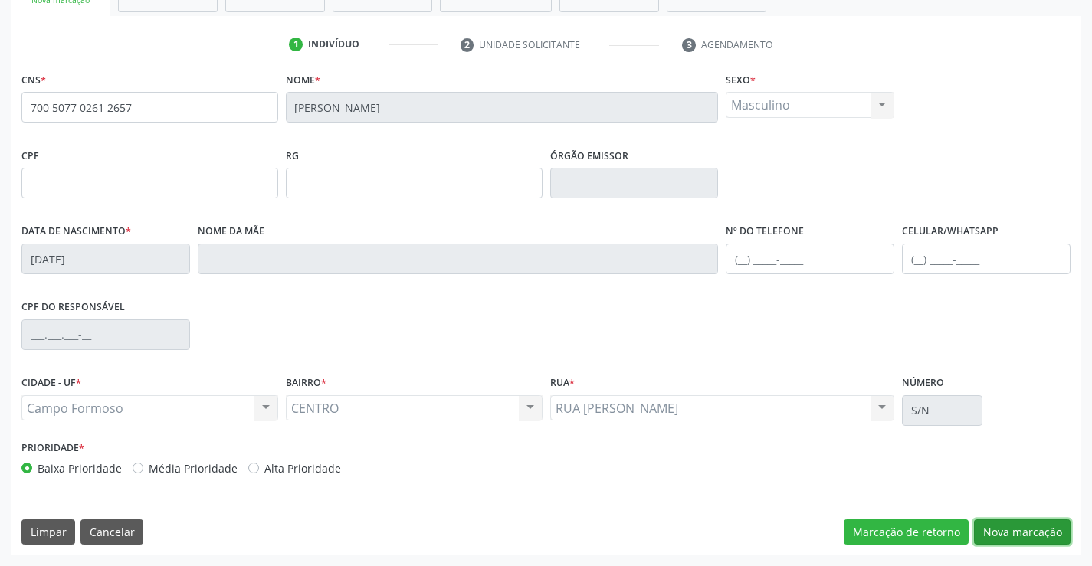
click at [999, 533] on button "Nova marcação" at bounding box center [1022, 533] width 97 height 26
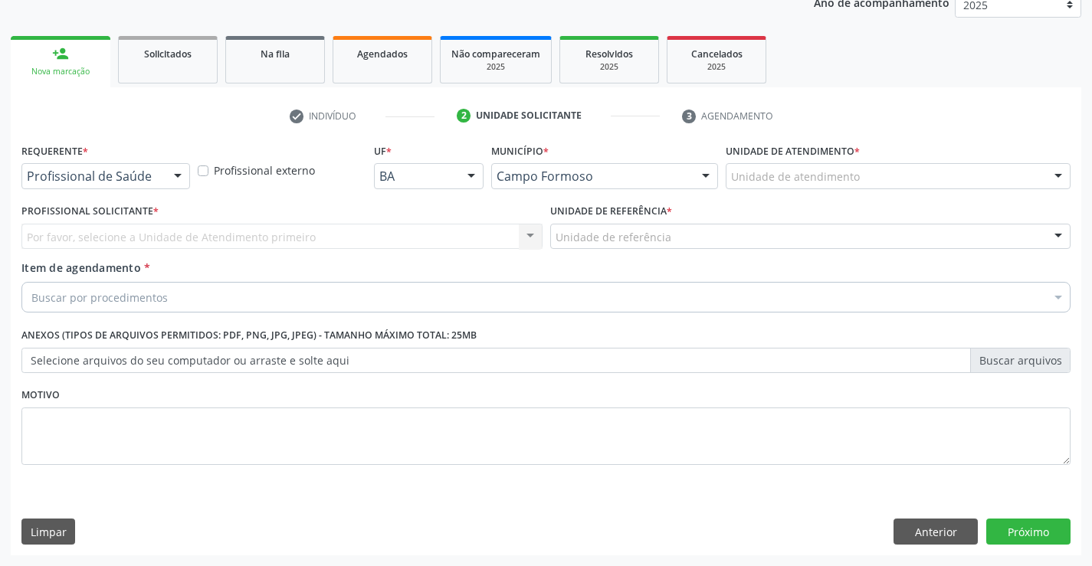
scroll to position [193, 0]
click at [136, 185] on div "Profissional de Saúde" at bounding box center [105, 176] width 169 height 26
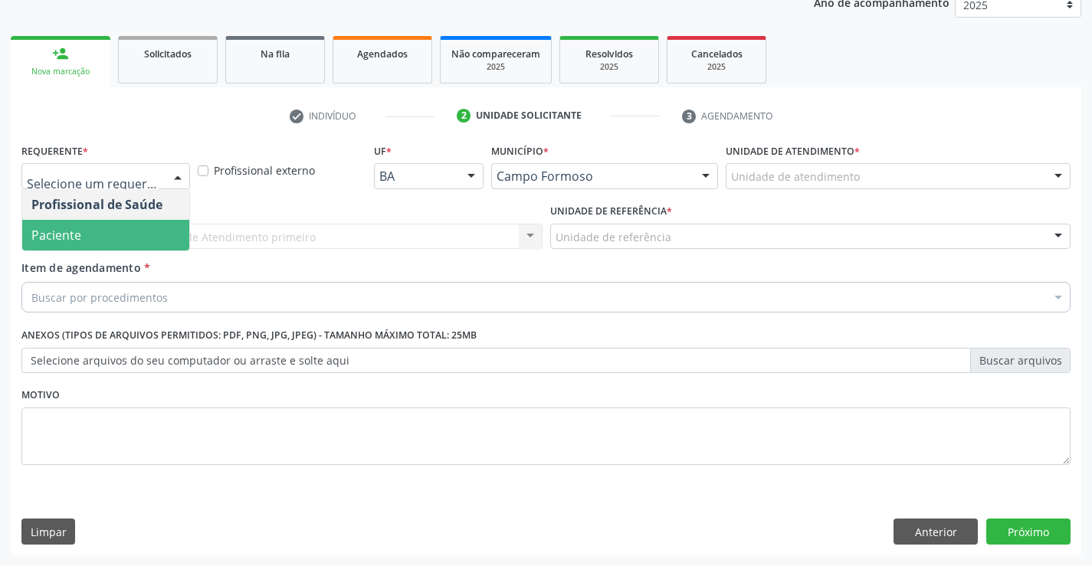
click at [143, 249] on span "Paciente" at bounding box center [105, 235] width 167 height 31
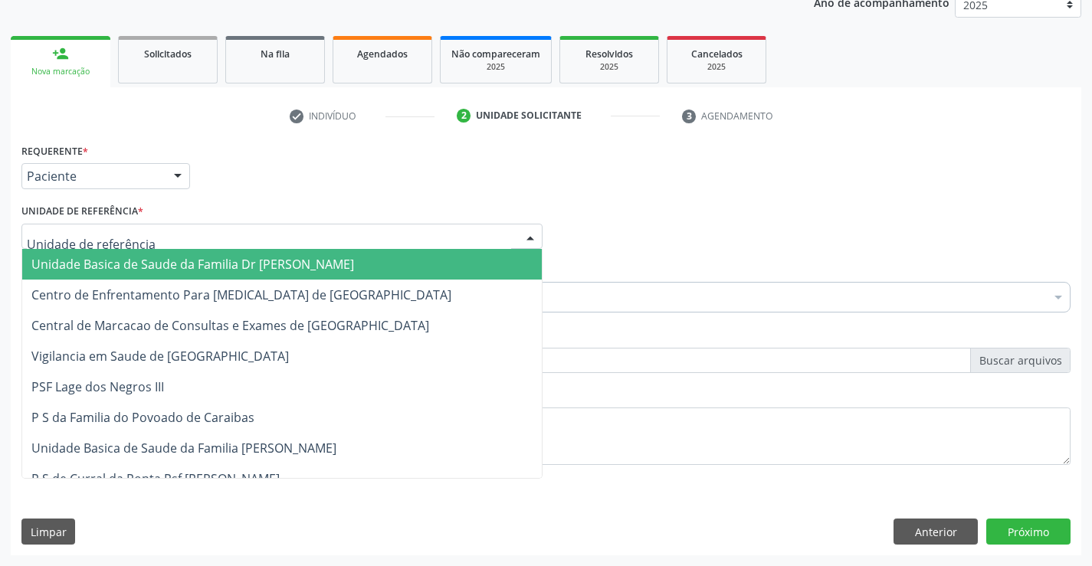
click at [261, 235] on div at bounding box center [281, 237] width 521 height 26
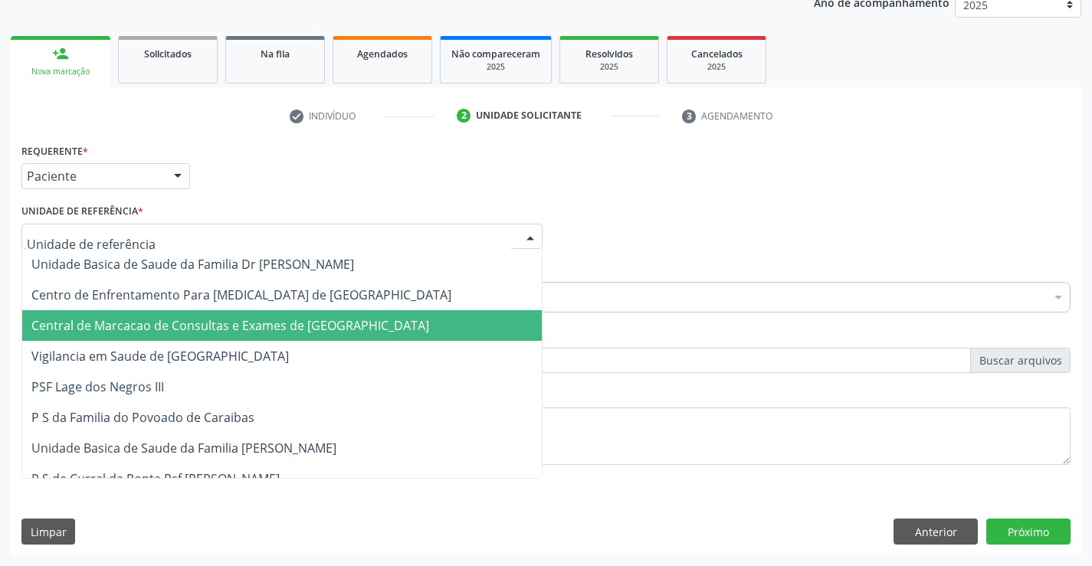
click at [264, 324] on span "Central de Marcacao de Consultas e Exames de [GEOGRAPHIC_DATA]" at bounding box center [230, 325] width 398 height 17
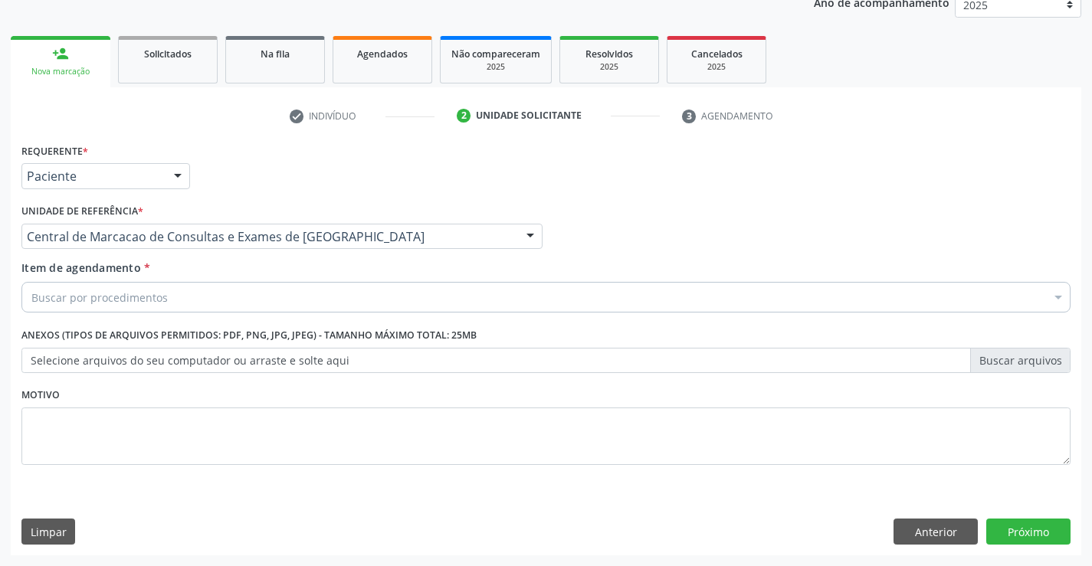
click at [325, 303] on div "Buscar por procedimentos" at bounding box center [545, 297] width 1049 height 31
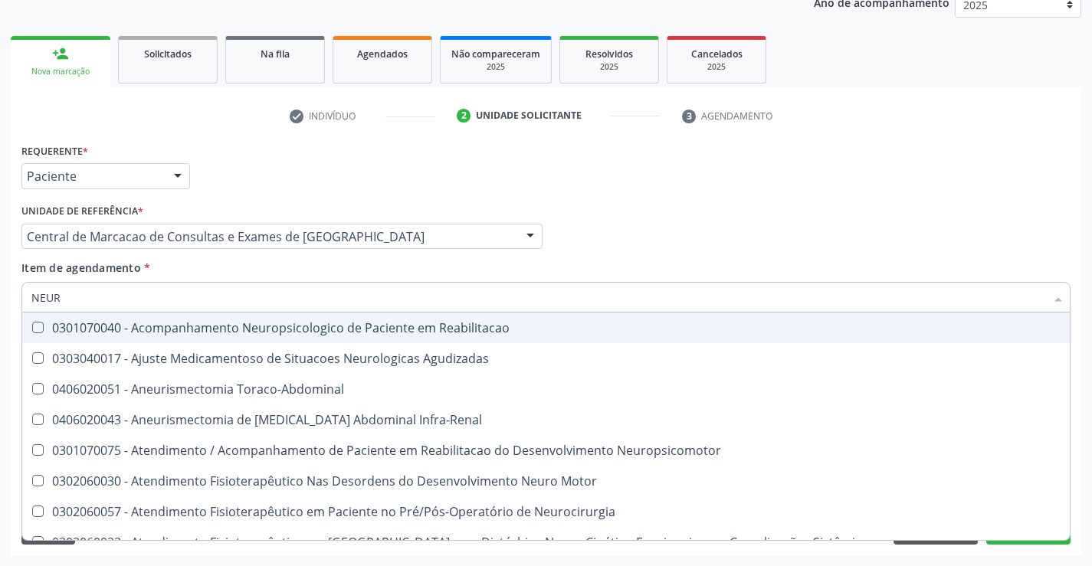
type input "NEURO"
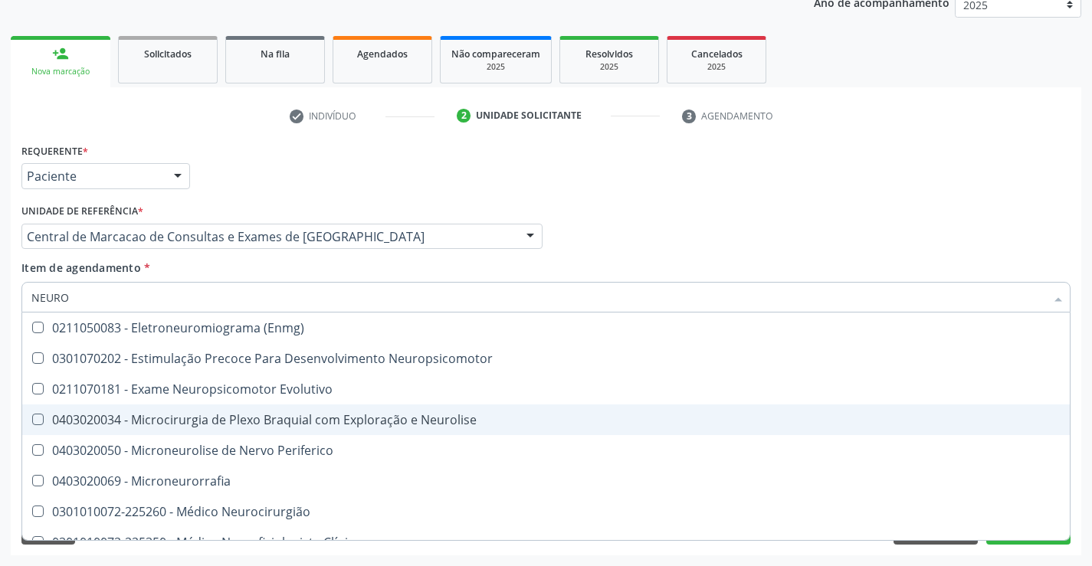
scroll to position [383, 0]
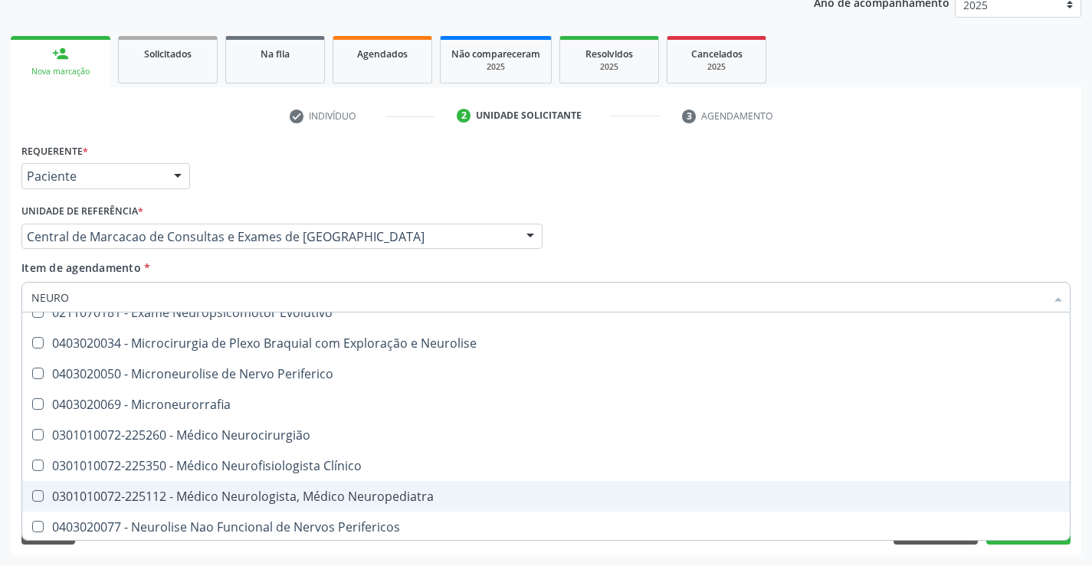
click at [303, 498] on div "0301010072-225112 - Médico Neurologista, Médico Neuropediatra" at bounding box center [545, 496] width 1029 height 12
checkbox Neuropediatra "true"
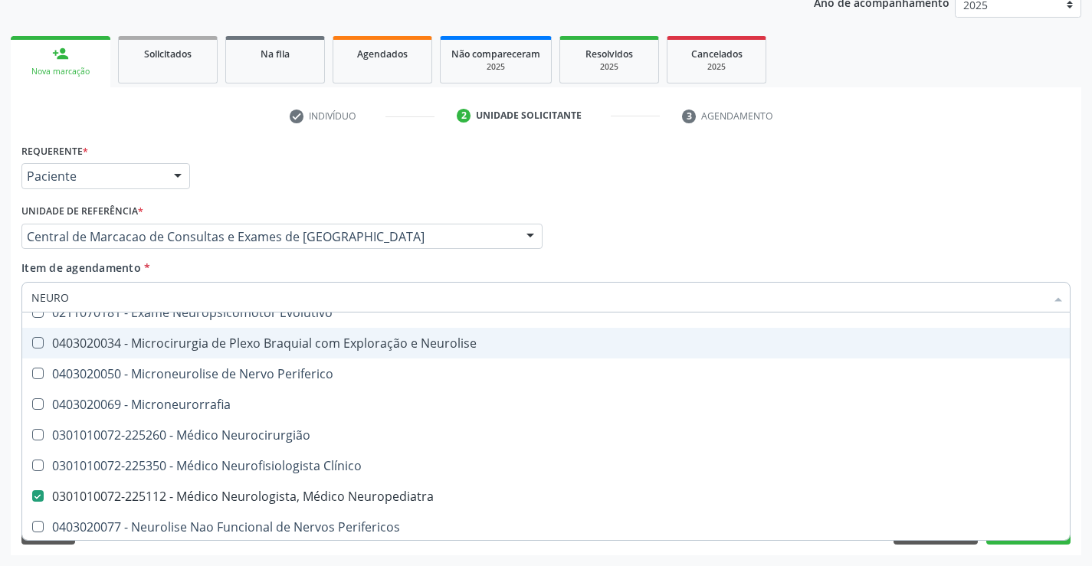
click at [827, 210] on div "Profissional Solicitante Por favor, selecione a Unidade de Atendimento primeiro…" at bounding box center [546, 230] width 1057 height 60
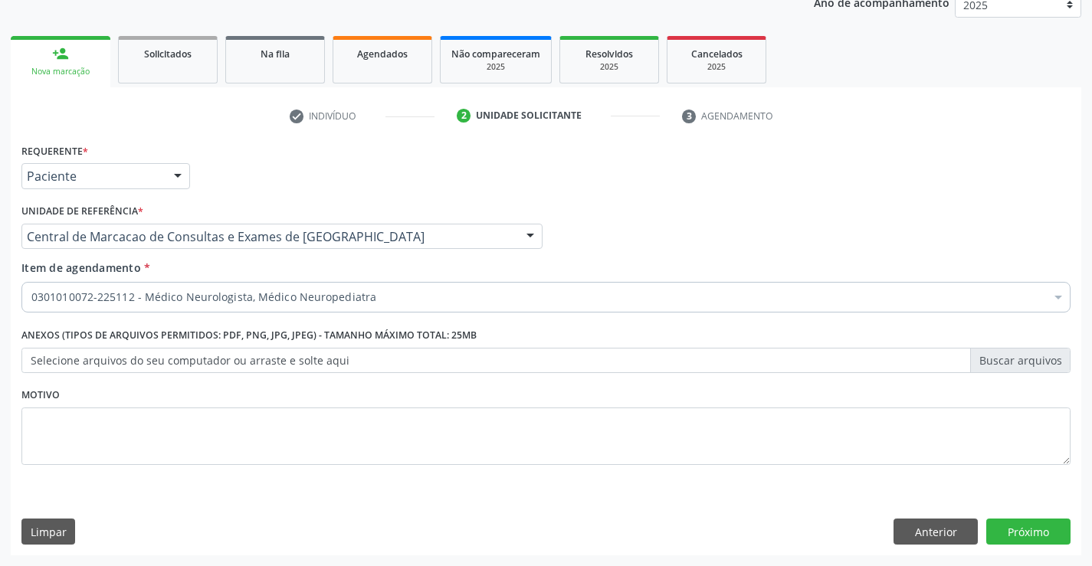
scroll to position [0, 0]
click at [1032, 521] on button "Próximo" at bounding box center [1028, 532] width 84 height 26
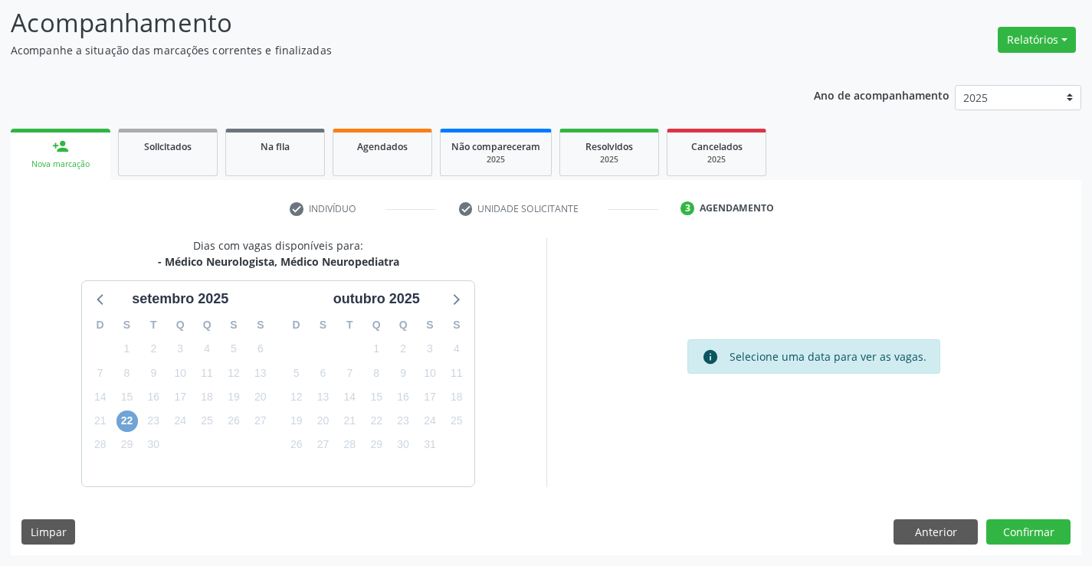
click at [125, 420] on span "22" at bounding box center [126, 421] width 21 height 21
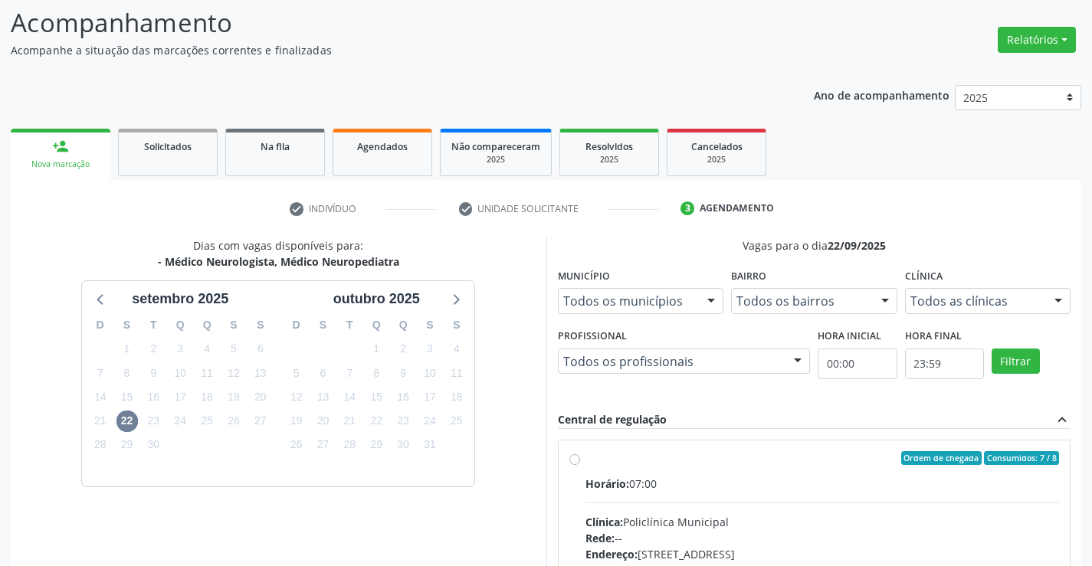
click at [580, 465] on input "Ordem de chegada Consumidos: 7 / 8 Horário: 07:00 Clínica: Policlínica Municipa…" at bounding box center [574, 458] width 11 height 14
radio input "true"
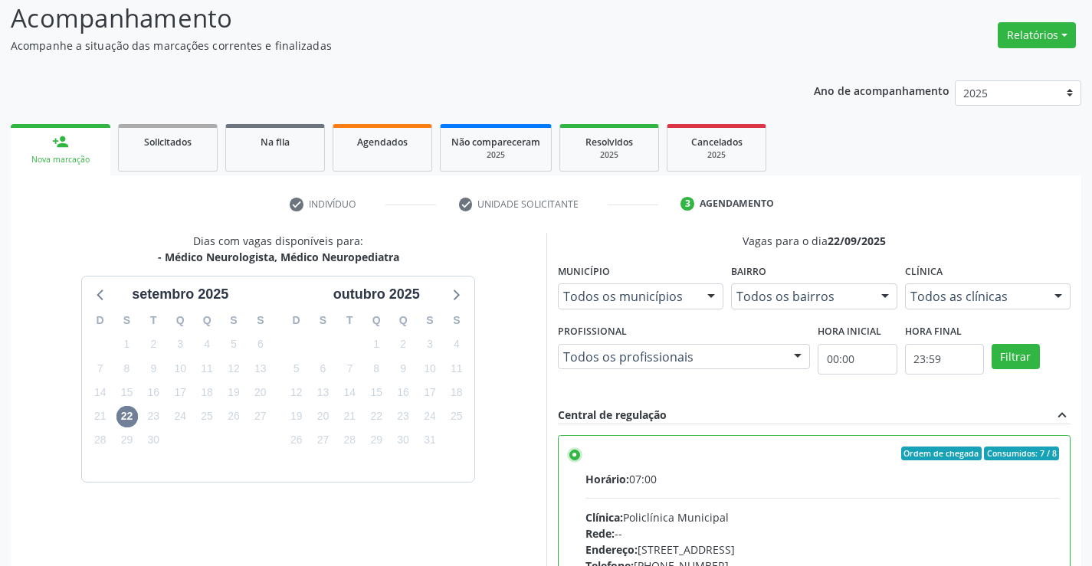
scroll to position [349, 0]
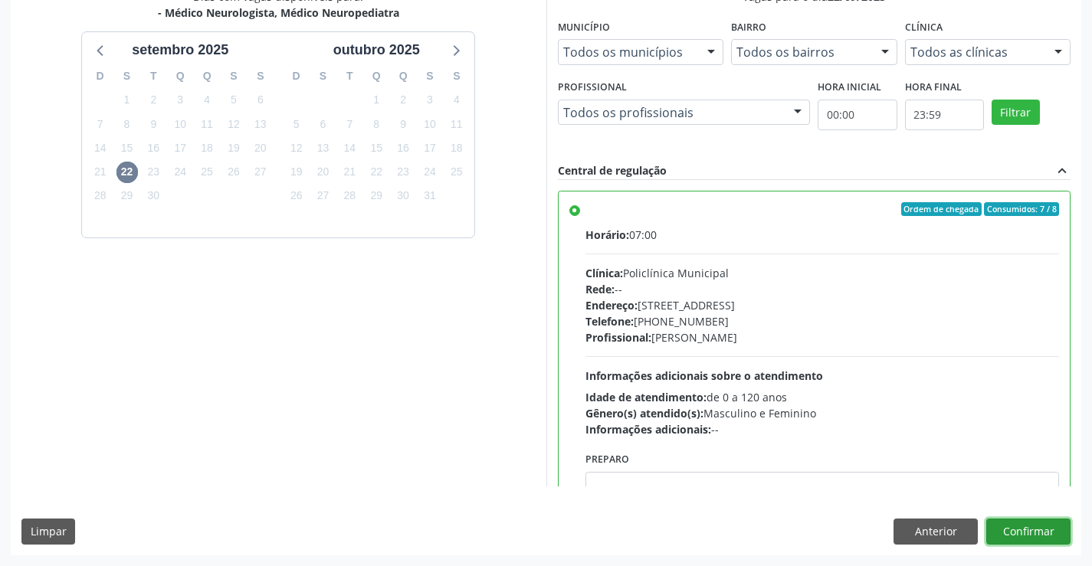
click at [1061, 540] on button "Confirmar" at bounding box center [1028, 532] width 84 height 26
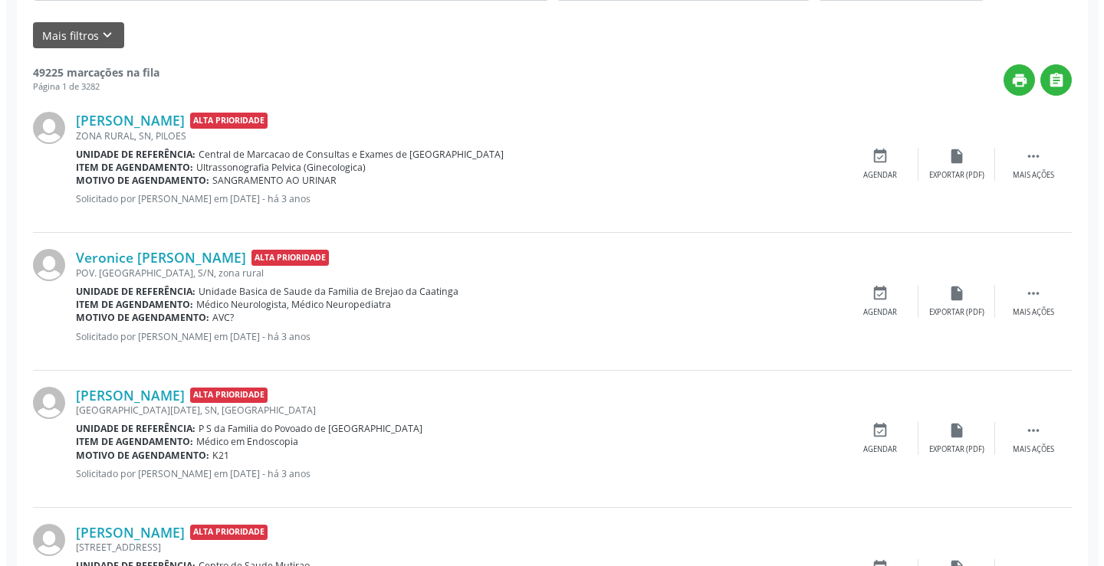
scroll to position [0, 0]
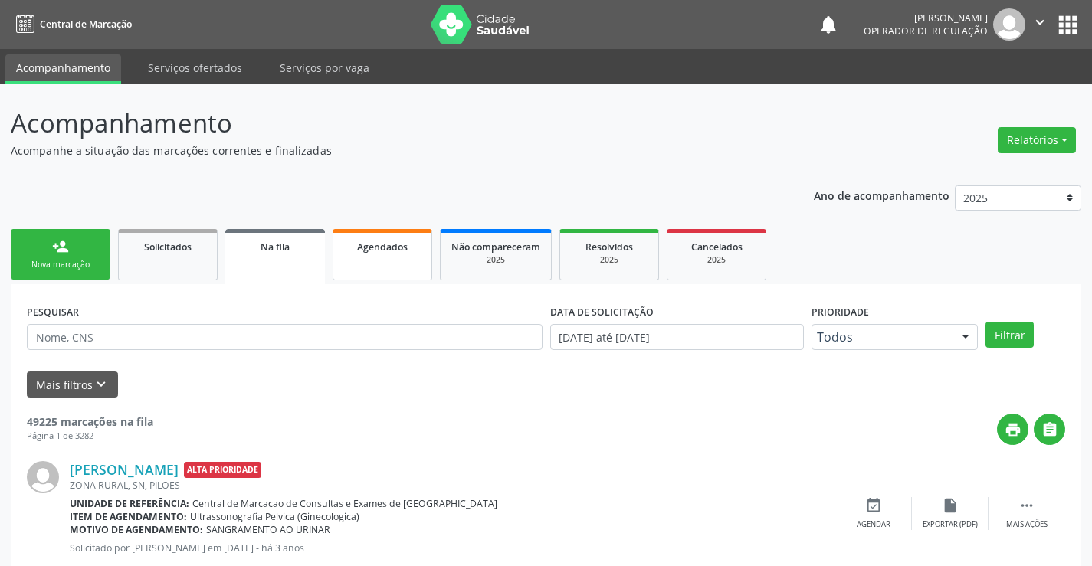
click at [389, 254] on link "Agendados" at bounding box center [383, 254] width 100 height 51
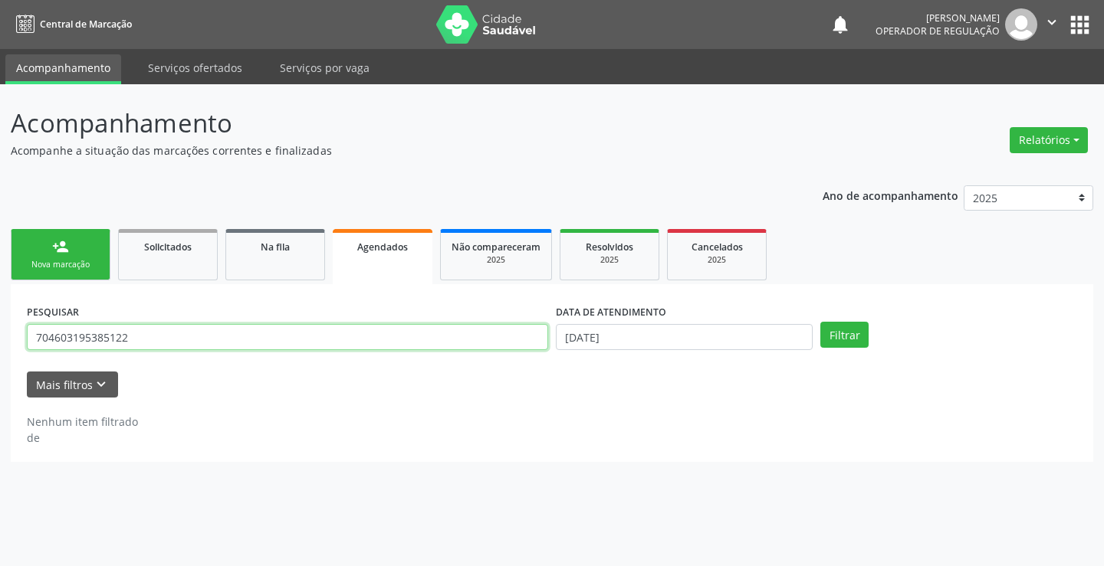
click at [132, 343] on input "704603195385122" at bounding box center [287, 337] width 521 height 26
type input "7"
type input "HILD"
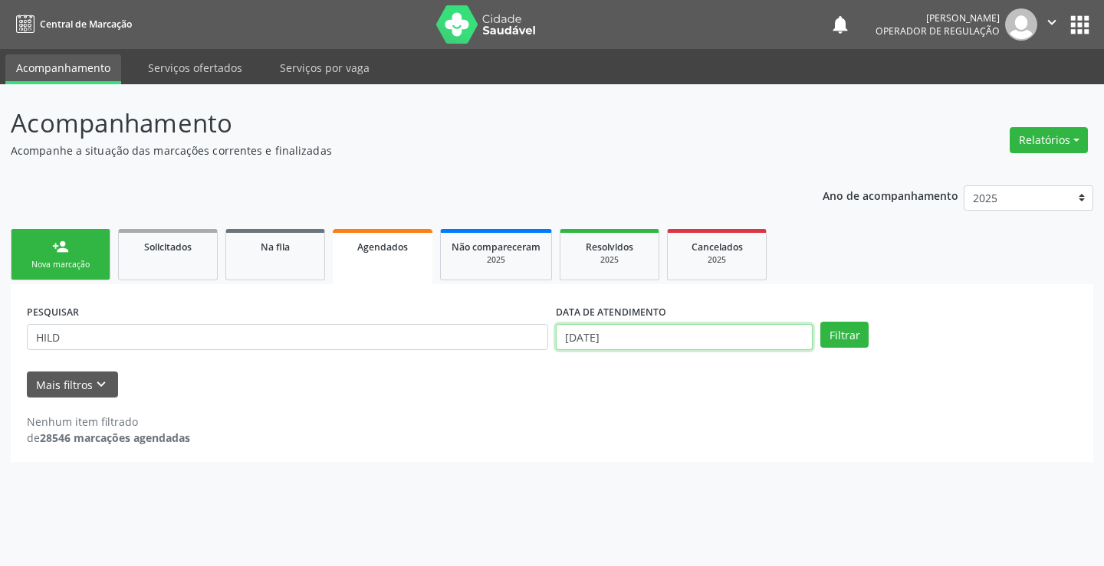
click at [684, 336] on input "[DATE]" at bounding box center [684, 337] width 257 height 26
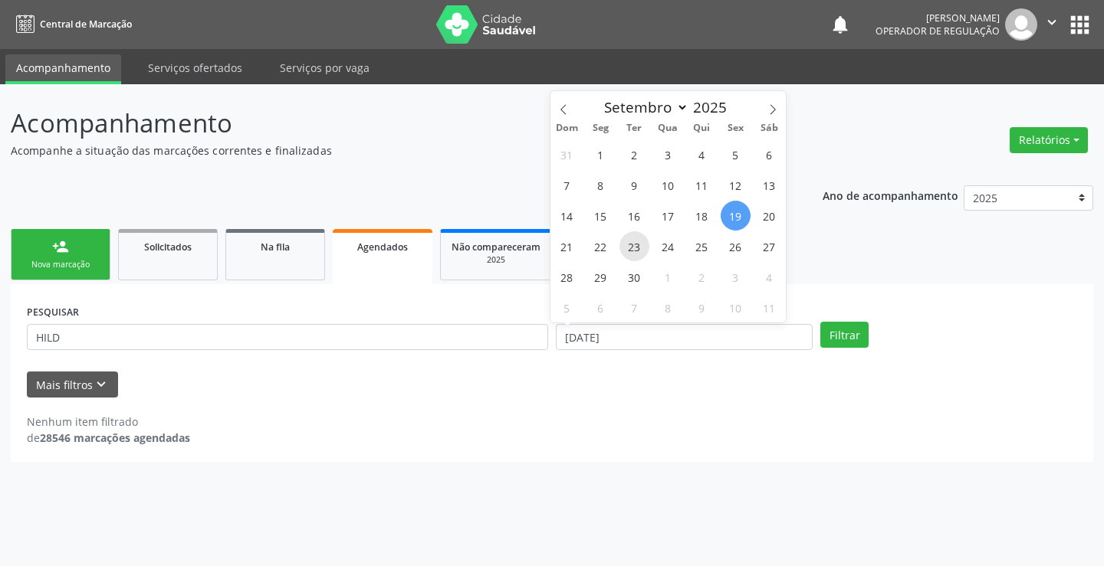
click at [631, 243] on span "23" at bounding box center [634, 246] width 30 height 30
type input "23/09/2025"
click at [631, 243] on span "23" at bounding box center [634, 246] width 30 height 30
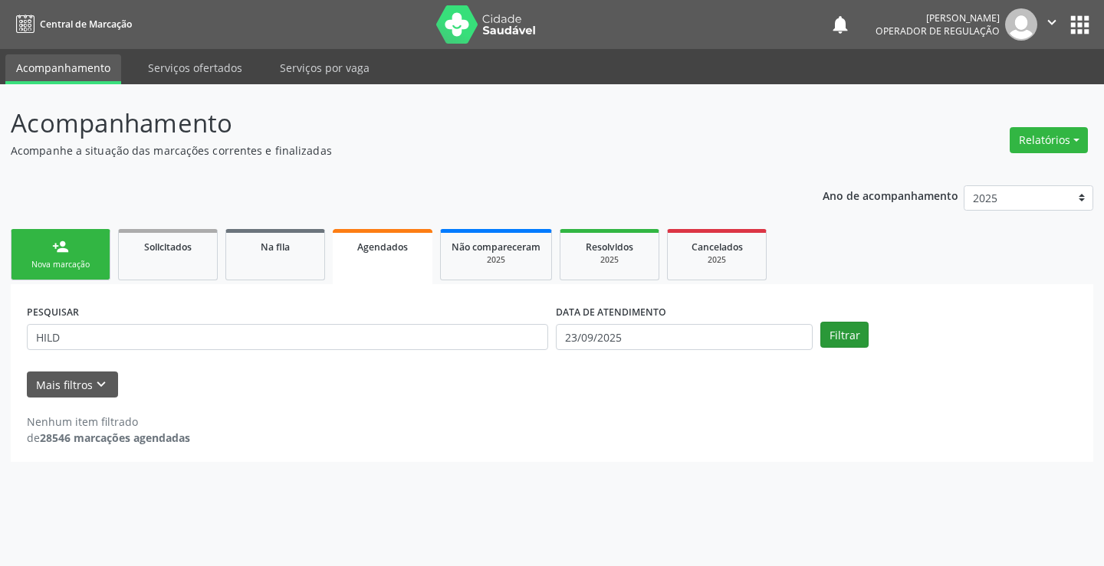
drag, startPoint x: 841, startPoint y: 320, endPoint x: 844, endPoint y: 329, distance: 9.5
click at [842, 322] on div "PESQUISAR HILD DATA DE ATENDIMENTO [DATE] Filtrar" at bounding box center [552, 330] width 1058 height 60
click at [844, 330] on button "Filtrar" at bounding box center [844, 335] width 48 height 26
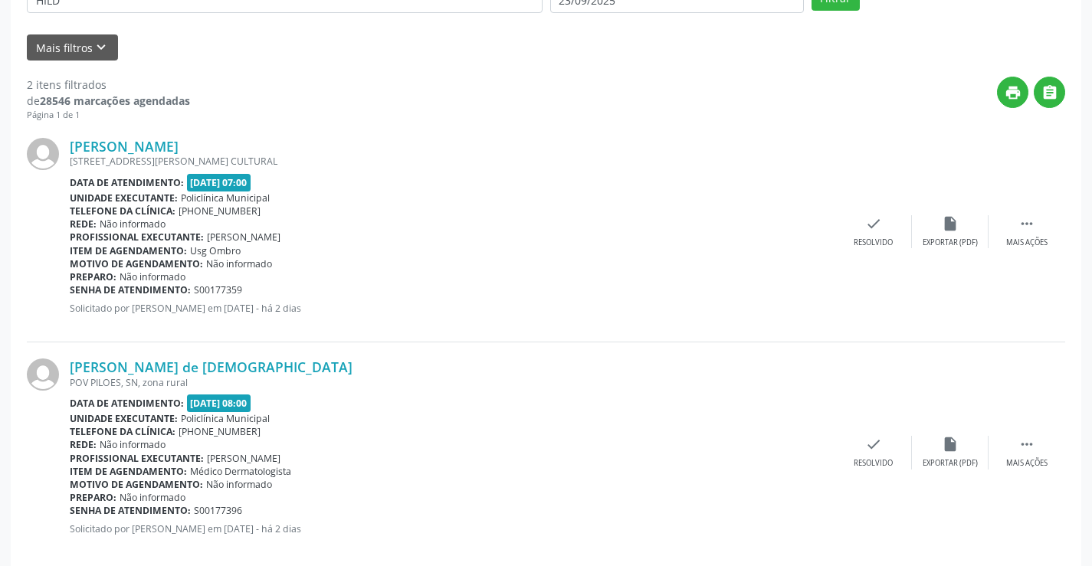
scroll to position [361, 0]
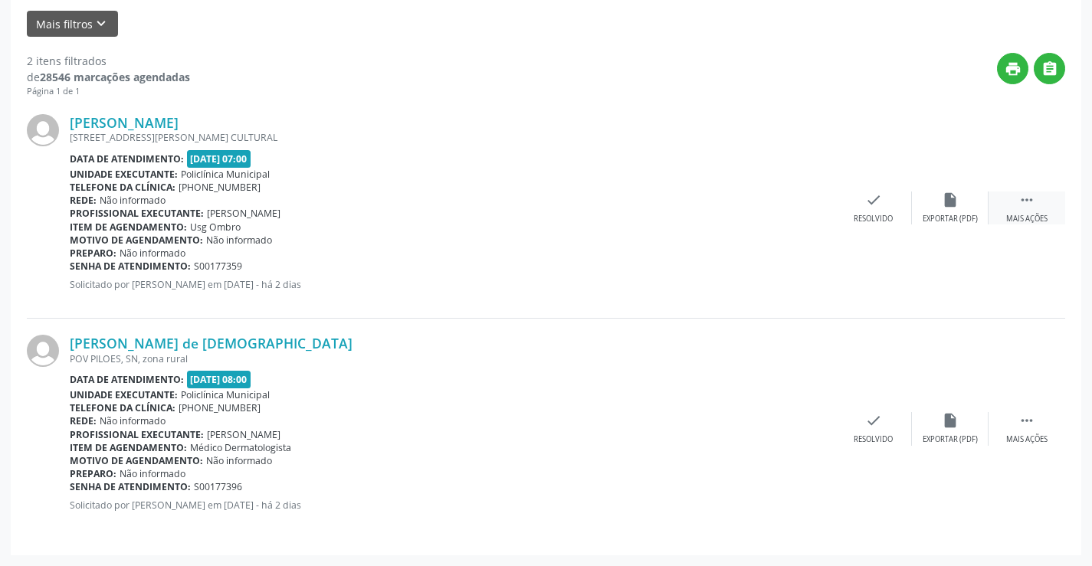
click at [1044, 217] on div "Mais ações" at bounding box center [1026, 219] width 41 height 11
click at [729, 212] on div "print Imprimir" at bounding box center [720, 208] width 77 height 33
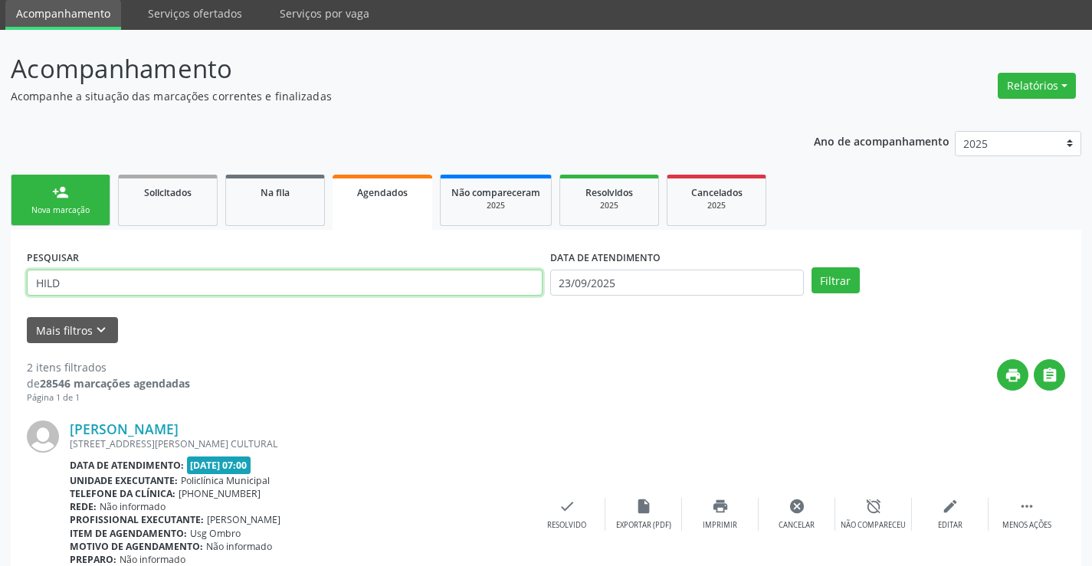
click at [241, 290] on input "HILD" at bounding box center [285, 283] width 516 height 26
type input "H"
type input "701009849357994"
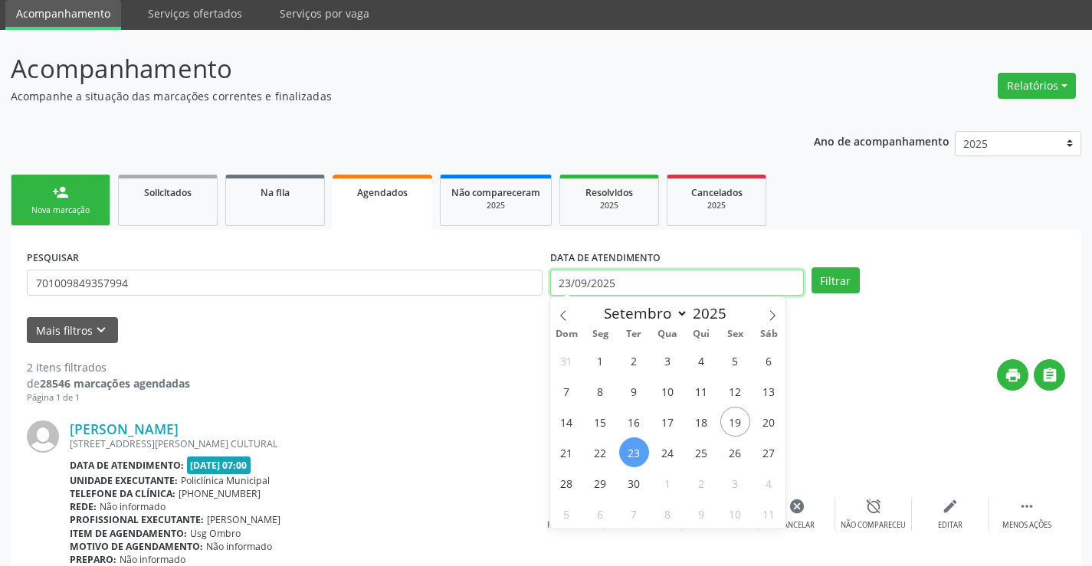
click at [661, 278] on input "23/09/2025" at bounding box center [677, 283] width 254 height 26
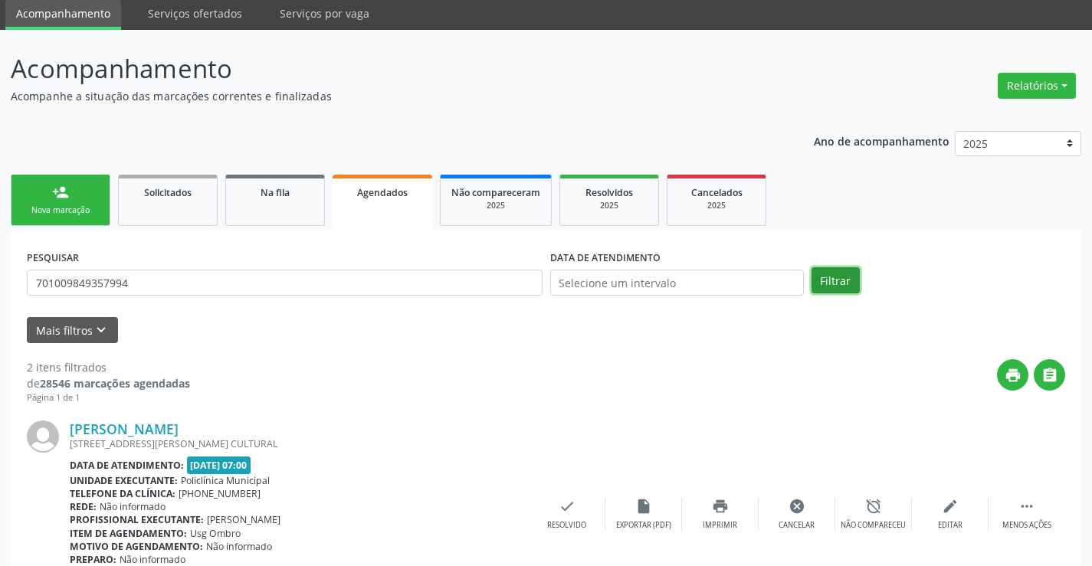
click at [845, 290] on button "Filtrar" at bounding box center [836, 280] width 48 height 26
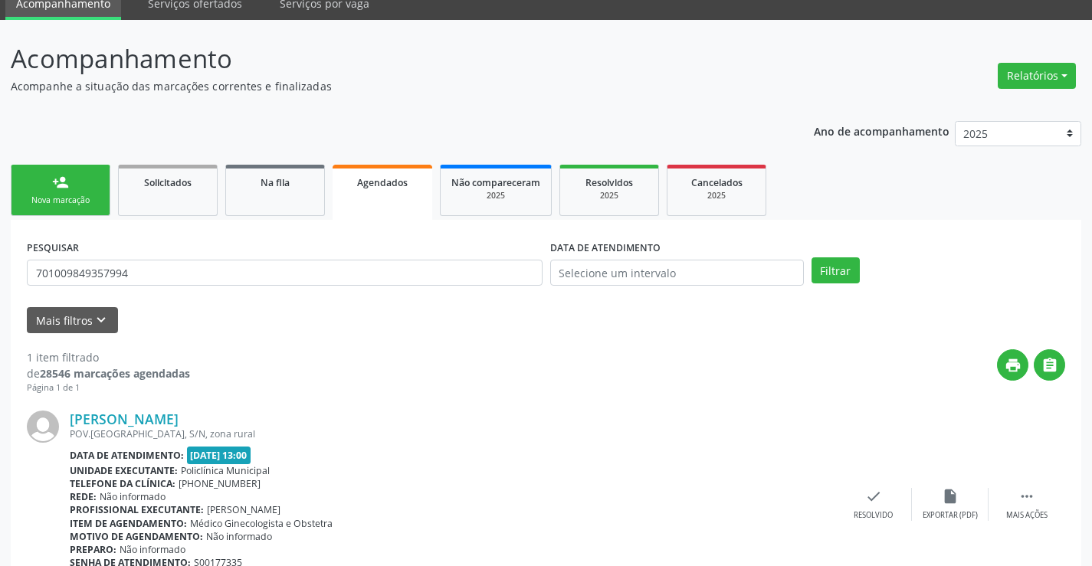
scroll to position [139, 0]
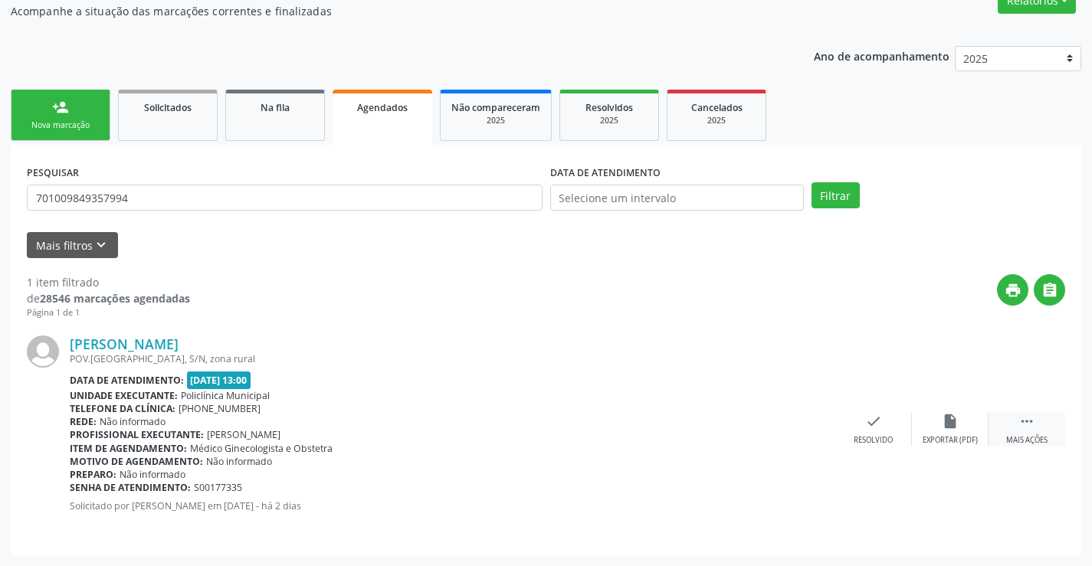
click at [1005, 430] on div " Mais ações" at bounding box center [1027, 429] width 77 height 33
click at [707, 421] on div "print Imprimir" at bounding box center [720, 429] width 77 height 33
click at [82, 115] on link "person_add Nova marcação" at bounding box center [61, 115] width 100 height 51
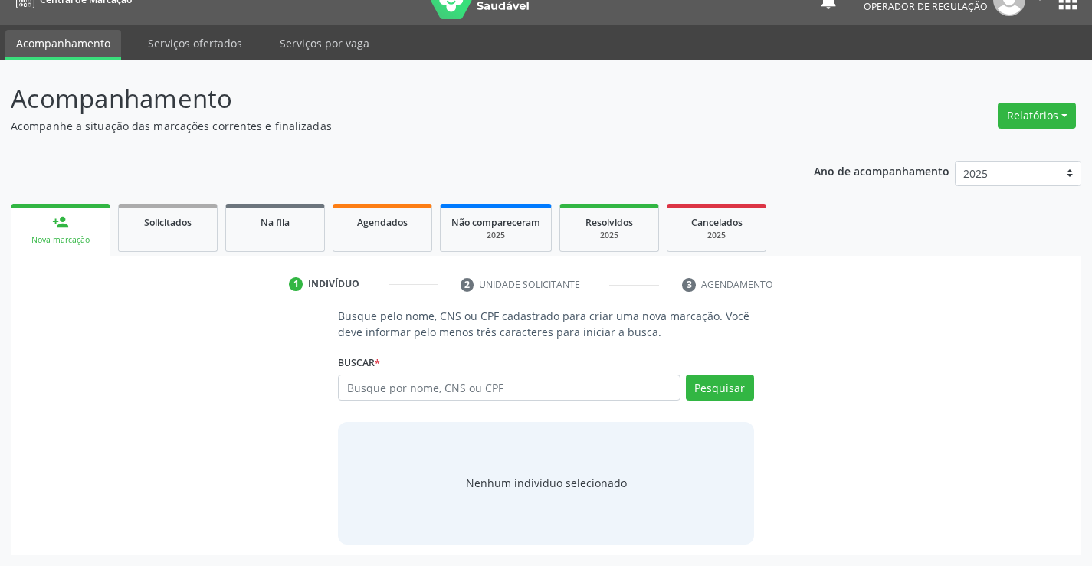
scroll to position [25, 0]
click at [403, 379] on input "text" at bounding box center [509, 388] width 342 height 26
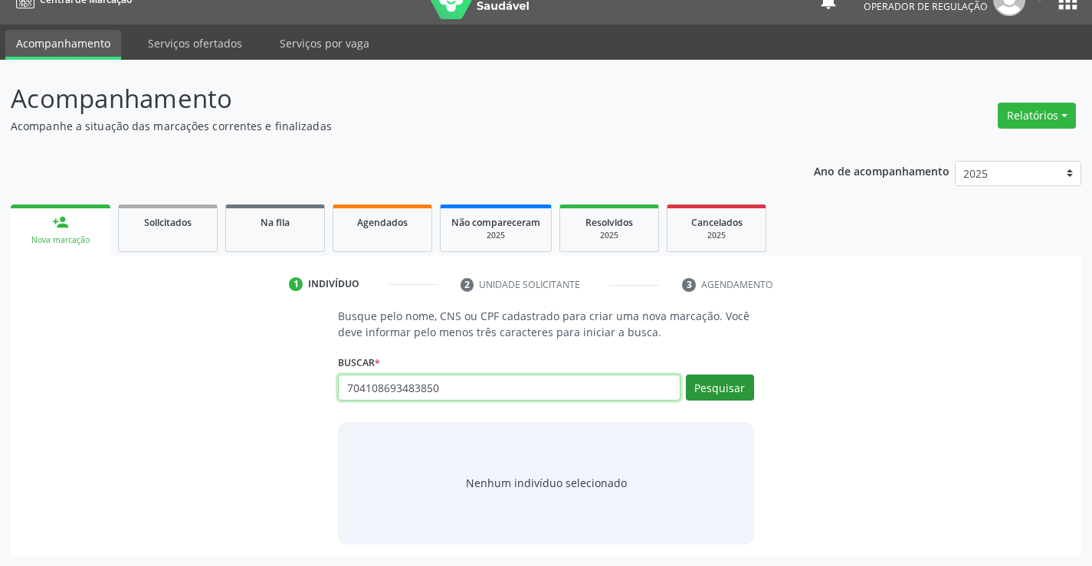
type input "704108693483850"
click at [745, 388] on button "Pesquisar" at bounding box center [720, 388] width 68 height 26
type input "704108693483850"
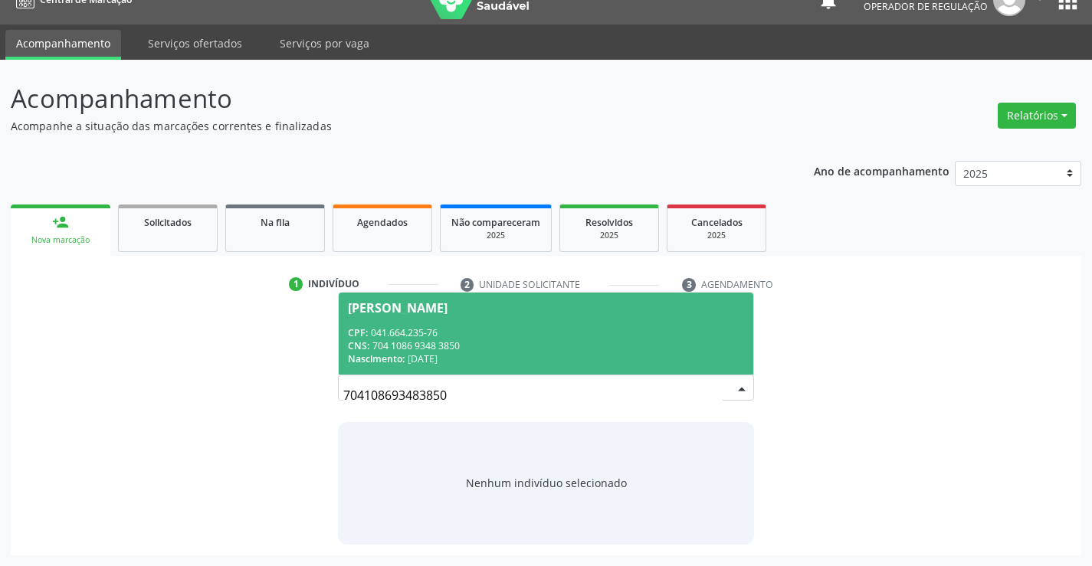
click at [523, 316] on span "[PERSON_NAME] CPF: 041.664.235-76 CNS: 704 1086 9348 3850 Nascimento: [DATE]" at bounding box center [546, 334] width 414 height 82
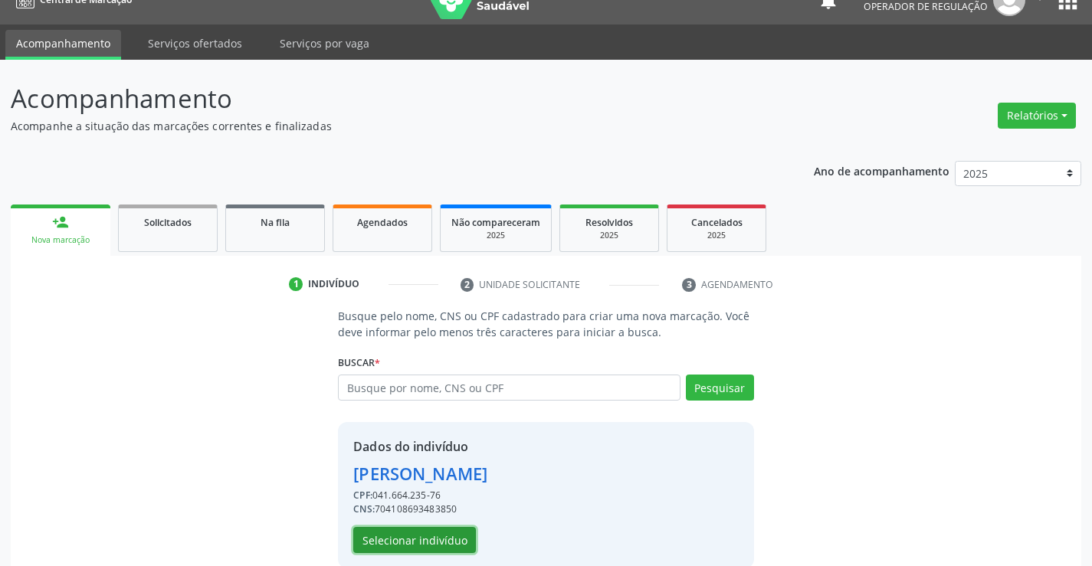
click at [414, 544] on button "Selecionar indivíduo" at bounding box center [414, 540] width 123 height 26
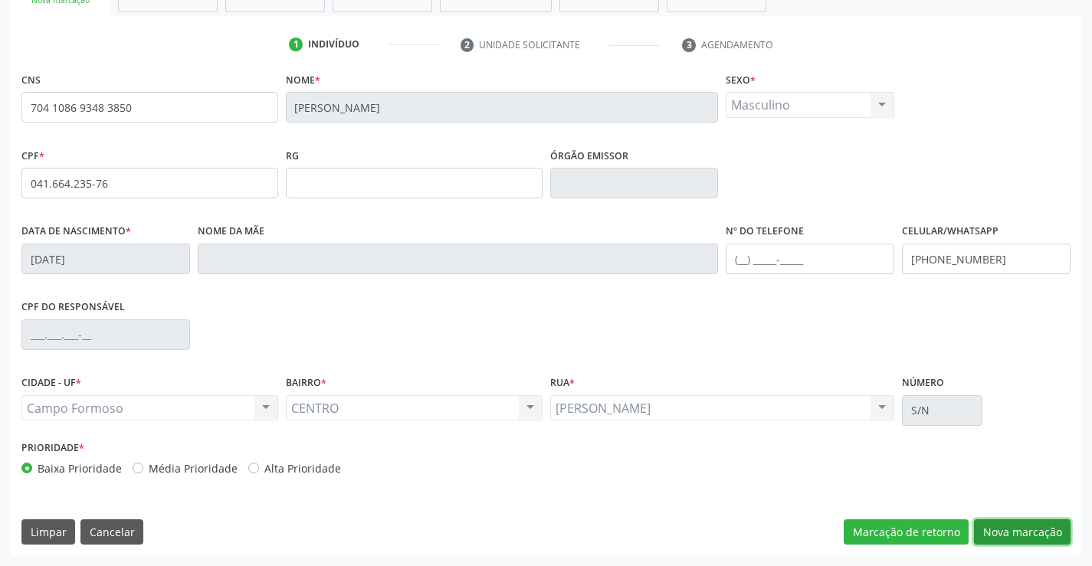
click at [1004, 523] on button "Nova marcação" at bounding box center [1022, 533] width 97 height 26
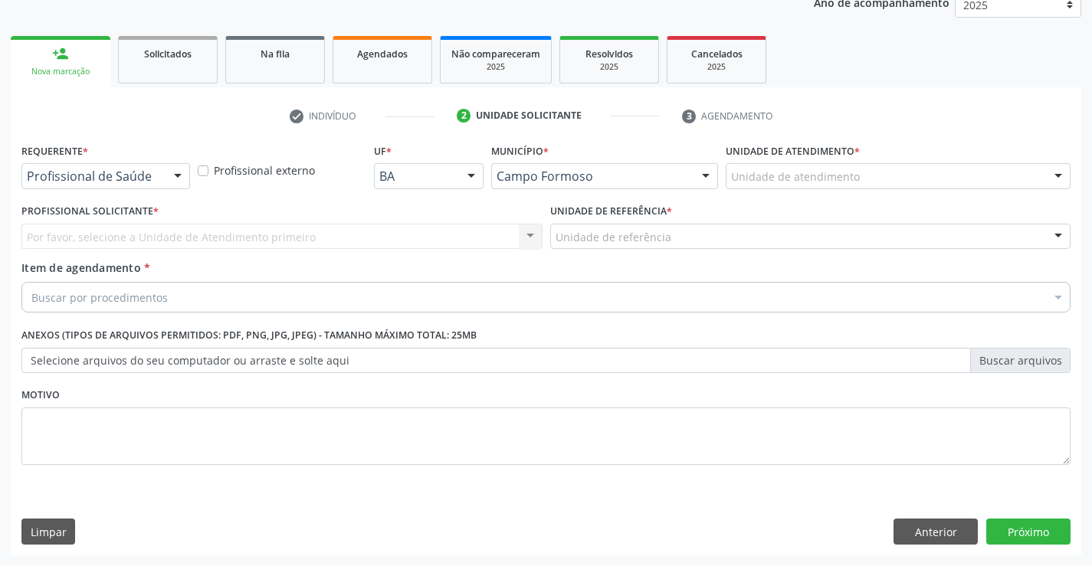
scroll to position [193, 0]
click at [176, 175] on div at bounding box center [177, 177] width 23 height 26
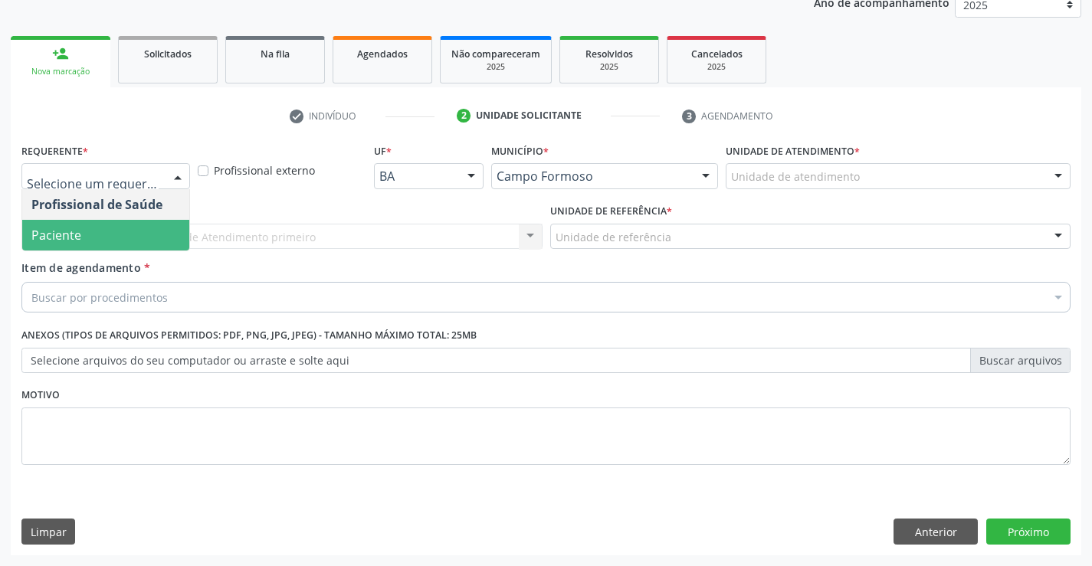
click at [97, 242] on span "Paciente" at bounding box center [105, 235] width 167 height 31
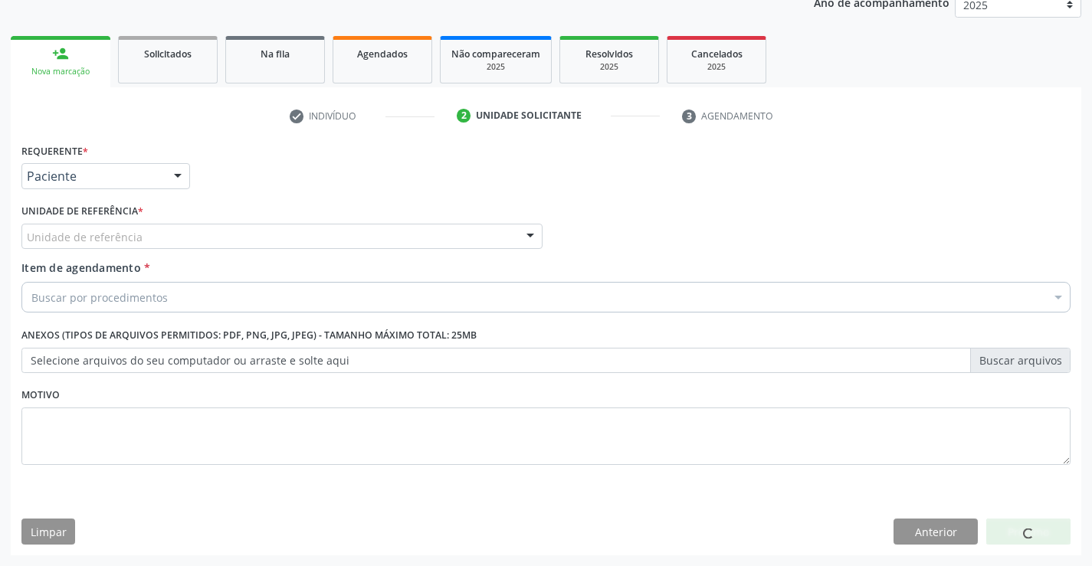
click at [218, 235] on div "Unidade de referência" at bounding box center [281, 237] width 521 height 26
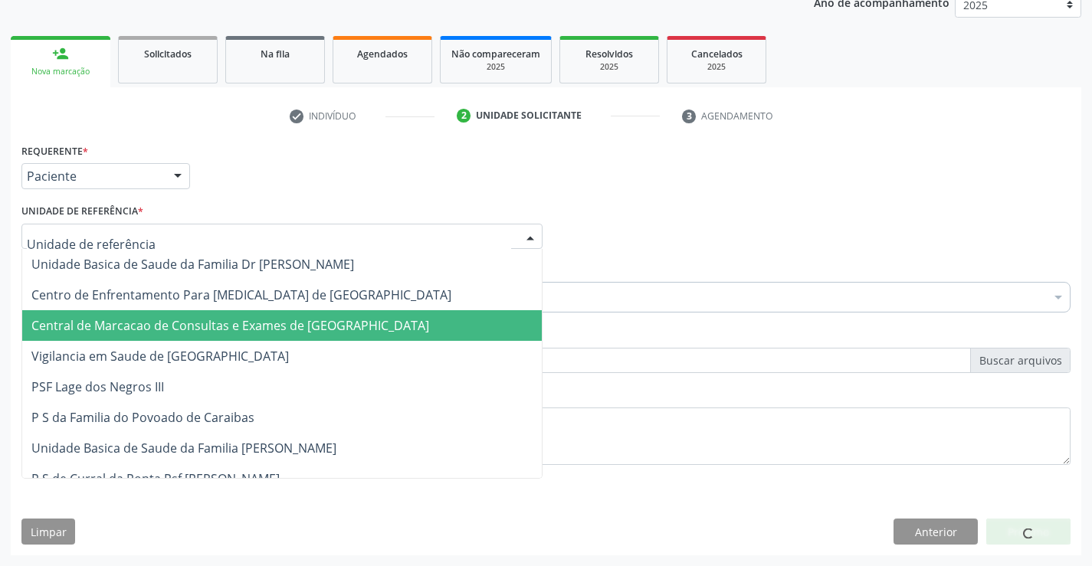
click at [250, 321] on span "Central de Marcacao de Consultas e Exames de [GEOGRAPHIC_DATA]" at bounding box center [230, 325] width 398 height 17
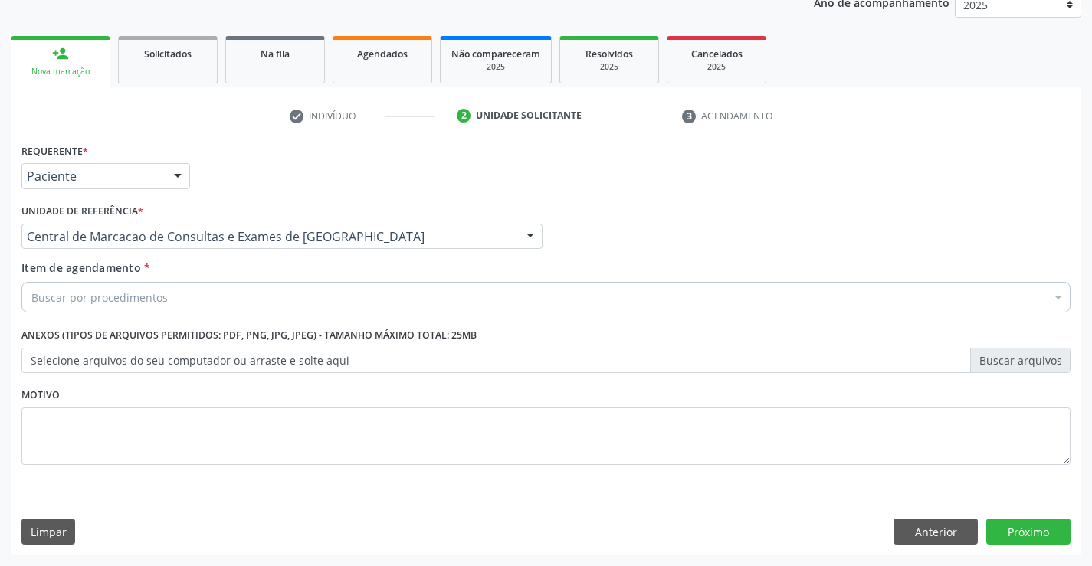
click at [289, 289] on div "Buscar por procedimentos" at bounding box center [545, 297] width 1049 height 31
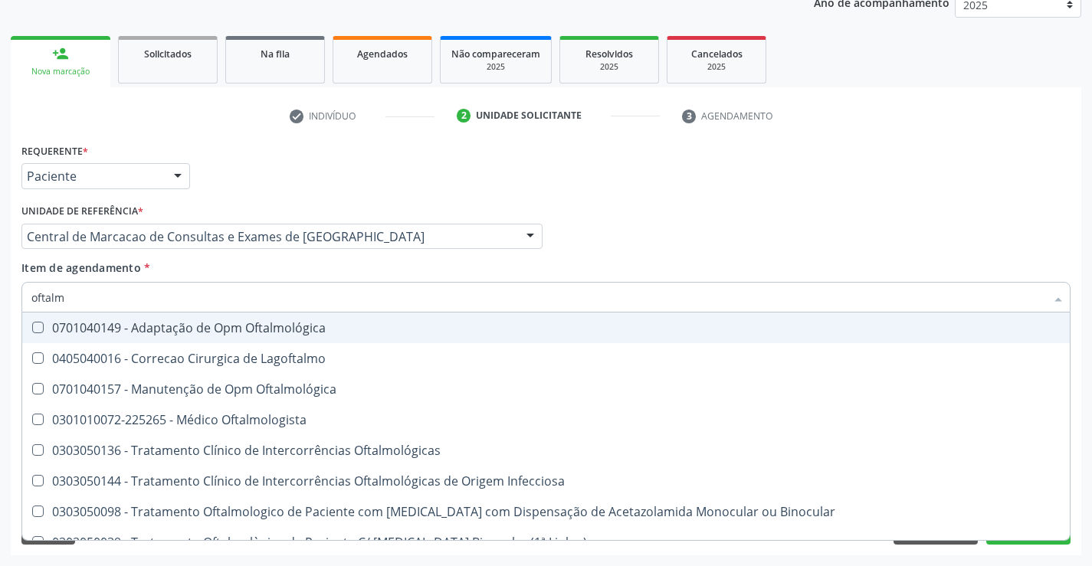
type input "oftalmo"
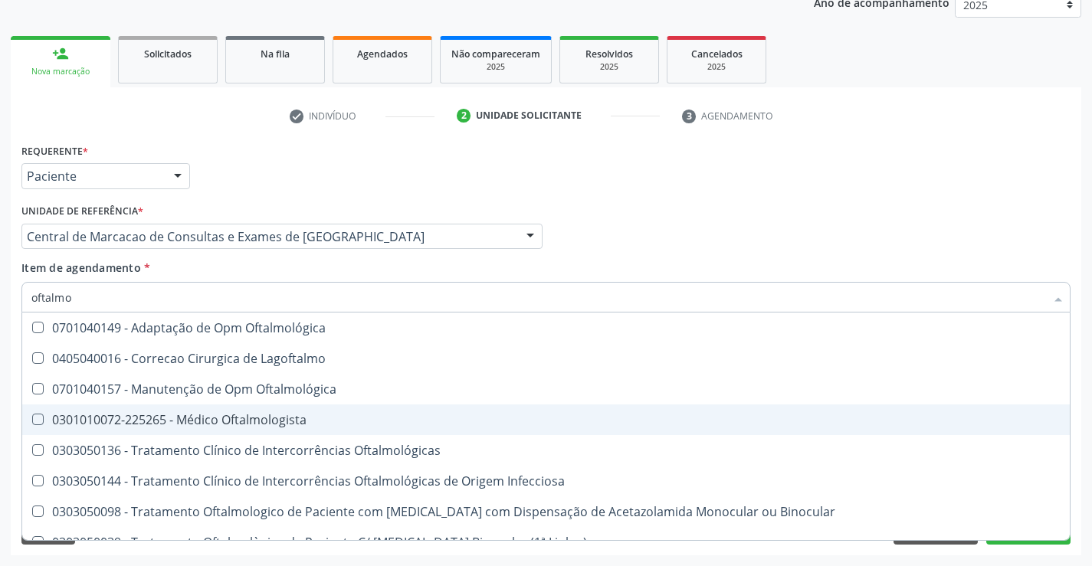
click at [232, 420] on div "0301010072-225265 - Médico Oftalmologista" at bounding box center [545, 420] width 1029 height 12
checkbox Oftalmologista "true"
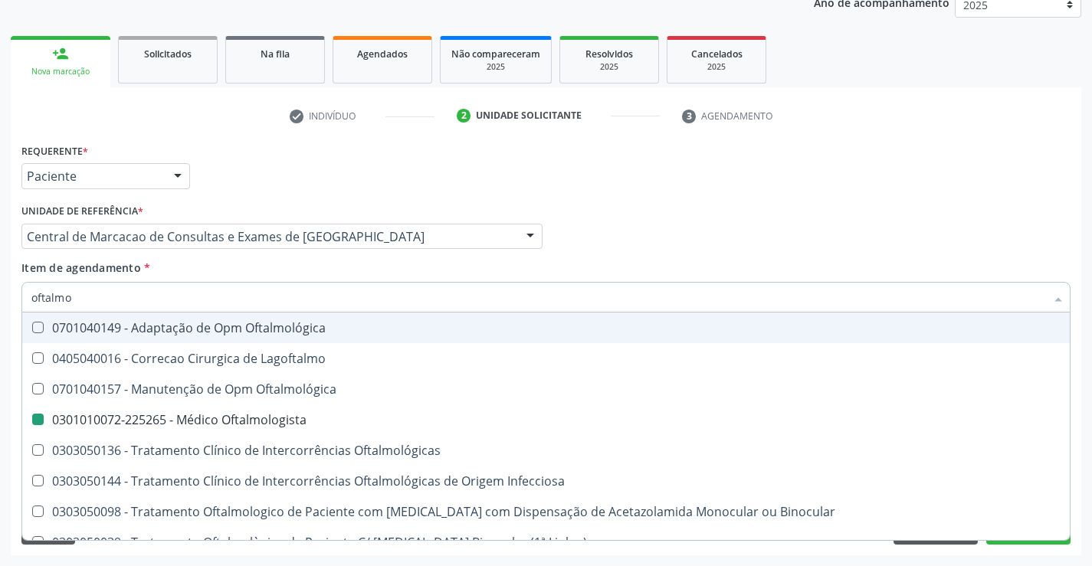
click at [624, 241] on div "Profissional Solicitante Por favor, selecione a Unidade de Atendimento primeiro…" at bounding box center [546, 230] width 1057 height 60
checkbox Lagoftalmo "true"
checkbox Oftalmologista "false"
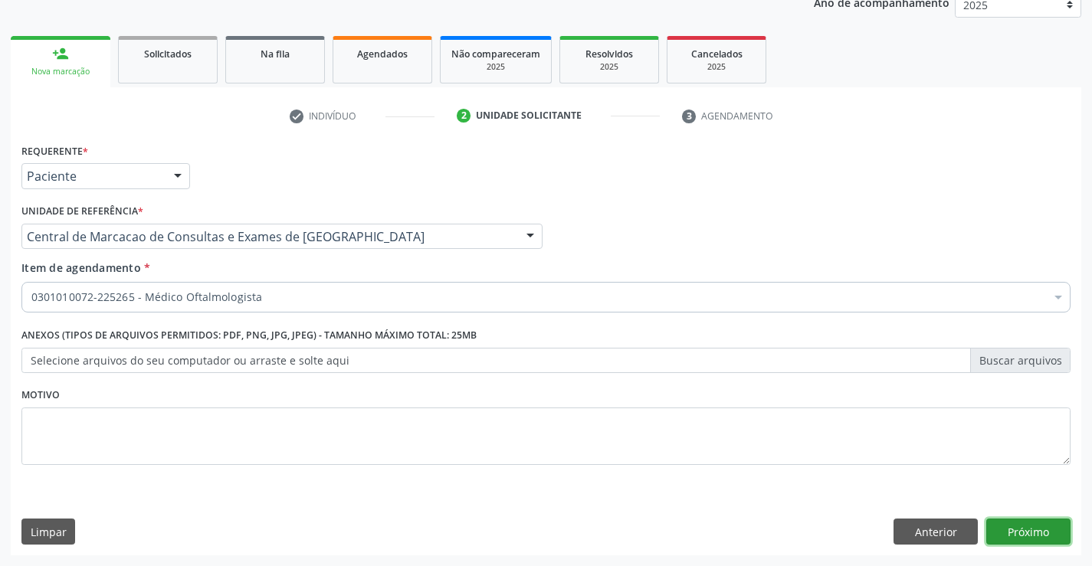
click at [1028, 539] on button "Próximo" at bounding box center [1028, 532] width 84 height 26
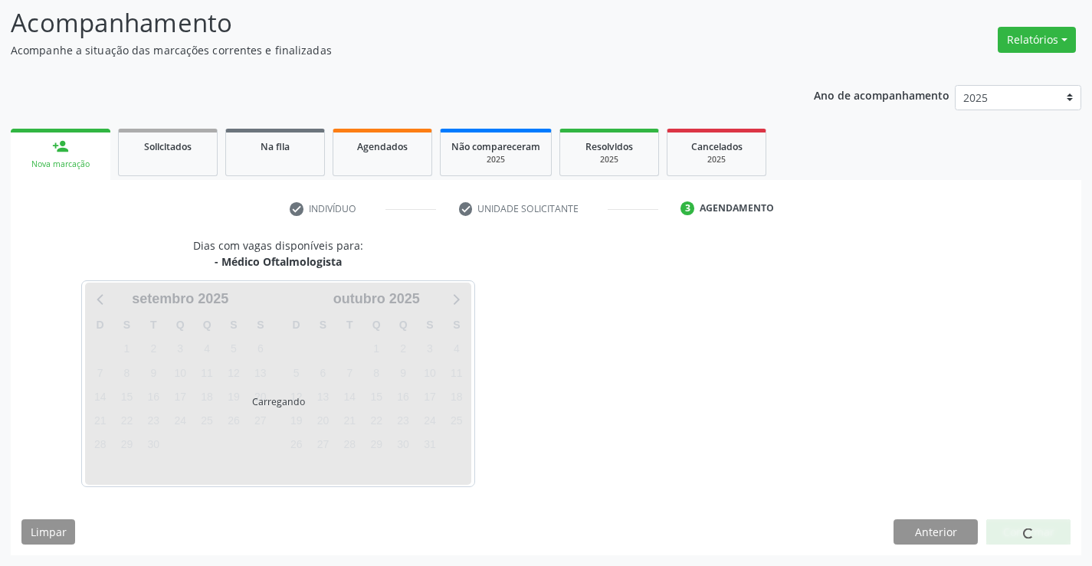
scroll to position [146, 0]
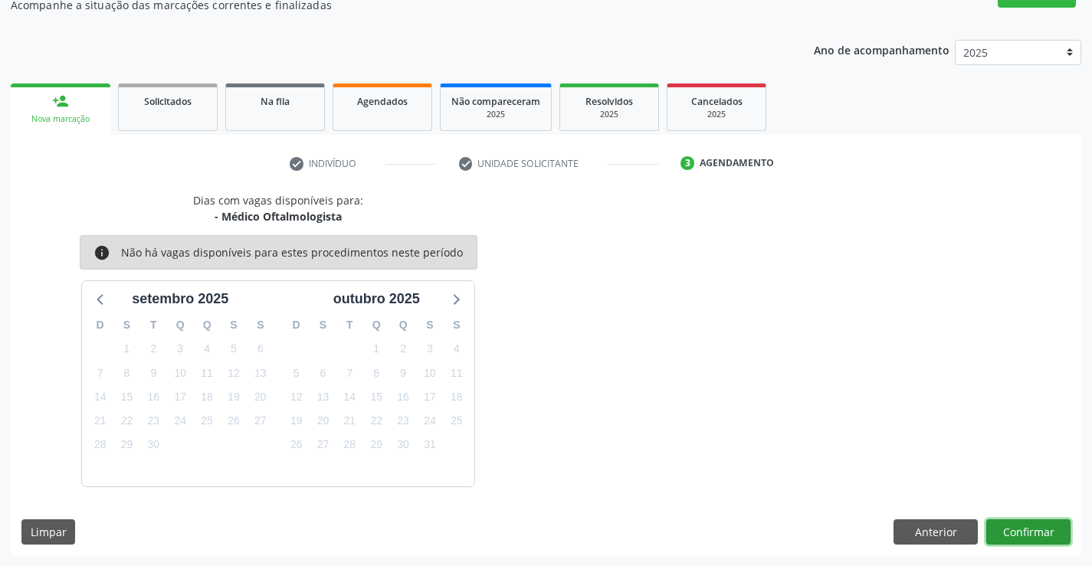
click at [1019, 532] on button "Confirmar" at bounding box center [1028, 533] width 84 height 26
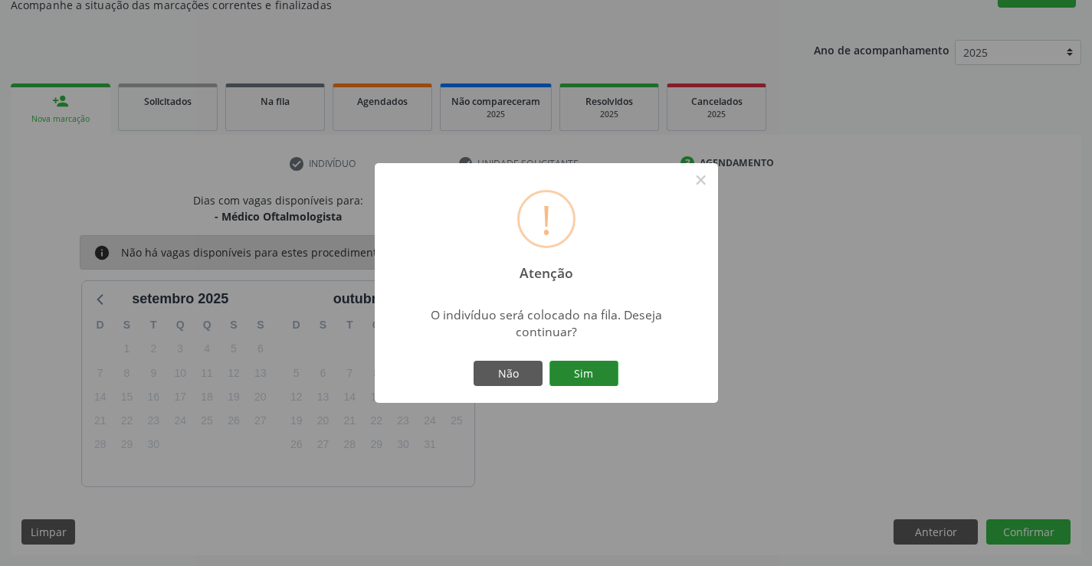
click at [589, 382] on button "Sim" at bounding box center [583, 374] width 69 height 26
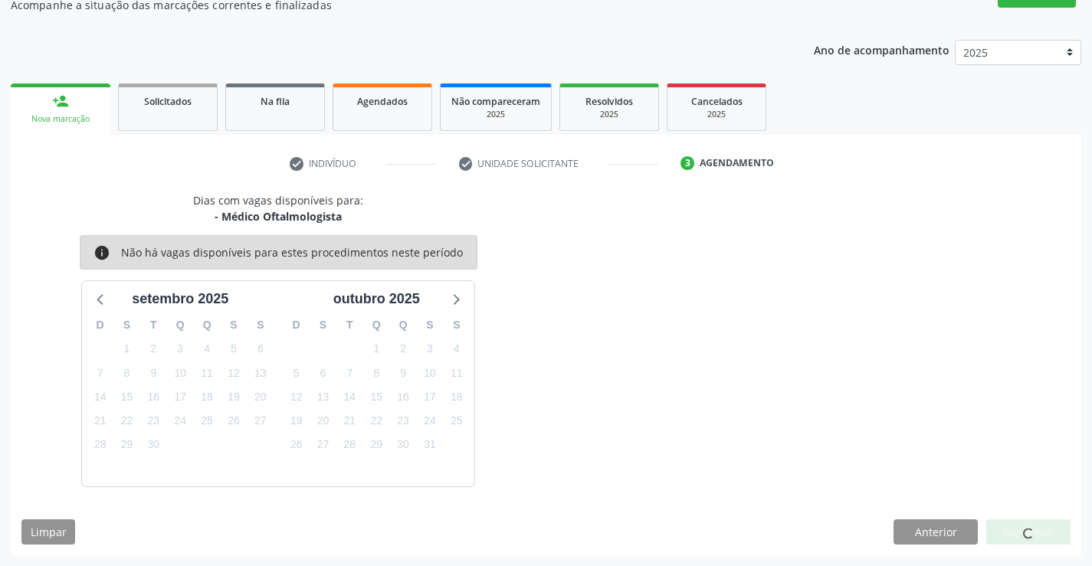
scroll to position [0, 0]
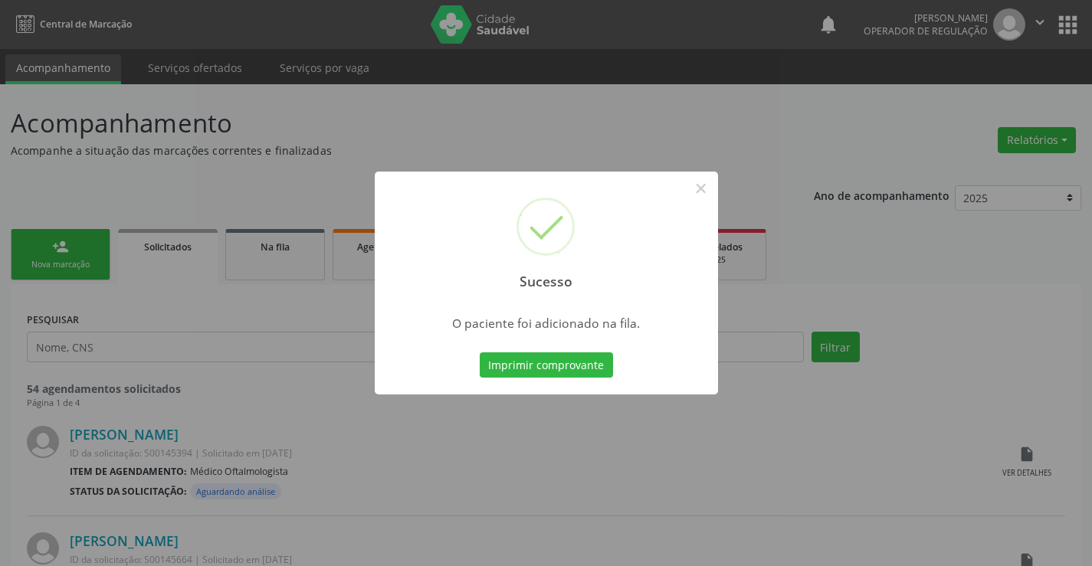
click at [480, 353] on button "Imprimir comprovante" at bounding box center [546, 366] width 133 height 26
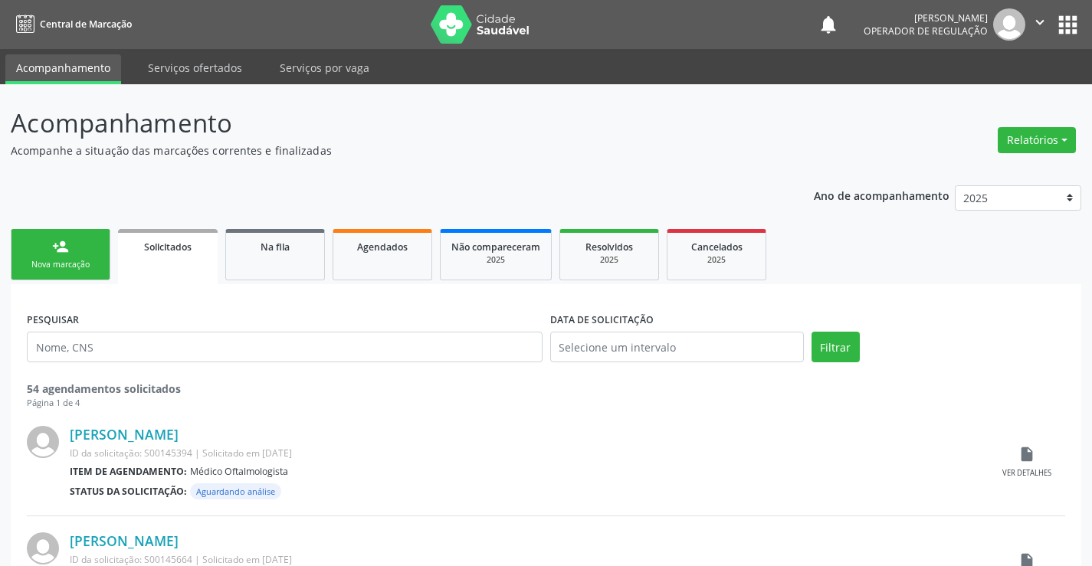
click at [100, 249] on link "person_add Nova marcação" at bounding box center [61, 254] width 100 height 51
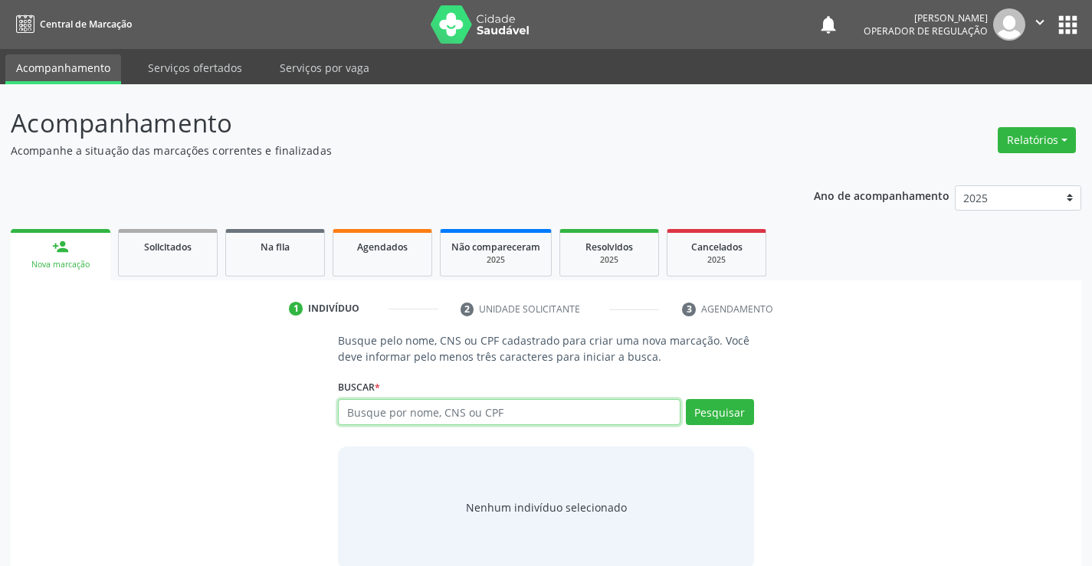
click at [562, 401] on input "text" at bounding box center [509, 412] width 342 height 26
type input "700504962129554"
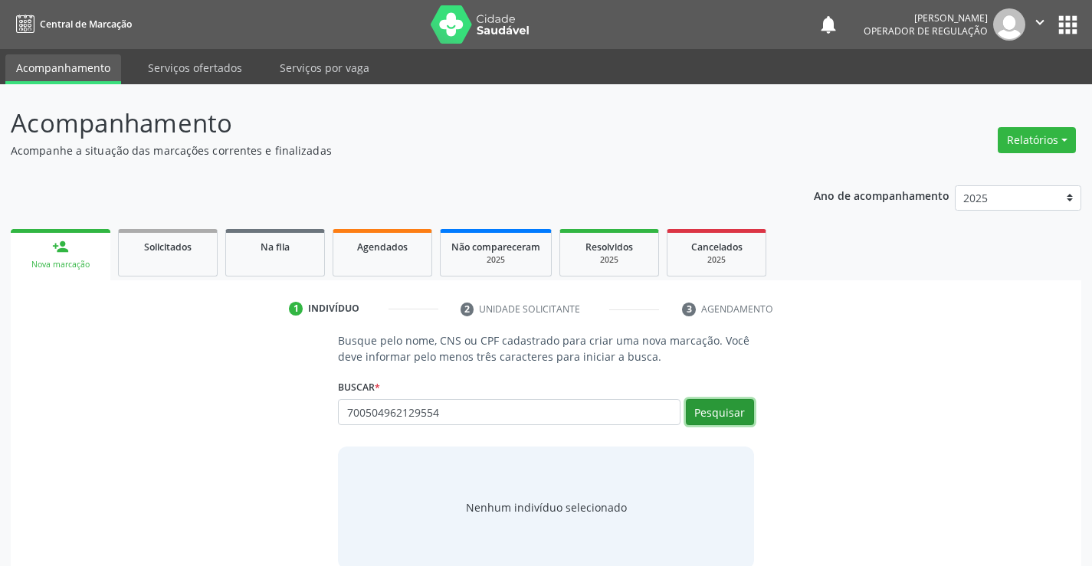
click at [742, 412] on button "Pesquisar" at bounding box center [720, 412] width 68 height 26
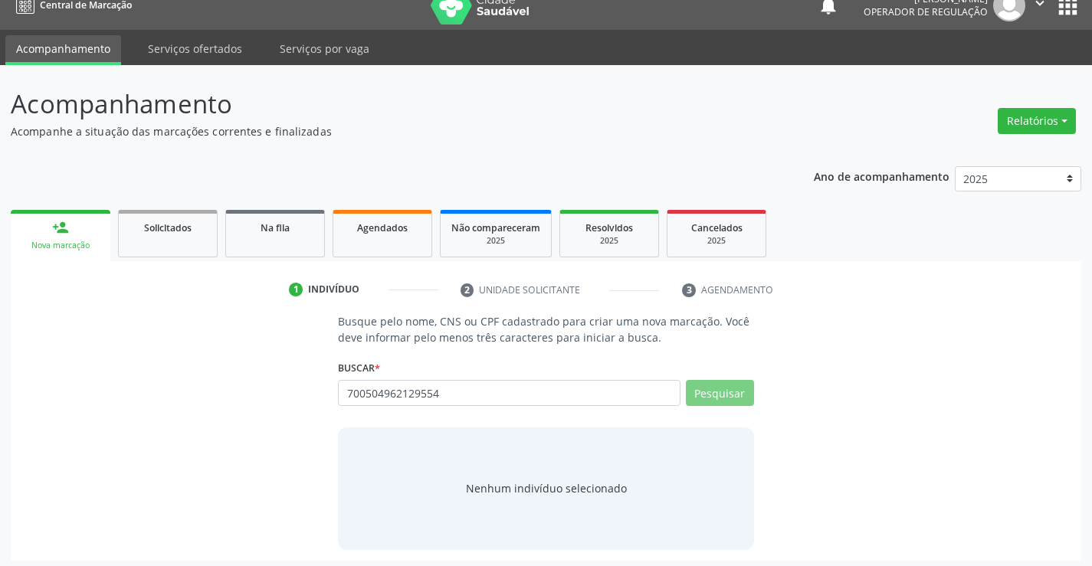
scroll to position [25, 0]
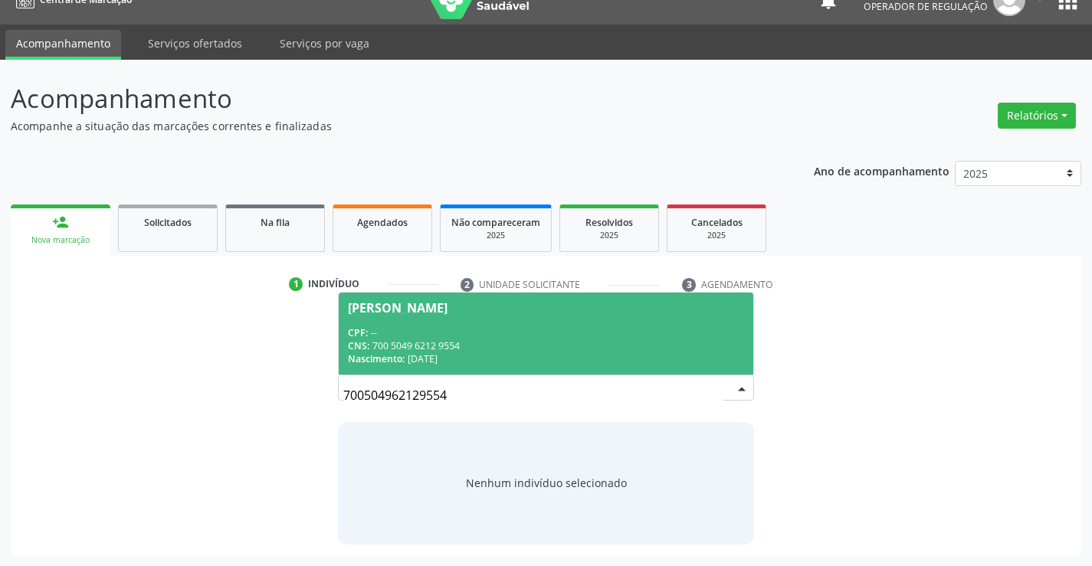
click at [417, 324] on span "[PERSON_NAME] CPF: -- CNS: 700 5049 6212 9554 Nascimento: [DATE]" at bounding box center [546, 334] width 414 height 82
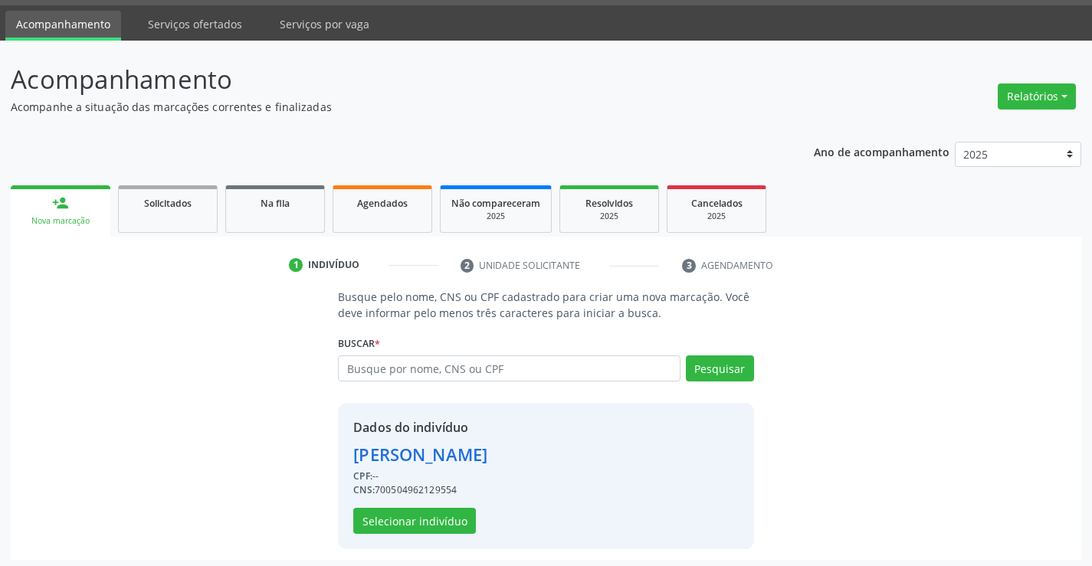
scroll to position [48, 0]
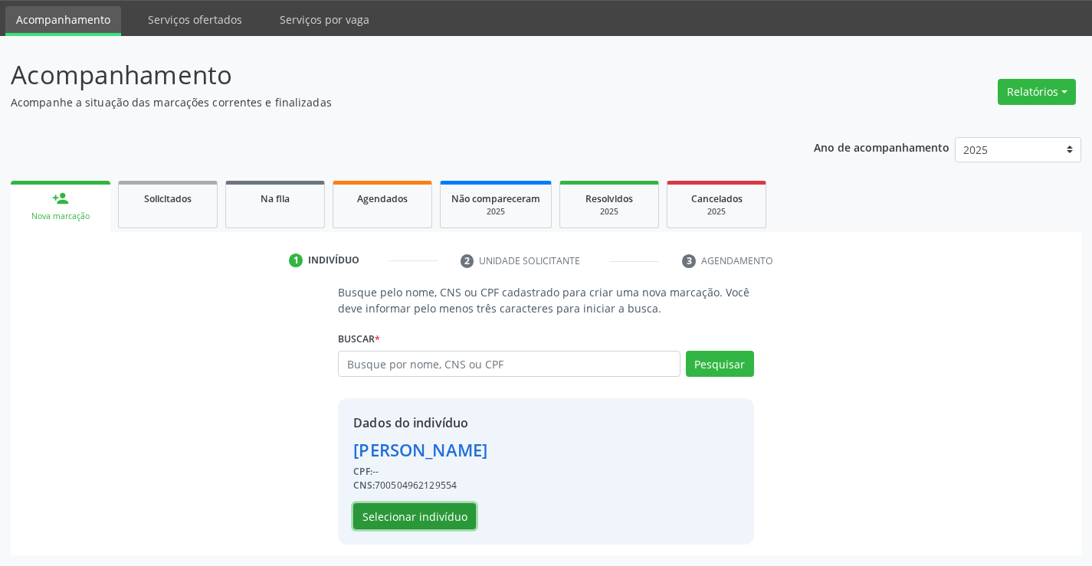
click at [411, 516] on button "Selecionar indivíduo" at bounding box center [414, 516] width 123 height 26
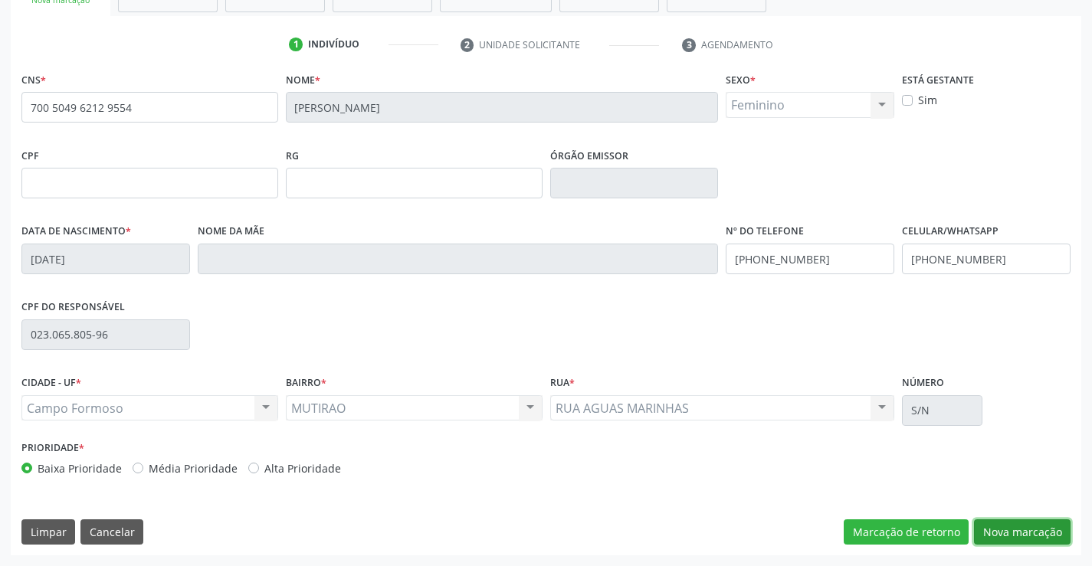
click at [999, 536] on button "Nova marcação" at bounding box center [1022, 533] width 97 height 26
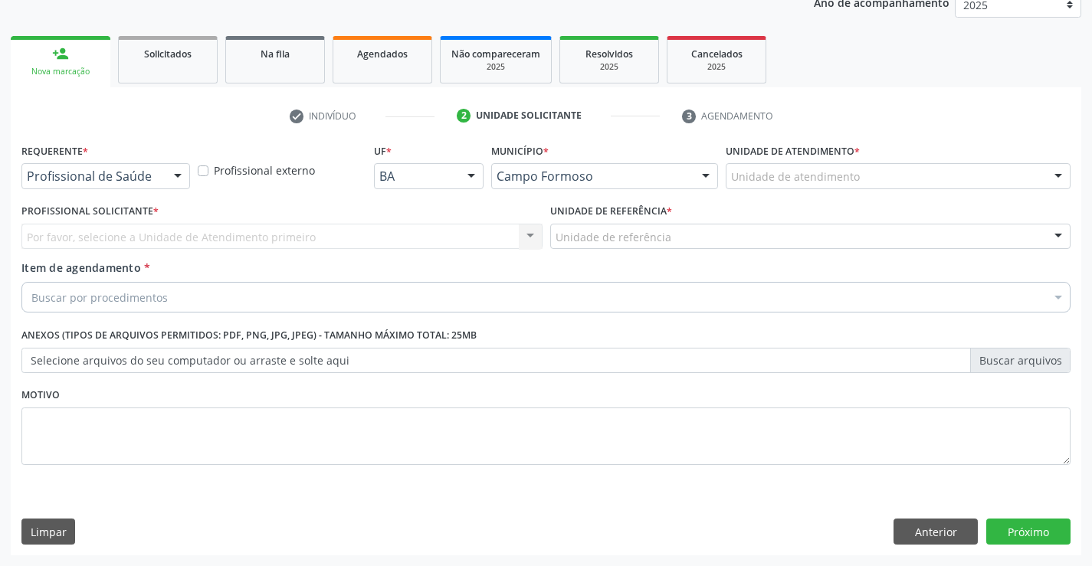
scroll to position [193, 0]
click at [164, 180] on div "Profissional de Saúde Profissional de Saúde Paciente Nenhum resultado encontrad…" at bounding box center [105, 176] width 169 height 26
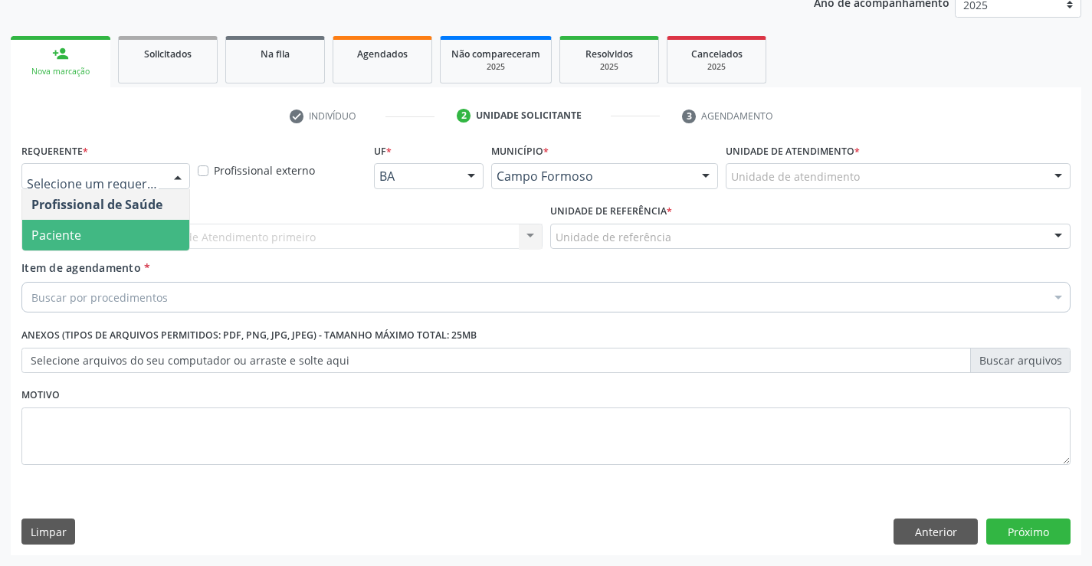
click at [86, 244] on span "Paciente" at bounding box center [105, 235] width 167 height 31
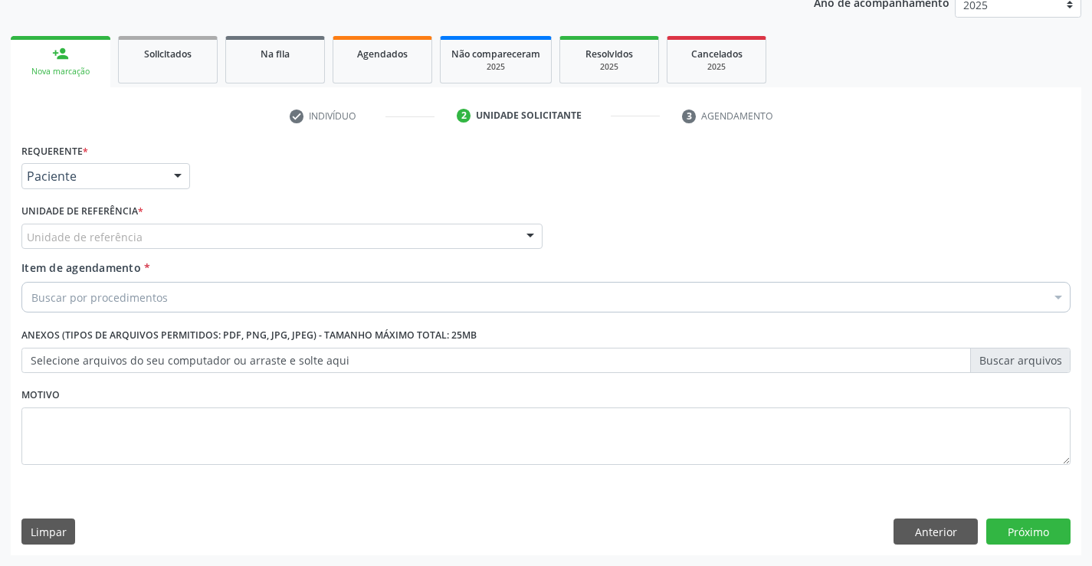
click at [284, 245] on div "Unidade de referência" at bounding box center [281, 237] width 521 height 26
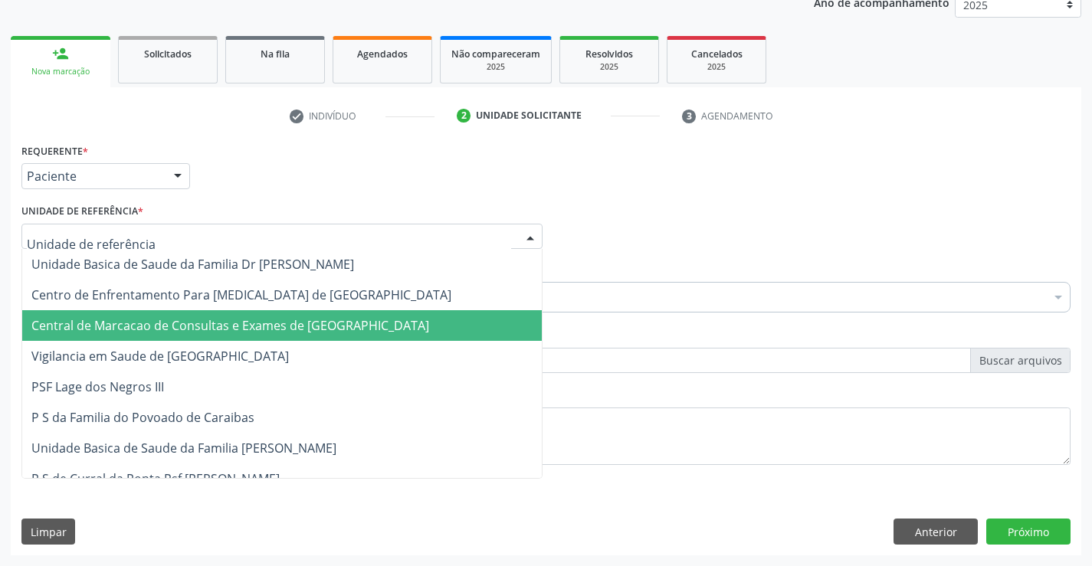
click at [294, 338] on span "Central de Marcacao de Consultas e Exames de [GEOGRAPHIC_DATA]" at bounding box center [282, 325] width 520 height 31
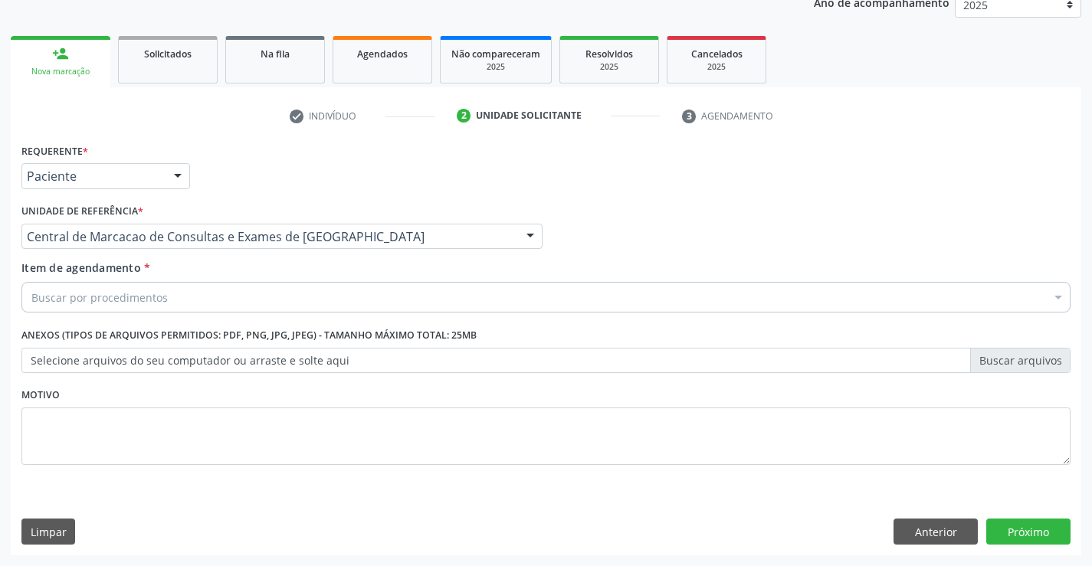
click at [309, 285] on div "Buscar por procedimentos" at bounding box center [545, 297] width 1049 height 31
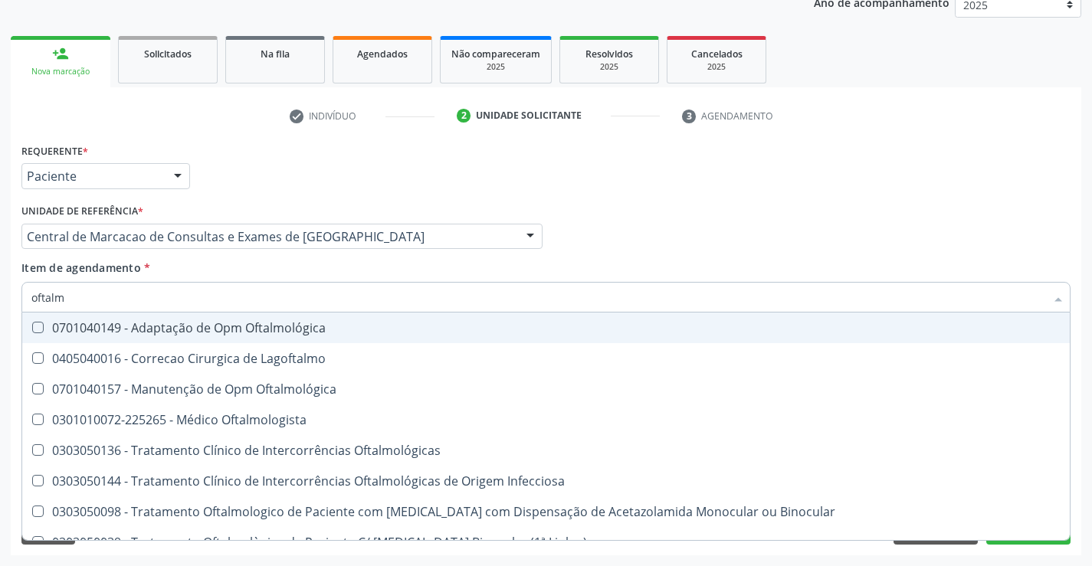
type input "oftalmo"
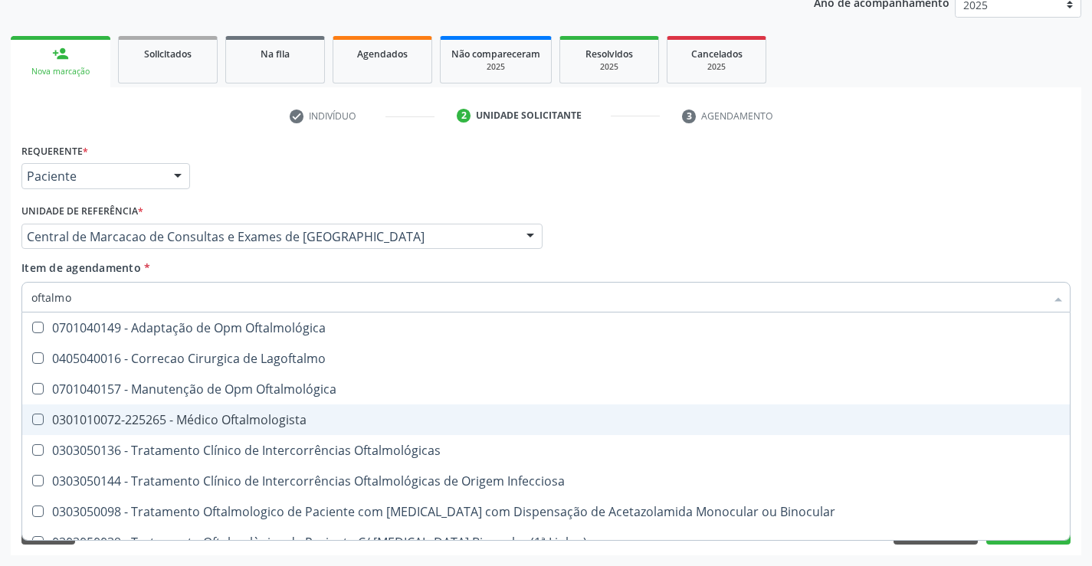
click at [259, 421] on div "0301010072-225265 - Médico Oftalmologista" at bounding box center [545, 420] width 1029 height 12
checkbox Oftalmologista "true"
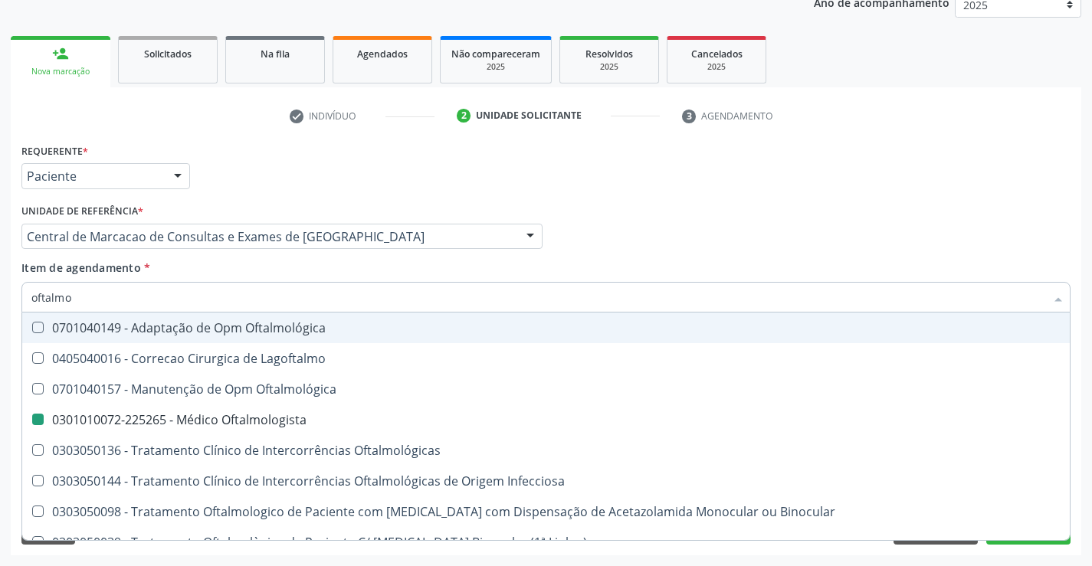
click at [645, 212] on div "Profissional Solicitante Por favor, selecione a Unidade de Atendimento primeiro…" at bounding box center [546, 230] width 1057 height 60
checkbox Lagoftalmo "true"
checkbox Oftalmologista "false"
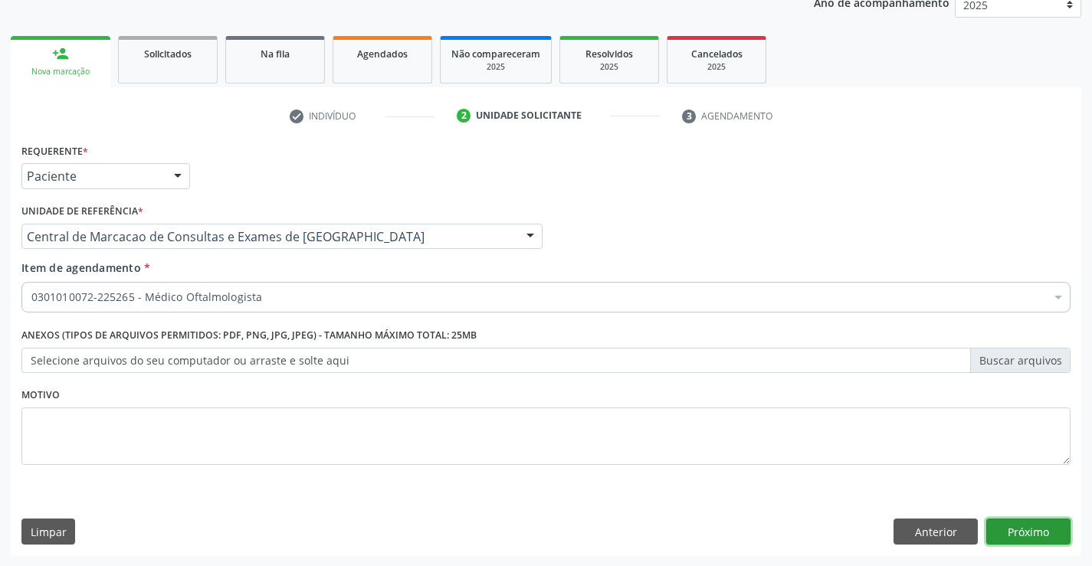
click at [1039, 535] on button "Próximo" at bounding box center [1028, 532] width 84 height 26
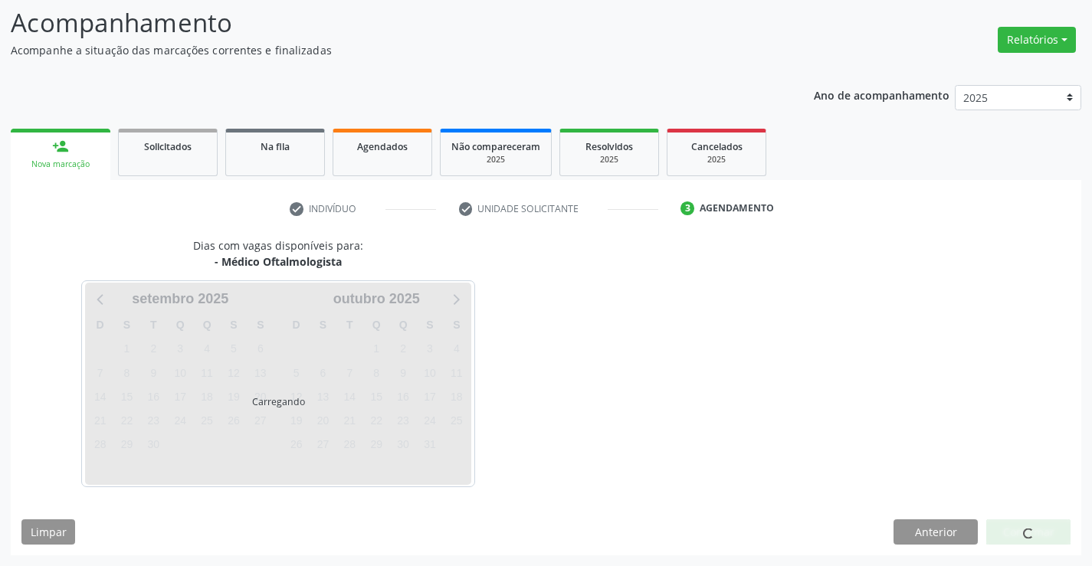
scroll to position [146, 0]
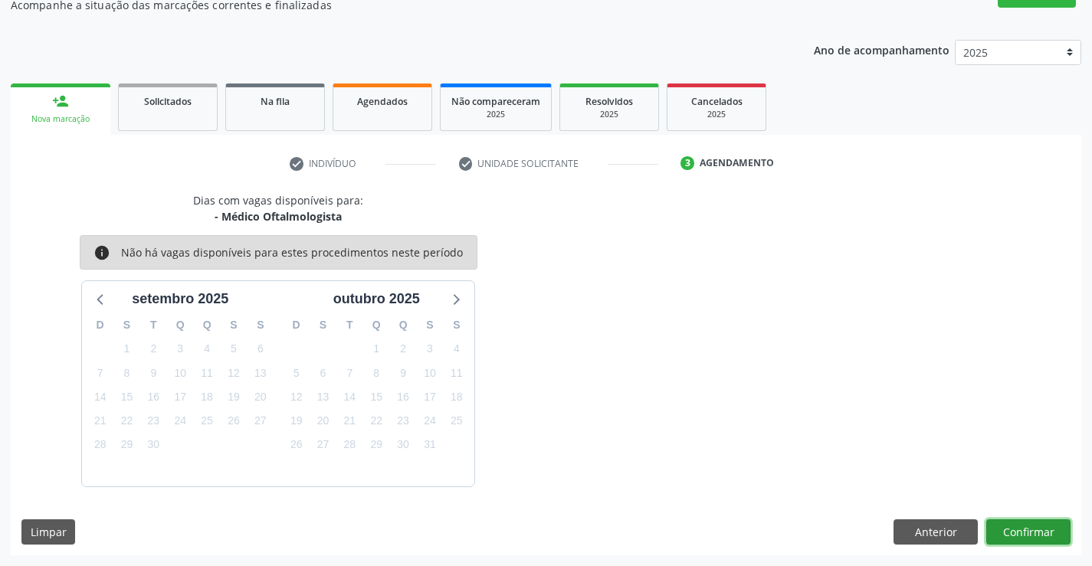
click at [1009, 534] on button "Confirmar" at bounding box center [1028, 533] width 84 height 26
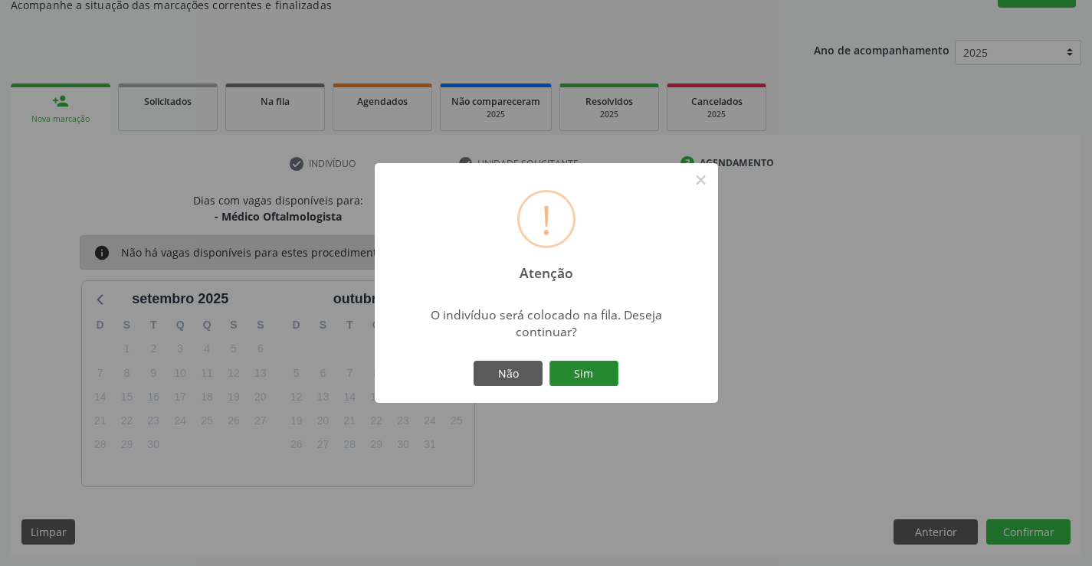
click at [553, 369] on button "Sim" at bounding box center [583, 374] width 69 height 26
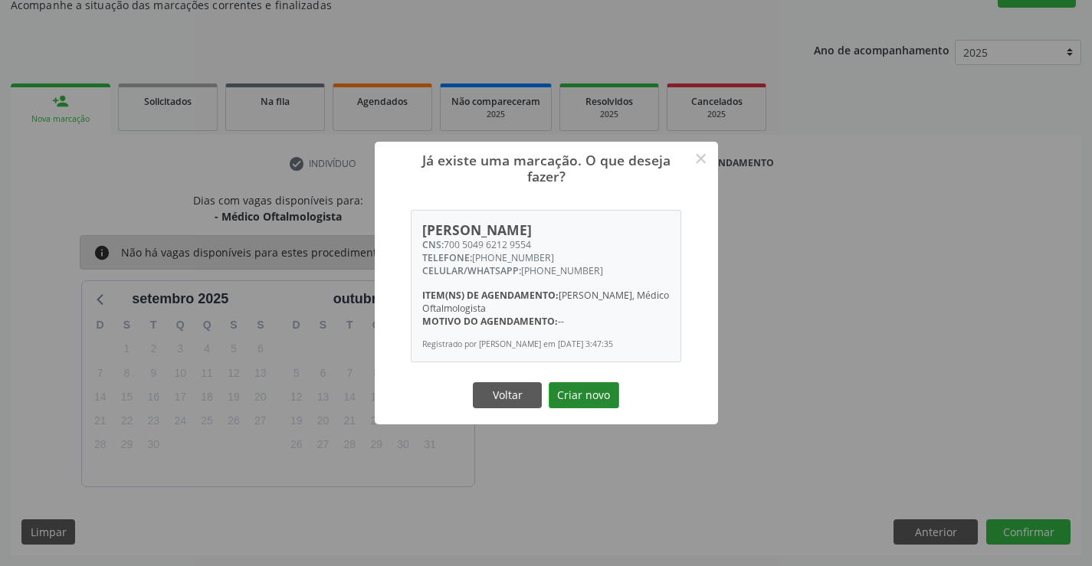
click at [576, 395] on button "Criar novo" at bounding box center [584, 395] width 71 height 26
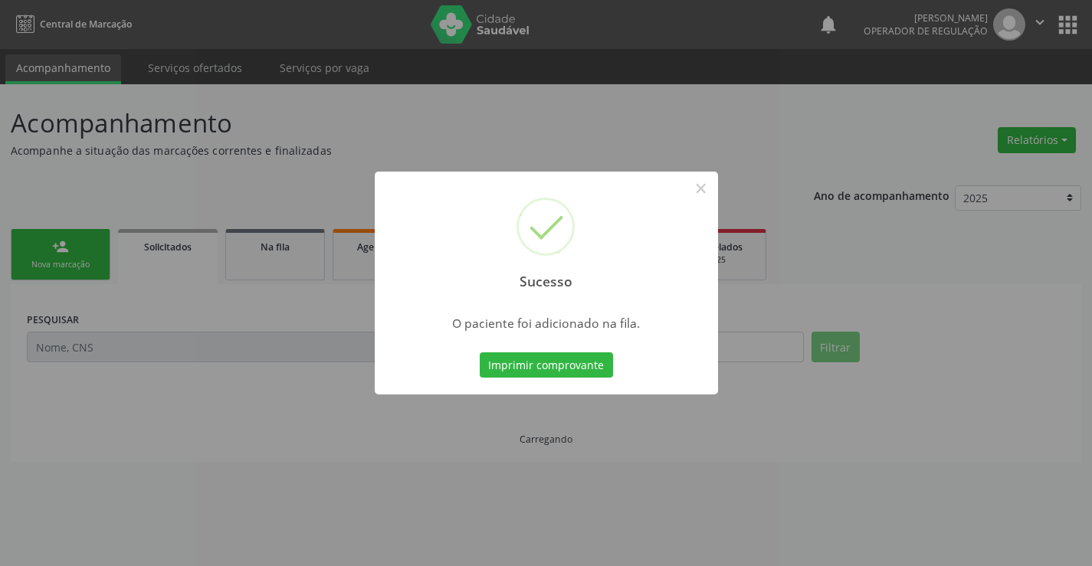
scroll to position [0, 0]
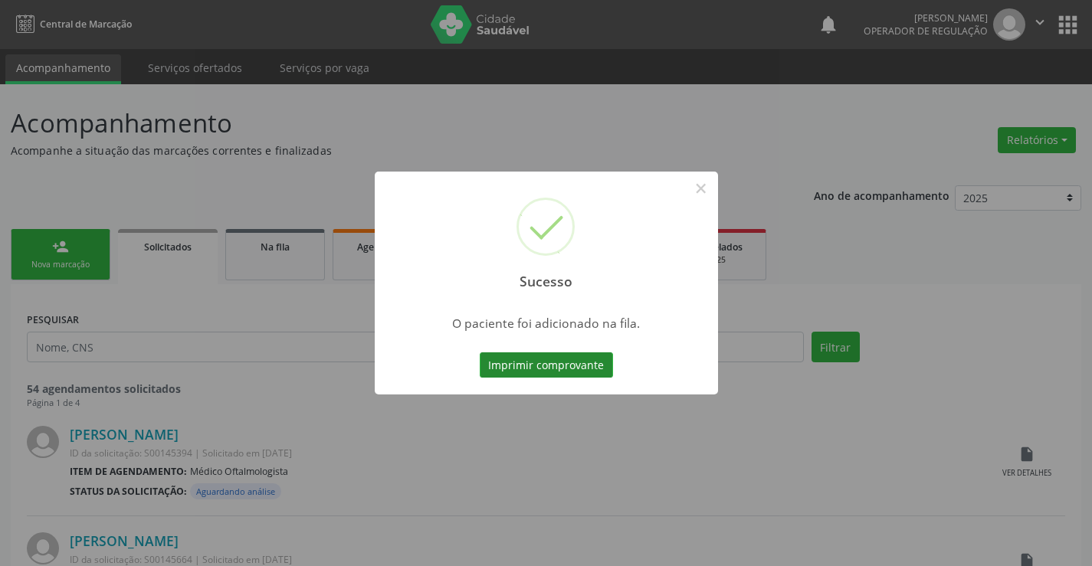
click at [581, 366] on button "Imprimir comprovante" at bounding box center [546, 366] width 133 height 26
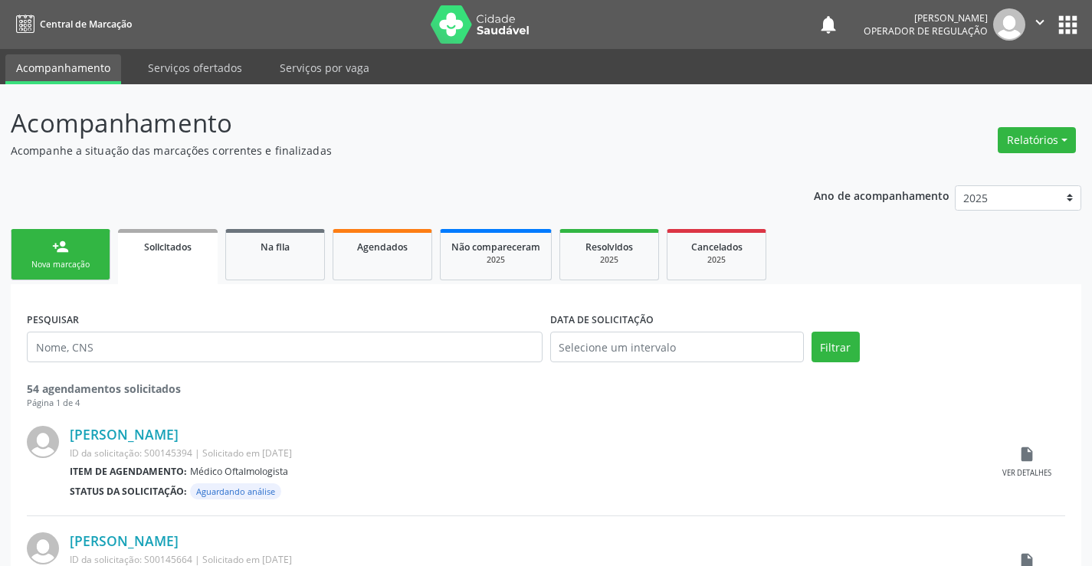
click at [42, 263] on div "Nova marcação" at bounding box center [60, 264] width 77 height 11
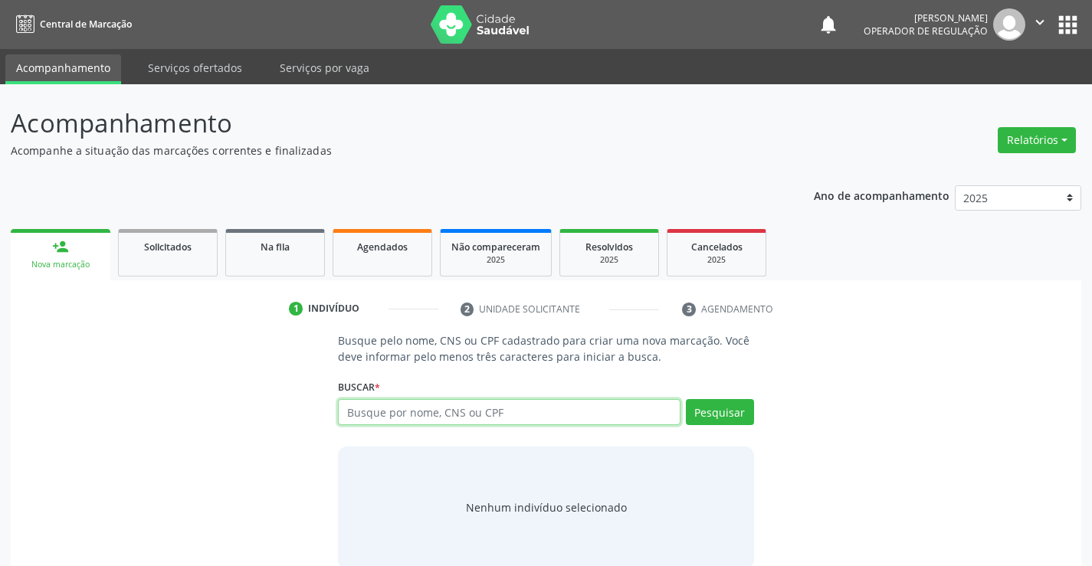
click at [365, 417] on input "text" at bounding box center [509, 412] width 342 height 26
type input "704604196100521"
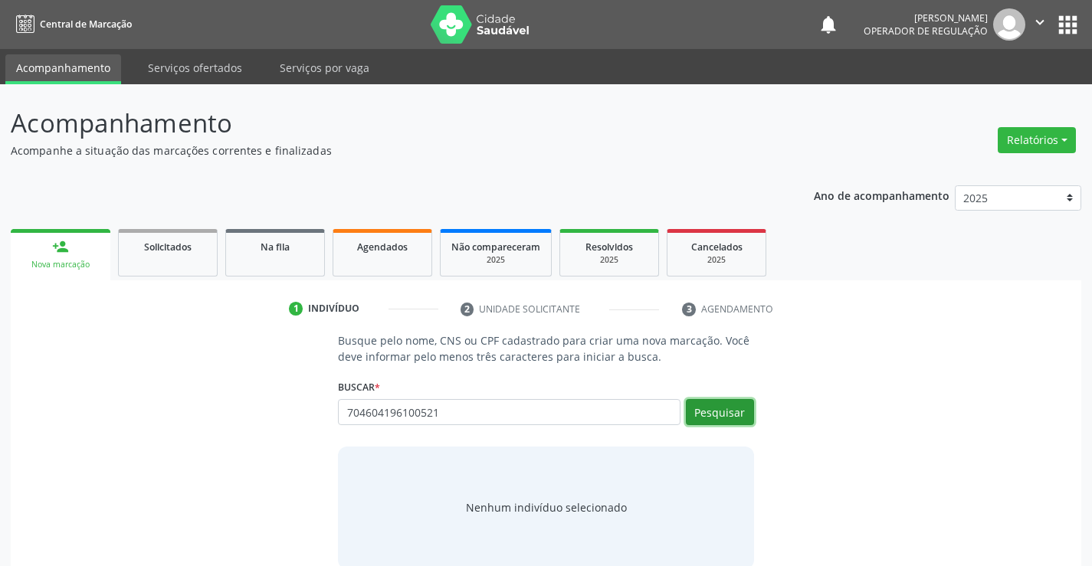
click at [710, 420] on button "Pesquisar" at bounding box center [720, 412] width 68 height 26
type input "704604196100521"
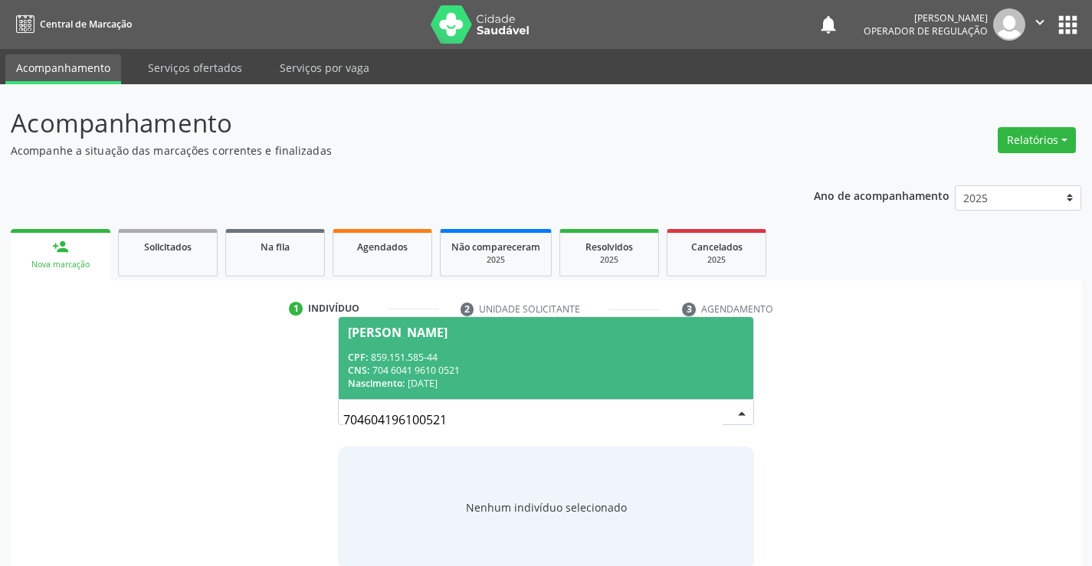
drag, startPoint x: 518, startPoint y: 346, endPoint x: 507, endPoint y: 350, distance: 11.4
click at [517, 346] on span "[PERSON_NAME] CPF: 859.151.585-44 CNS: 704 6041 9610 0521 Nascimento: [DATE]" at bounding box center [546, 358] width 414 height 82
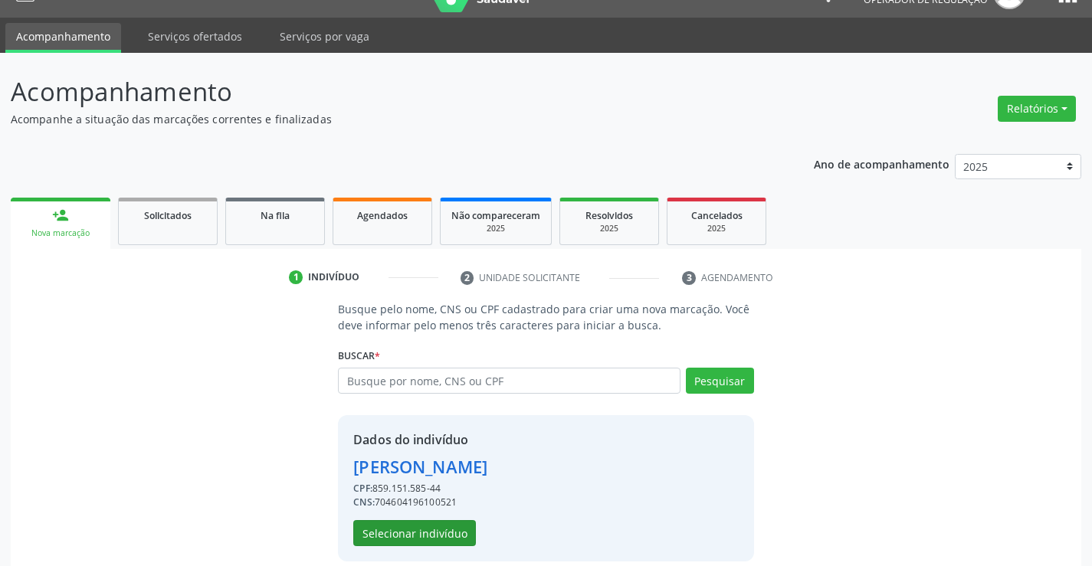
scroll to position [48, 0]
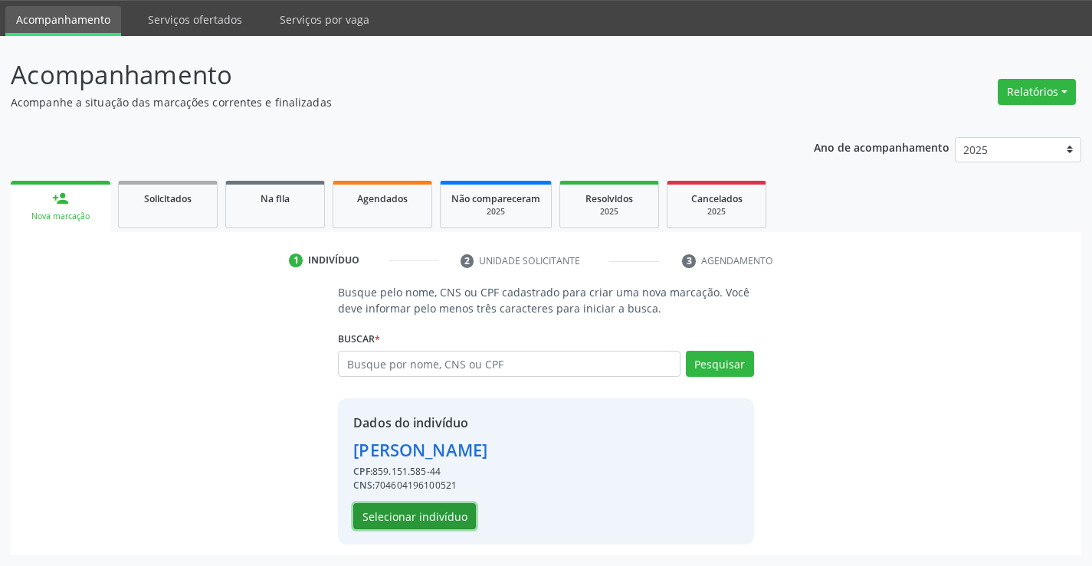
click at [451, 519] on button "Selecionar indivíduo" at bounding box center [414, 516] width 123 height 26
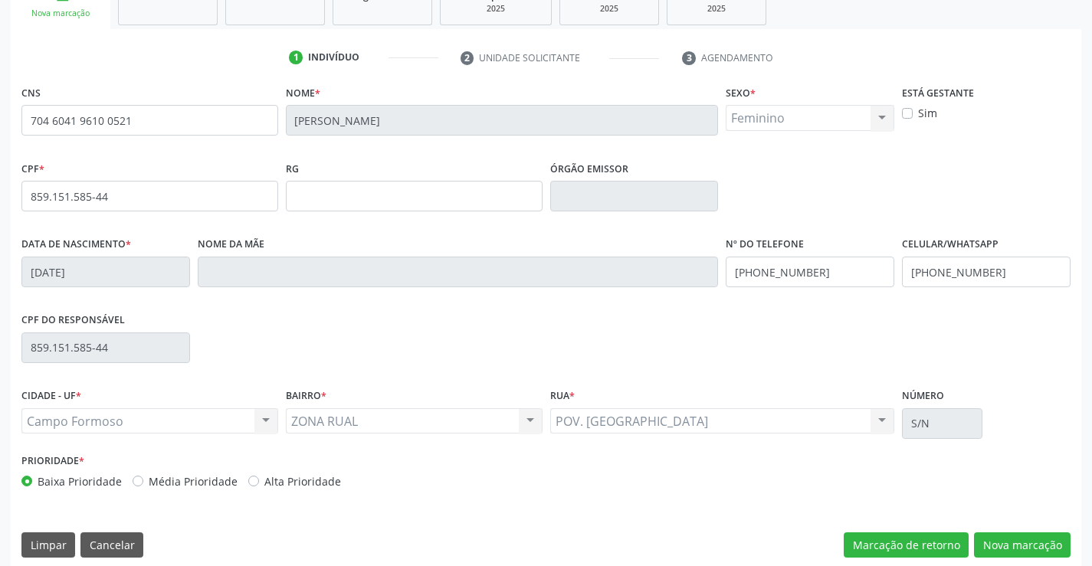
scroll to position [264, 0]
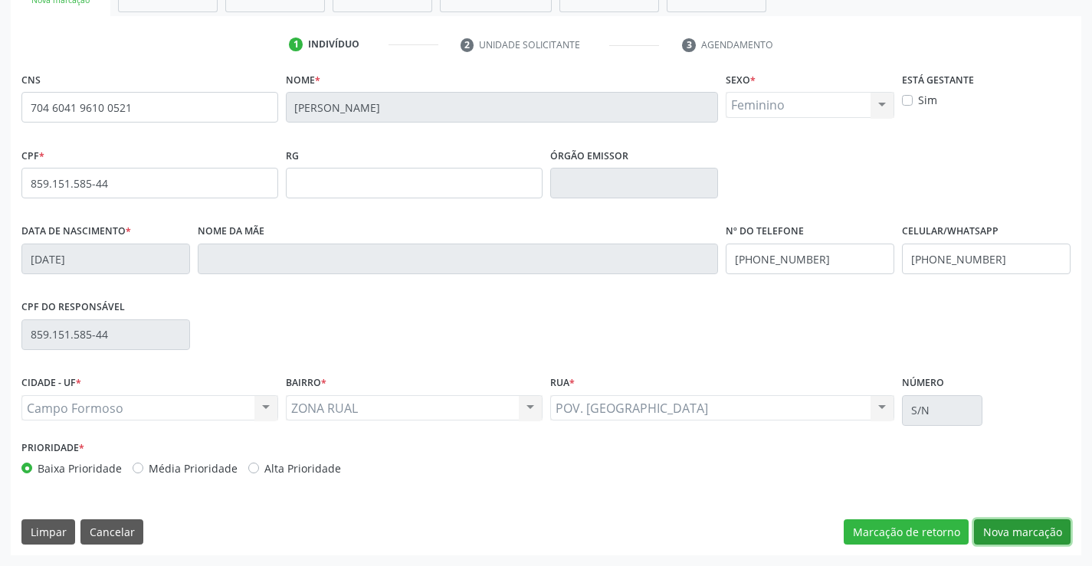
click at [1015, 530] on button "Nova marcação" at bounding box center [1022, 533] width 97 height 26
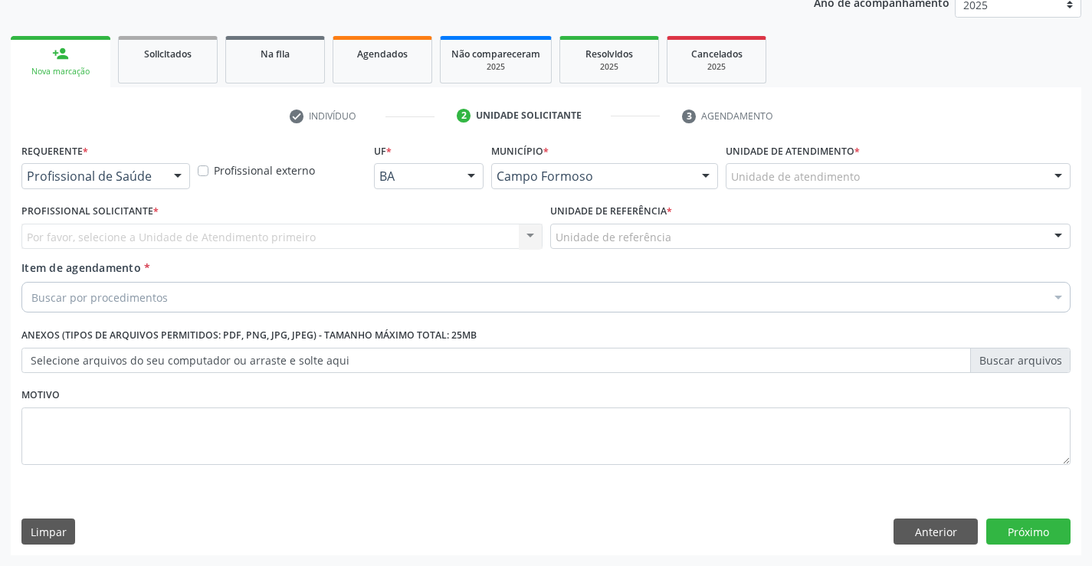
scroll to position [193, 0]
click at [168, 167] on div at bounding box center [177, 177] width 23 height 26
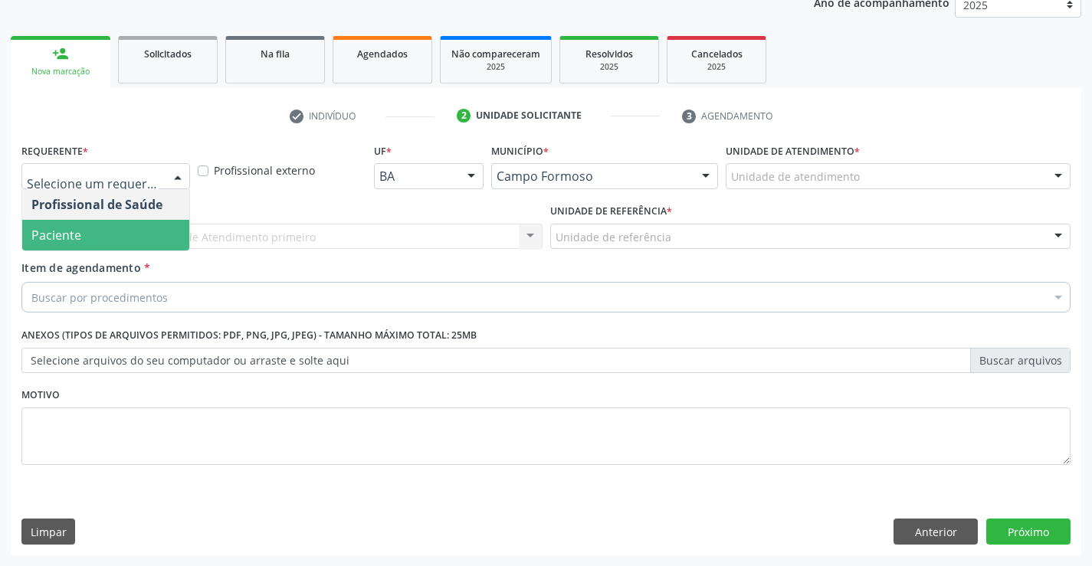
click at [138, 246] on span "Paciente" at bounding box center [105, 235] width 167 height 31
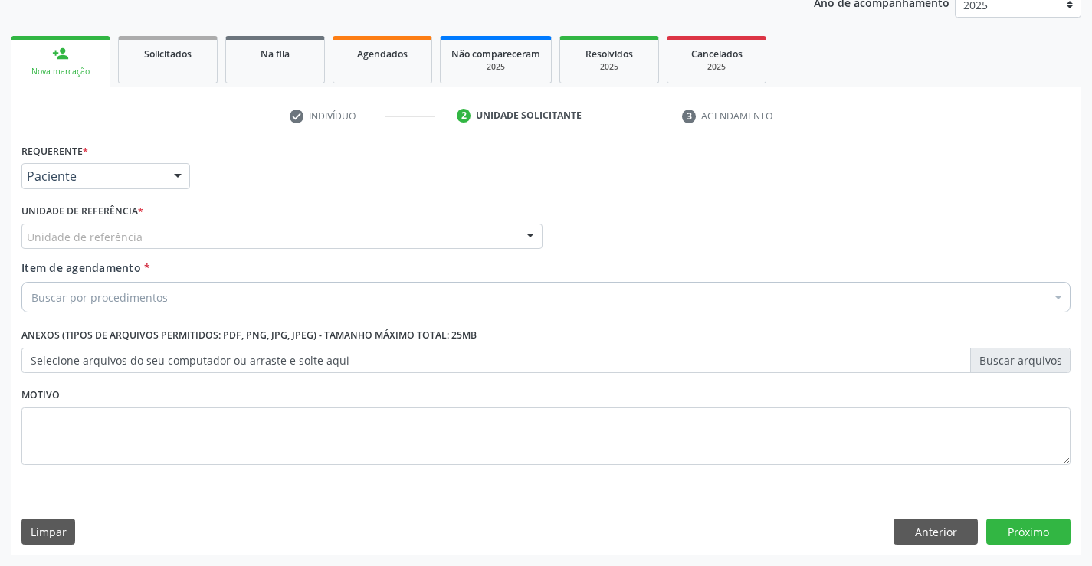
click at [298, 237] on div "Unidade de referência" at bounding box center [281, 237] width 521 height 26
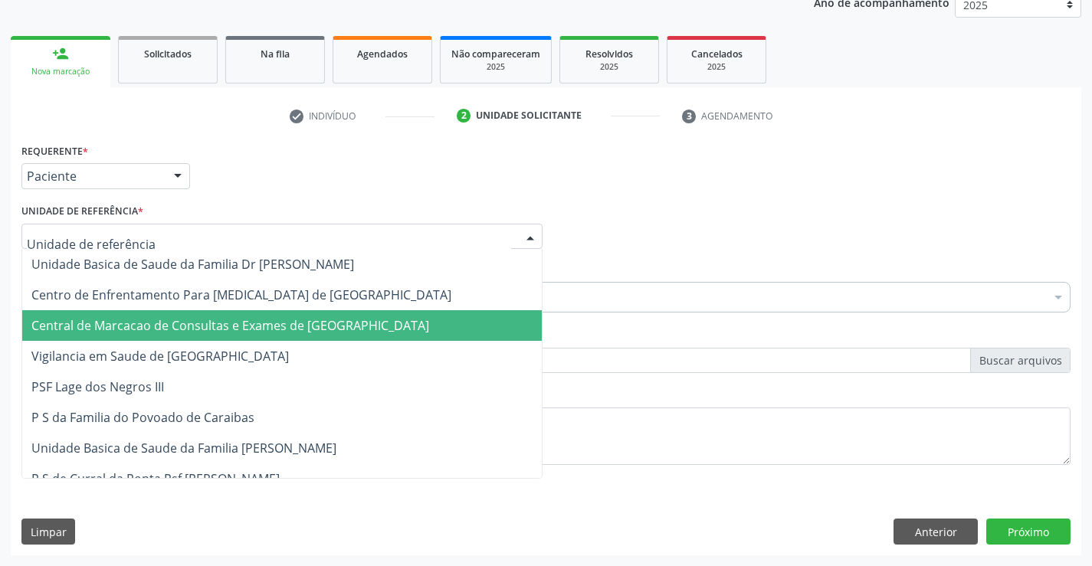
click at [280, 323] on span "Central de Marcacao de Consultas e Exames de [GEOGRAPHIC_DATA]" at bounding box center [230, 325] width 398 height 17
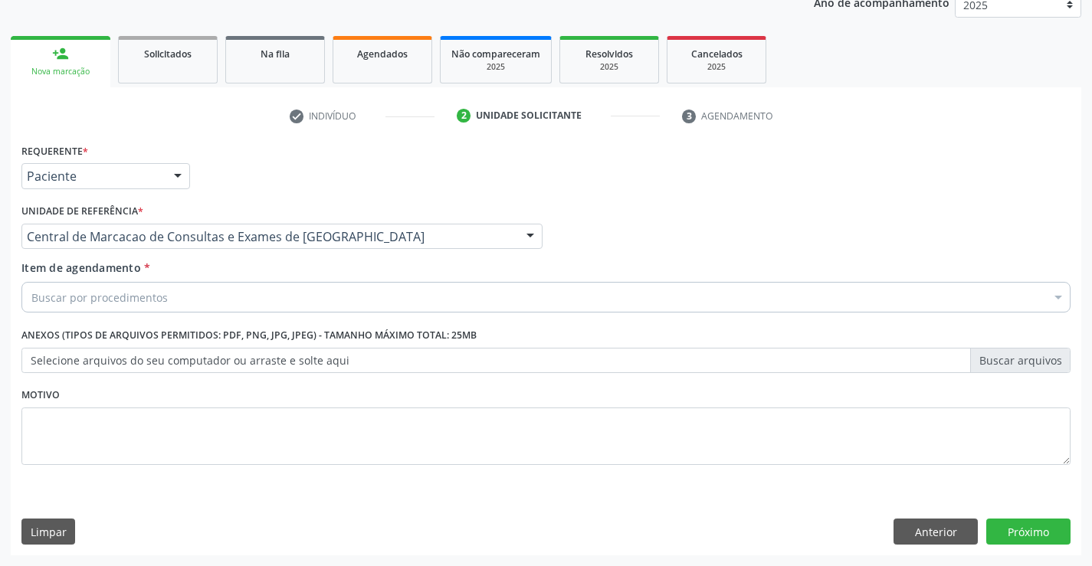
click at [283, 299] on div "Buscar por procedimentos" at bounding box center [545, 297] width 1049 height 31
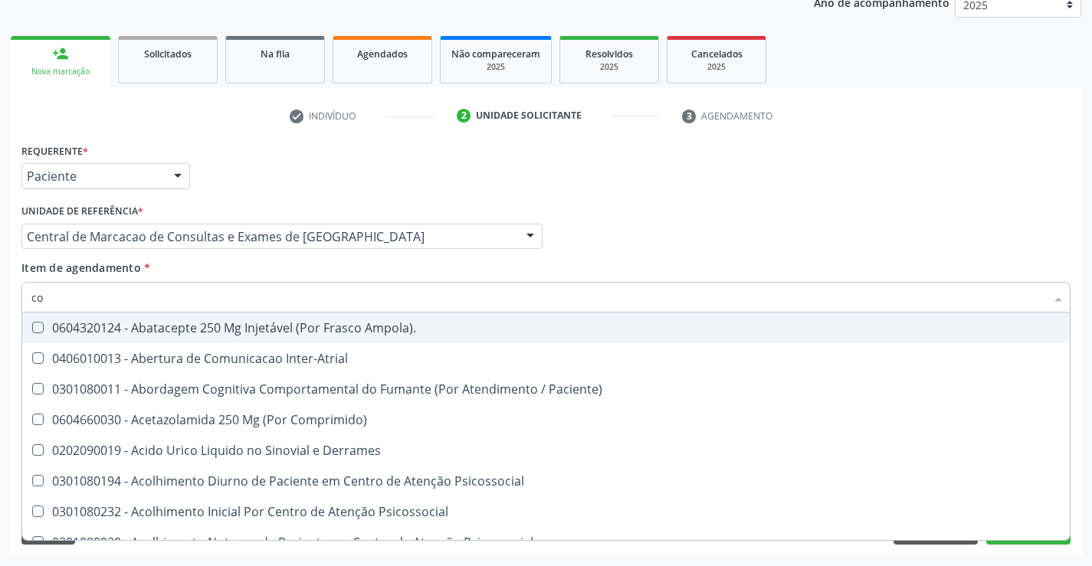
type input "col"
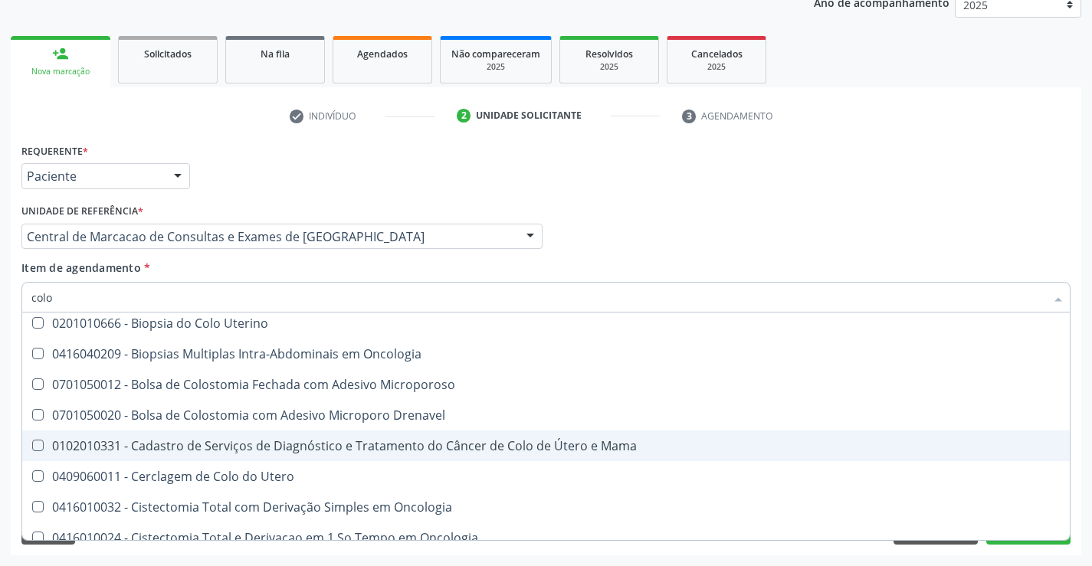
scroll to position [460, 0]
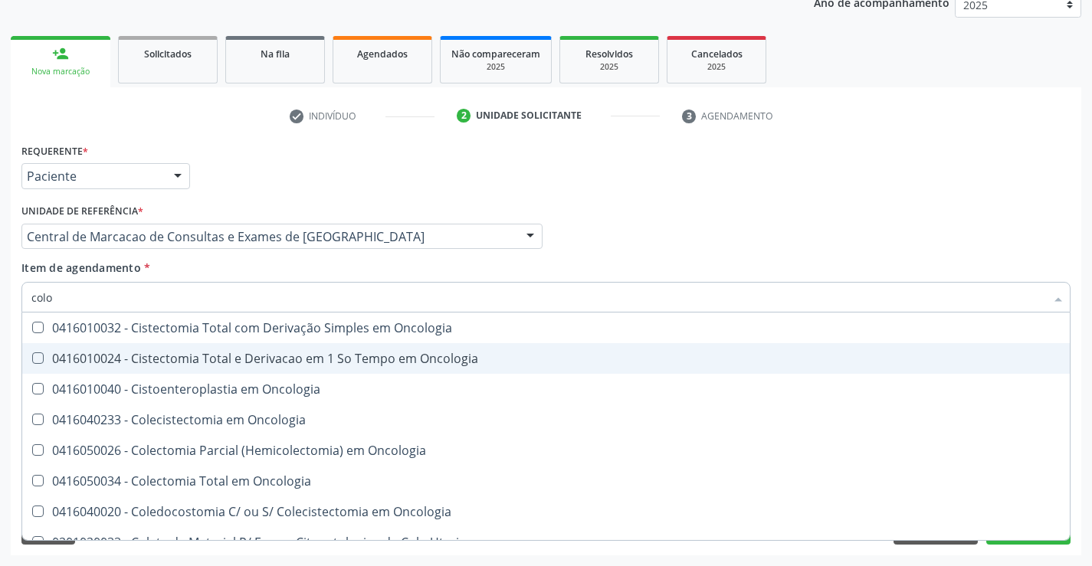
type input "COLONOS"
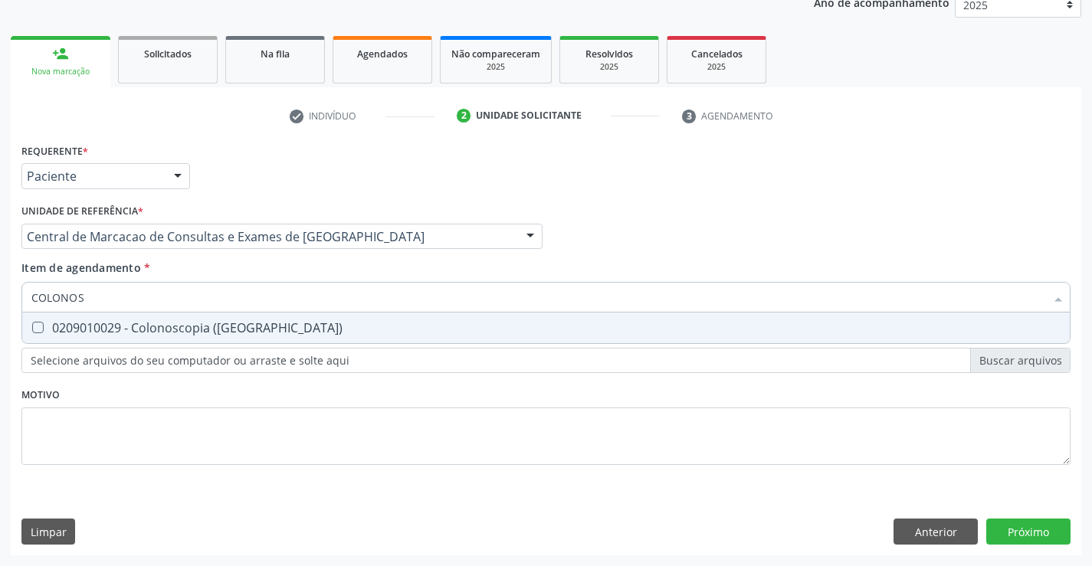
scroll to position [0, 0]
click at [200, 315] on span "0209010029 - Colonoscopia ([GEOGRAPHIC_DATA])" at bounding box center [546, 328] width 1048 height 31
checkbox \(Coloscopia\) "true"
click at [1029, 524] on div "Requerente * Paciente Profissional de Saúde Paciente Nenhum resultado encontrad…" at bounding box center [546, 347] width 1071 height 416
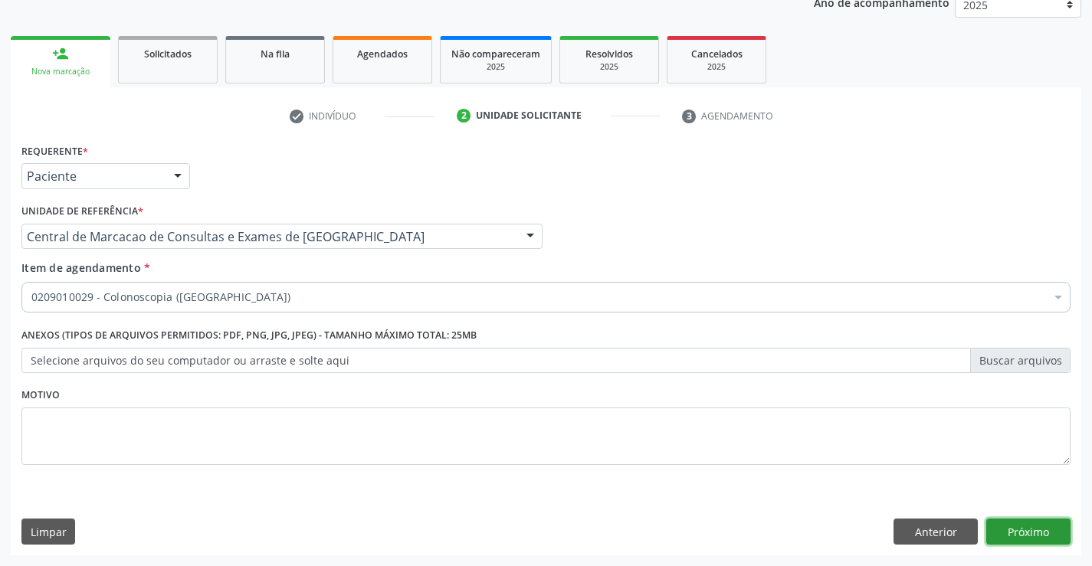
click at [1039, 534] on button "Próximo" at bounding box center [1028, 532] width 84 height 26
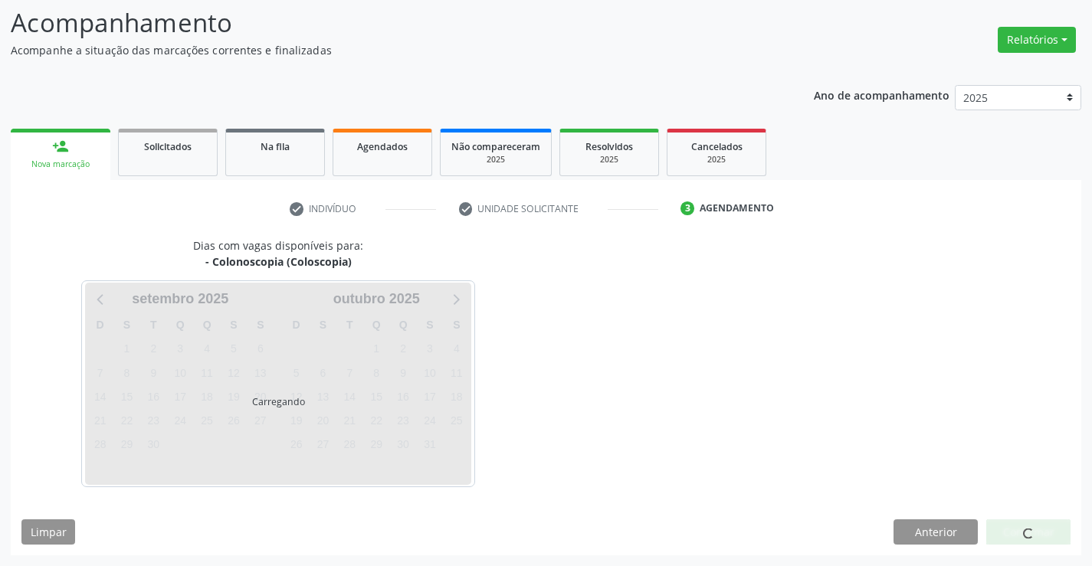
scroll to position [146, 0]
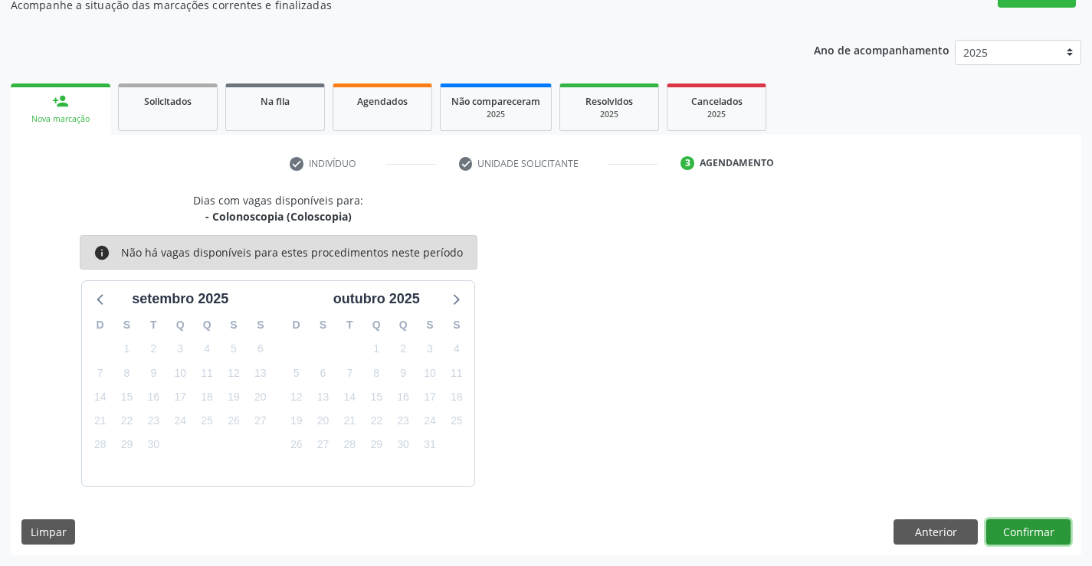
click at [1028, 530] on button "Confirmar" at bounding box center [1028, 533] width 84 height 26
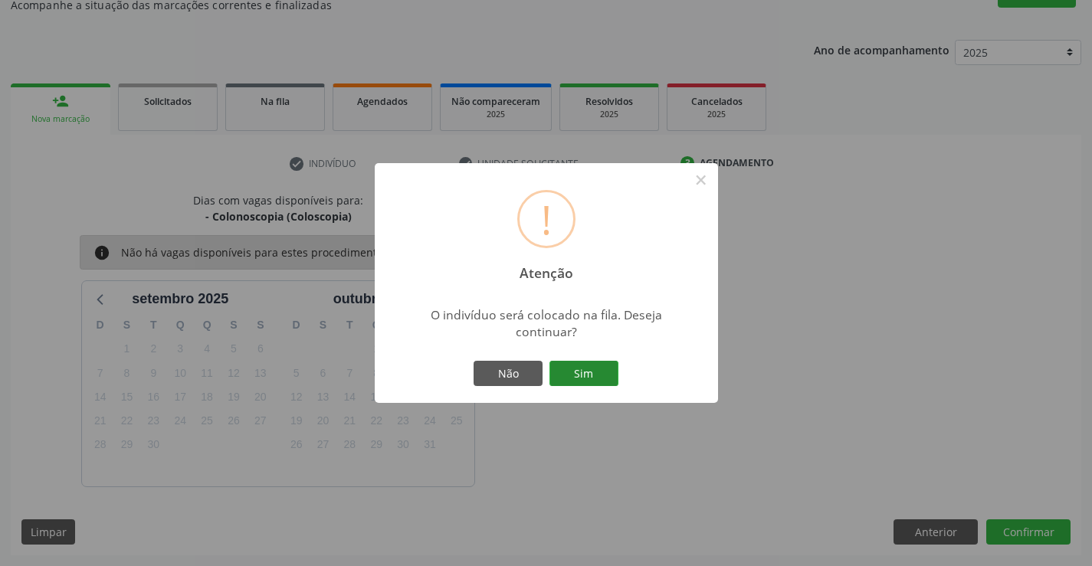
click at [590, 369] on button "Sim" at bounding box center [583, 374] width 69 height 26
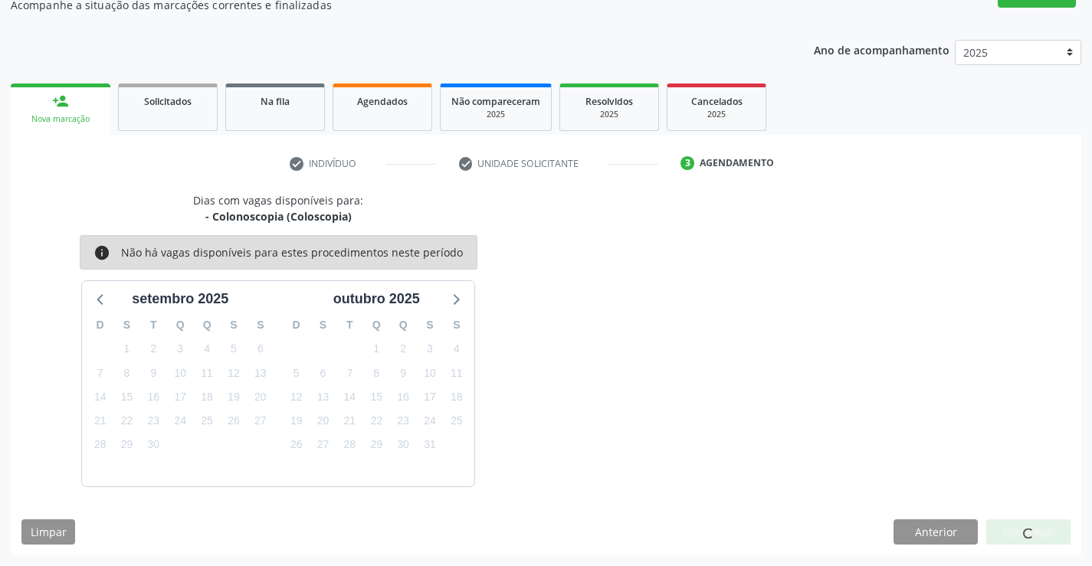
scroll to position [0, 0]
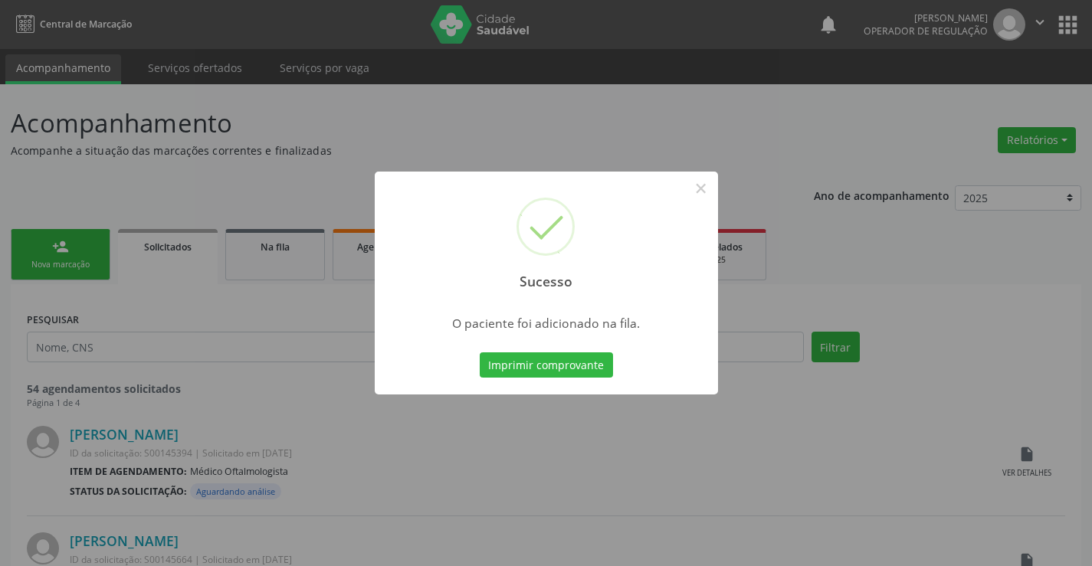
click at [480, 353] on button "Imprimir comprovante" at bounding box center [546, 366] width 133 height 26
